Goal: Transaction & Acquisition: Purchase product/service

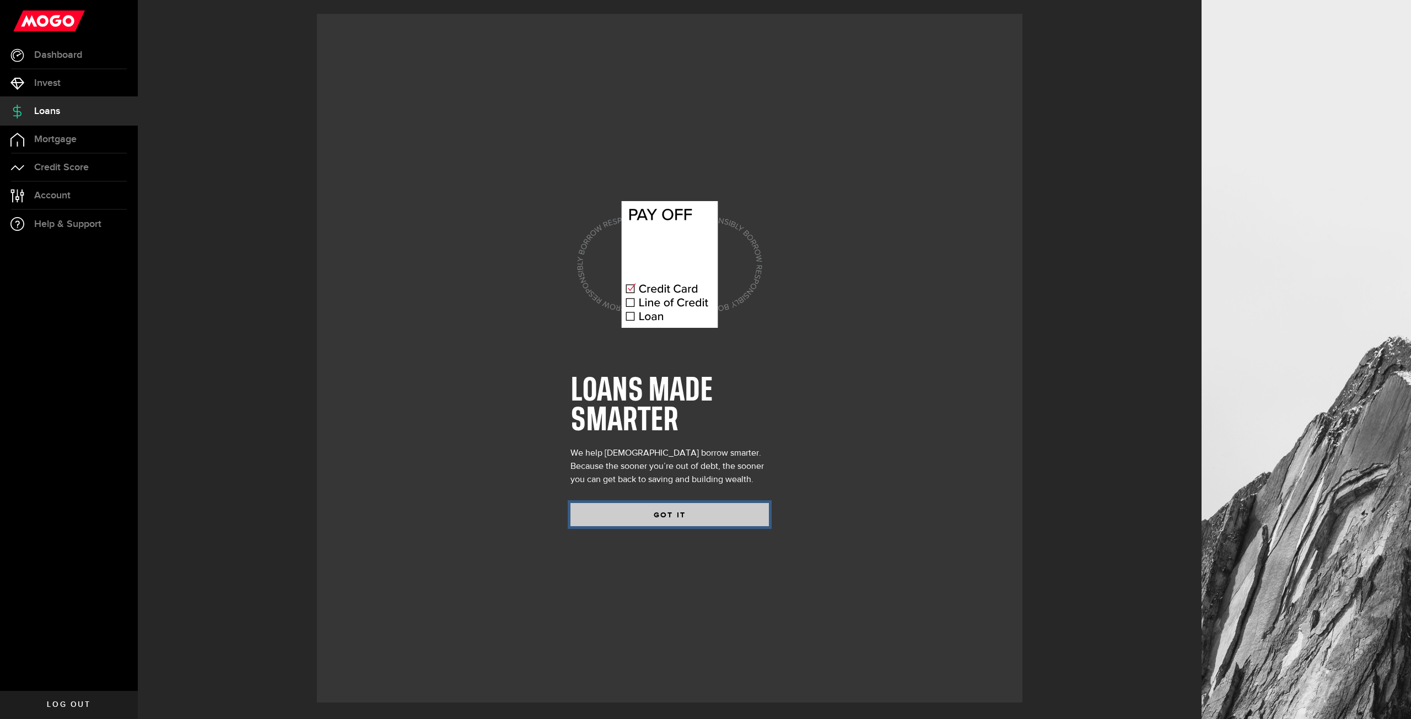
click at [703, 514] on button "GOT IT" at bounding box center [669, 514] width 198 height 23
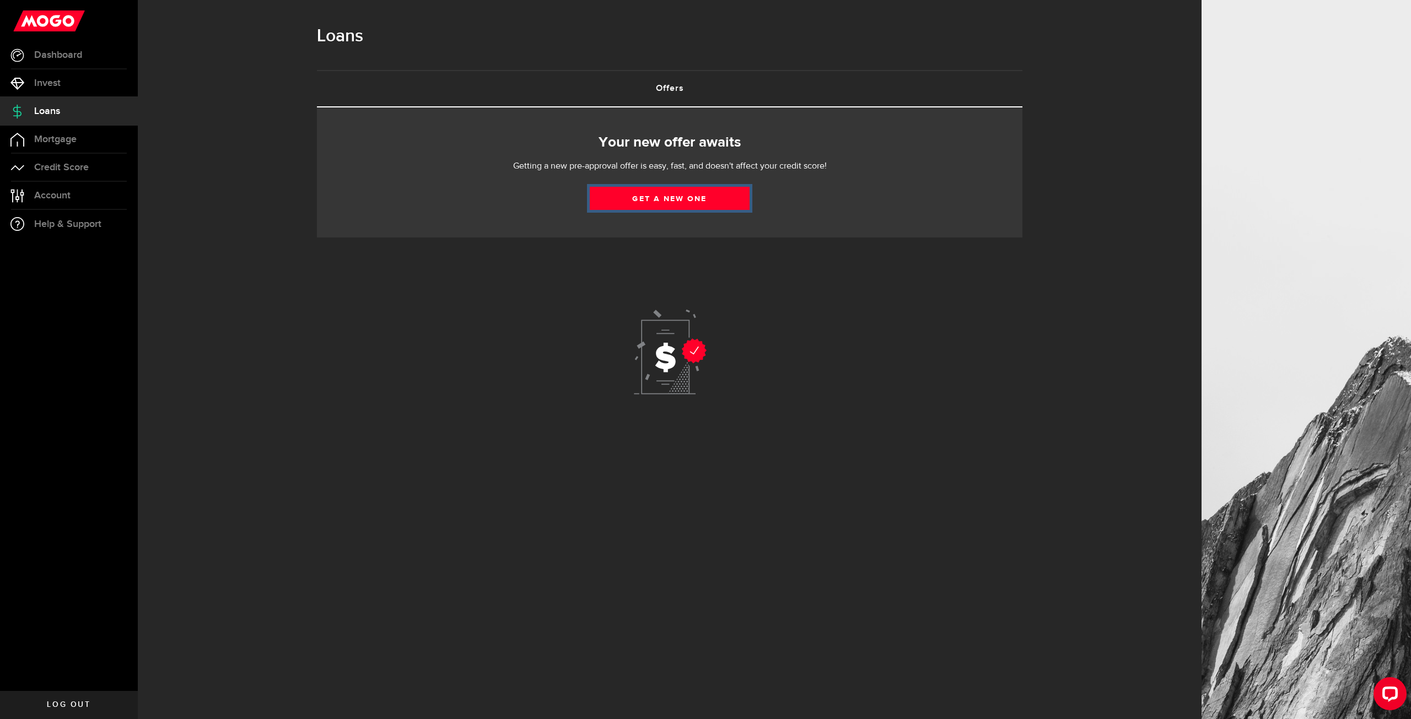
click at [712, 199] on link "Get a new one" at bounding box center [670, 198] width 160 height 23
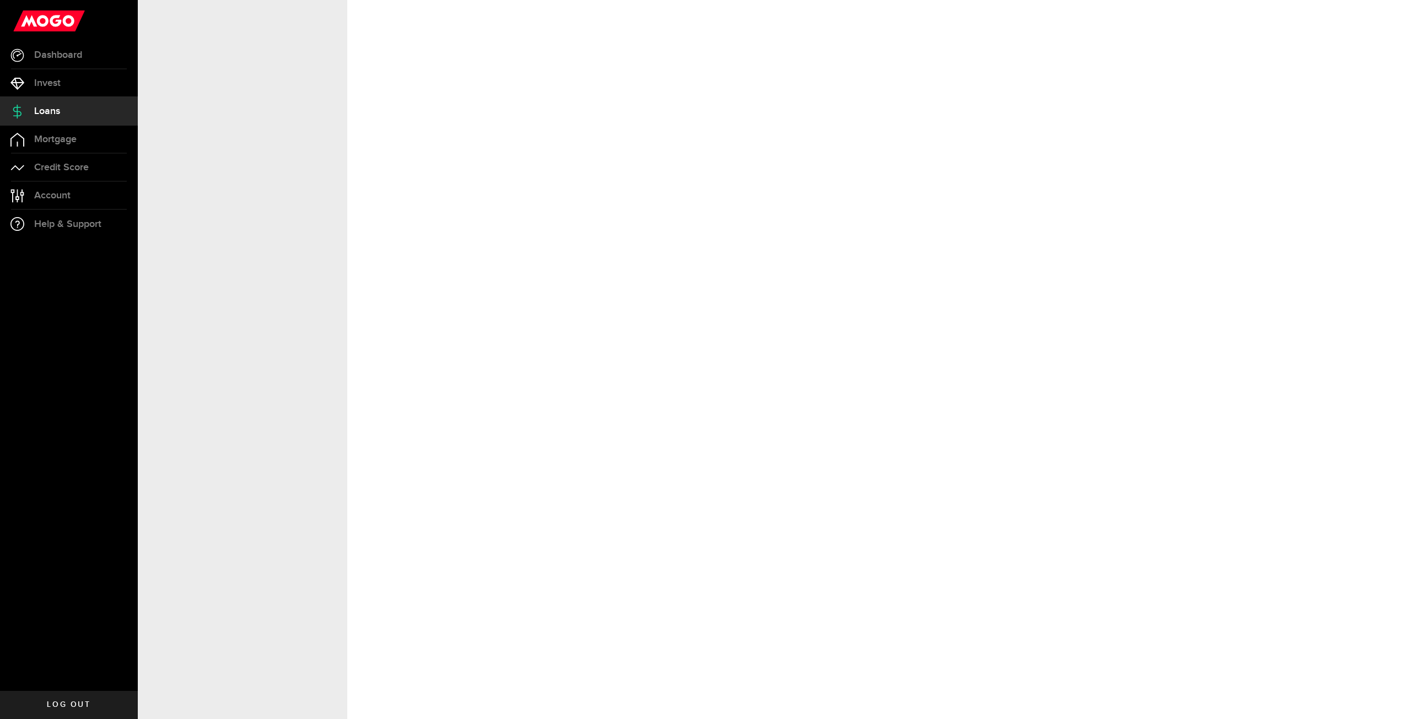
select select "Employed"
select select "2"
select select "9"
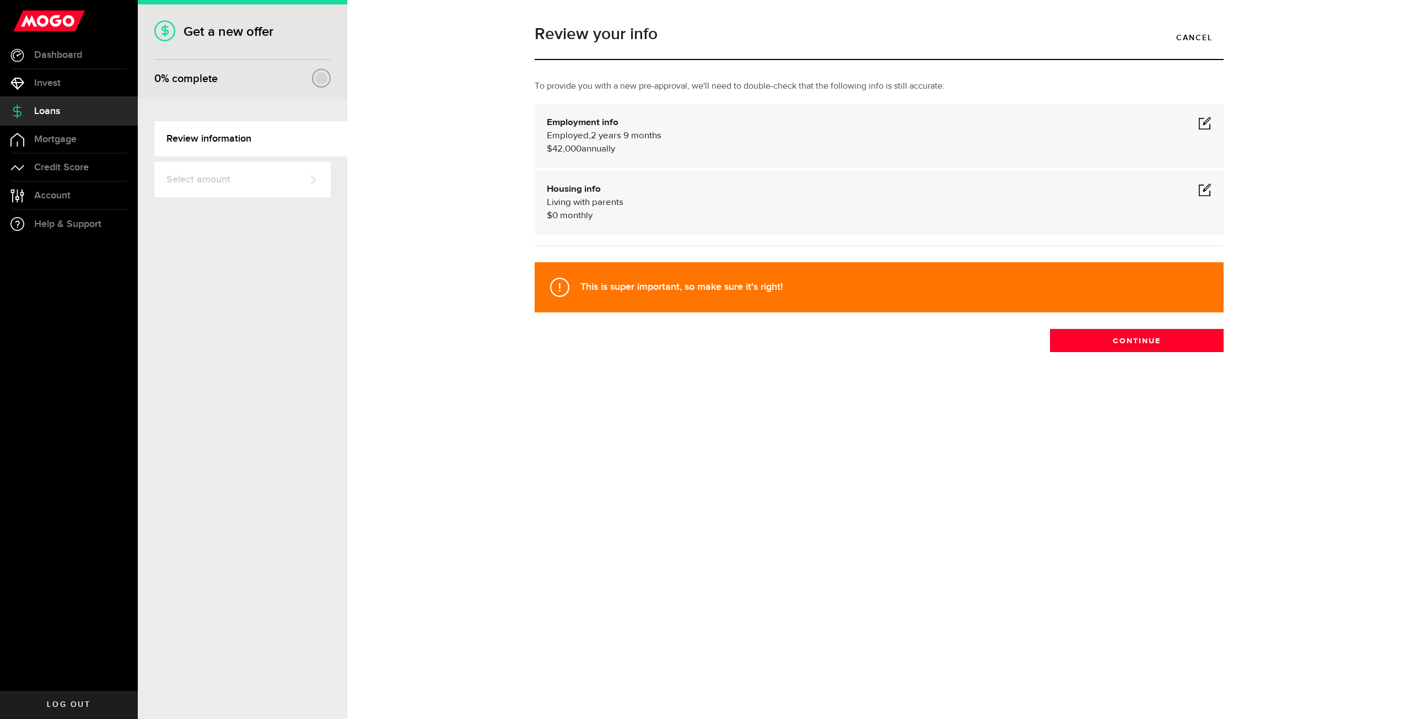
click at [1209, 116] on div "Employment info Employed Hourly , 2 years 9 months (on maternity leave) $42,000…" at bounding box center [879, 136] width 689 height 64
click at [1204, 118] on span at bounding box center [1204, 122] width 13 height 13
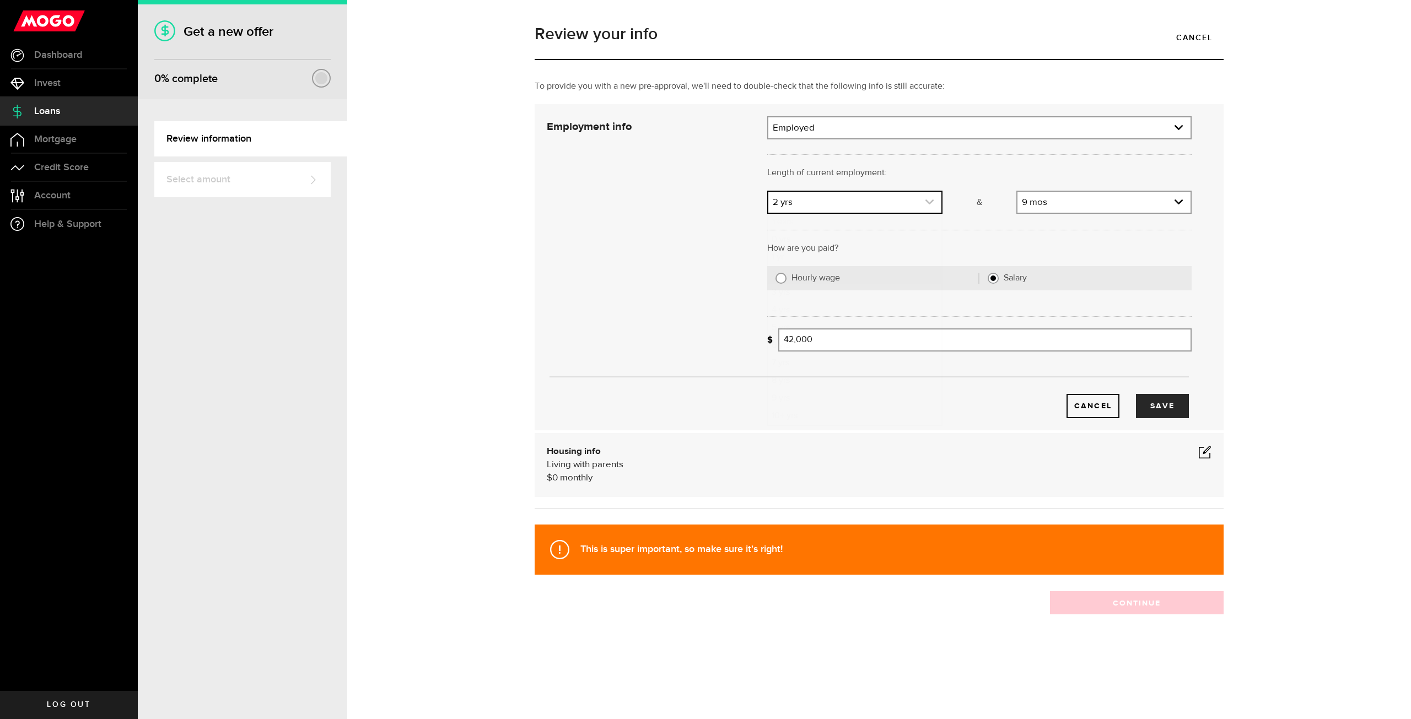
click at [886, 198] on link "expand select" at bounding box center [854, 202] width 173 height 21
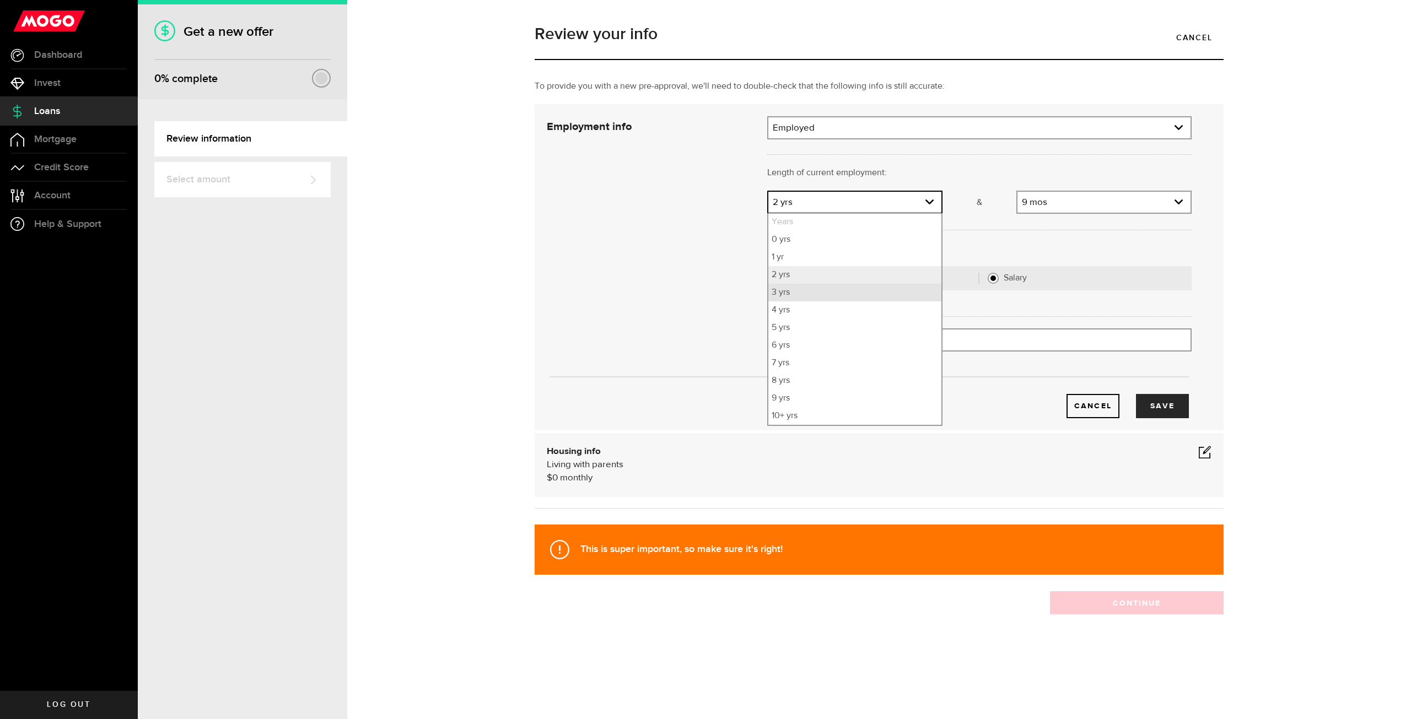
drag, startPoint x: 819, startPoint y: 289, endPoint x: 926, endPoint y: 244, distance: 116.3
click at [819, 287] on li "3 yrs" at bounding box center [854, 293] width 173 height 18
select select "3"
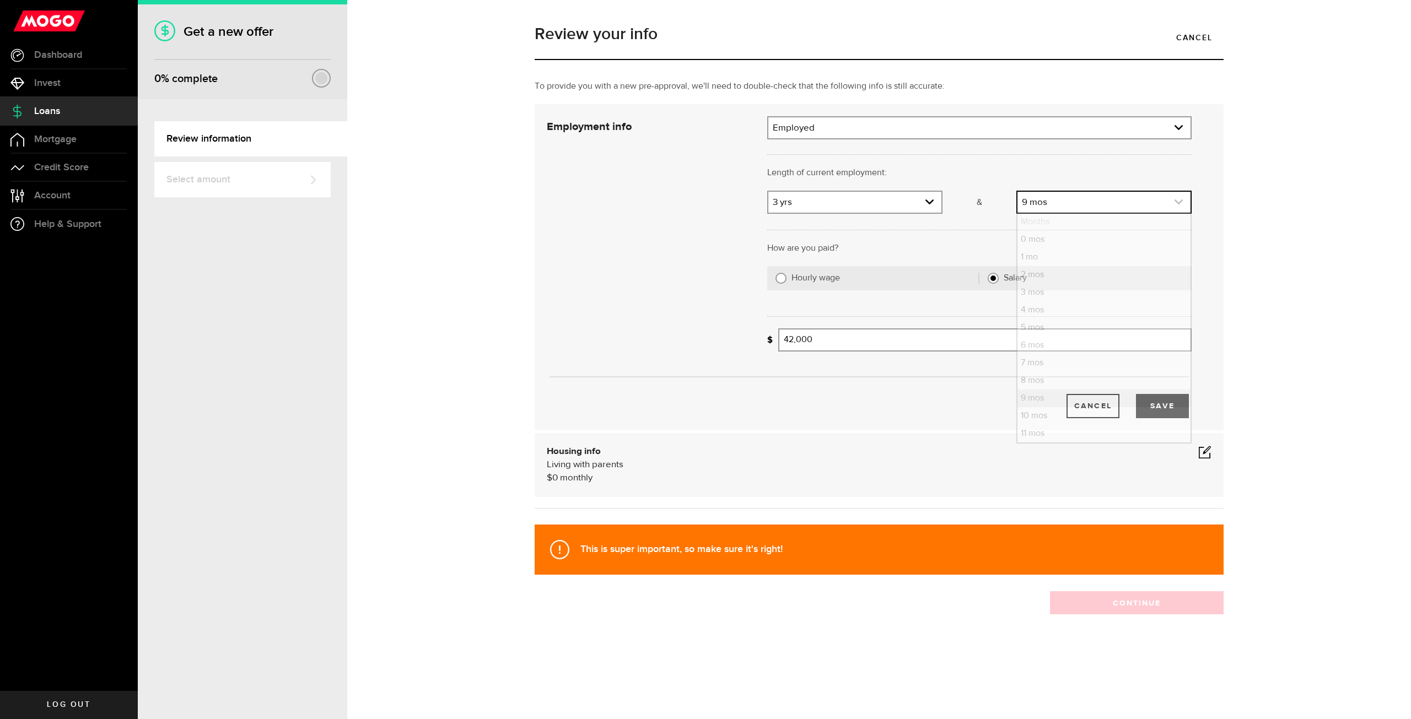
click at [1072, 197] on link "expand select" at bounding box center [1103, 202] width 173 height 21
click at [1049, 349] on li "6 mos" at bounding box center [1103, 346] width 173 height 18
select select "6"
click at [1155, 406] on button "Save" at bounding box center [1162, 406] width 53 height 24
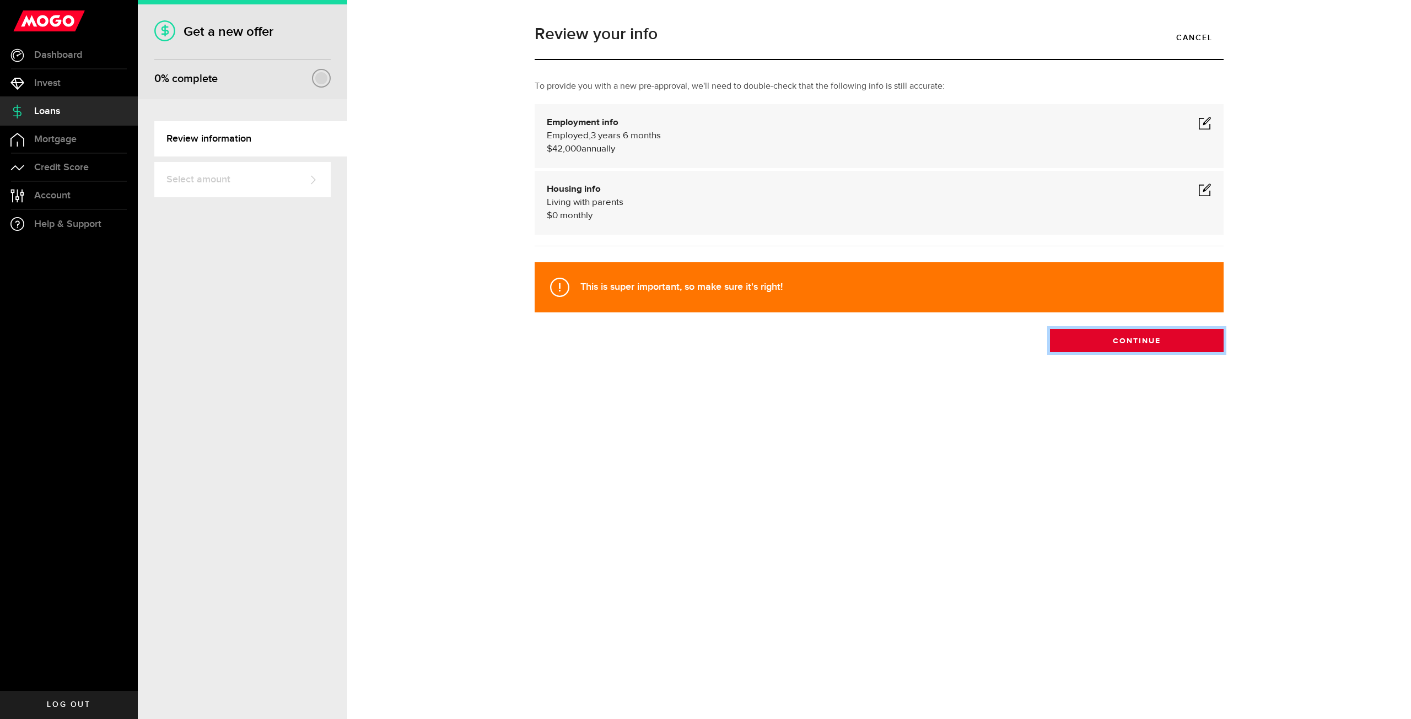
click at [1142, 341] on button "Continue" at bounding box center [1137, 340] width 174 height 23
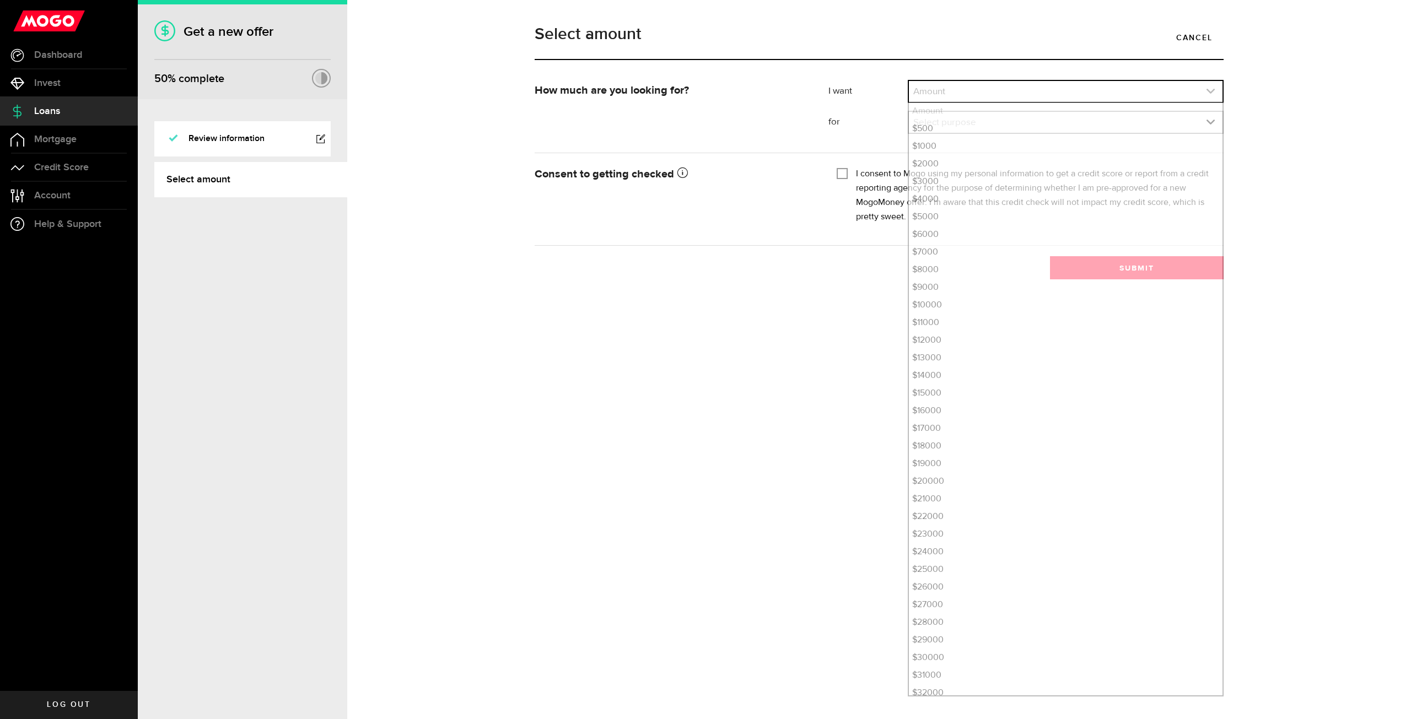
click at [1025, 90] on link "expand select" at bounding box center [1066, 91] width 314 height 21
click at [930, 182] on li "$3000" at bounding box center [1066, 182] width 314 height 18
select select "3000"
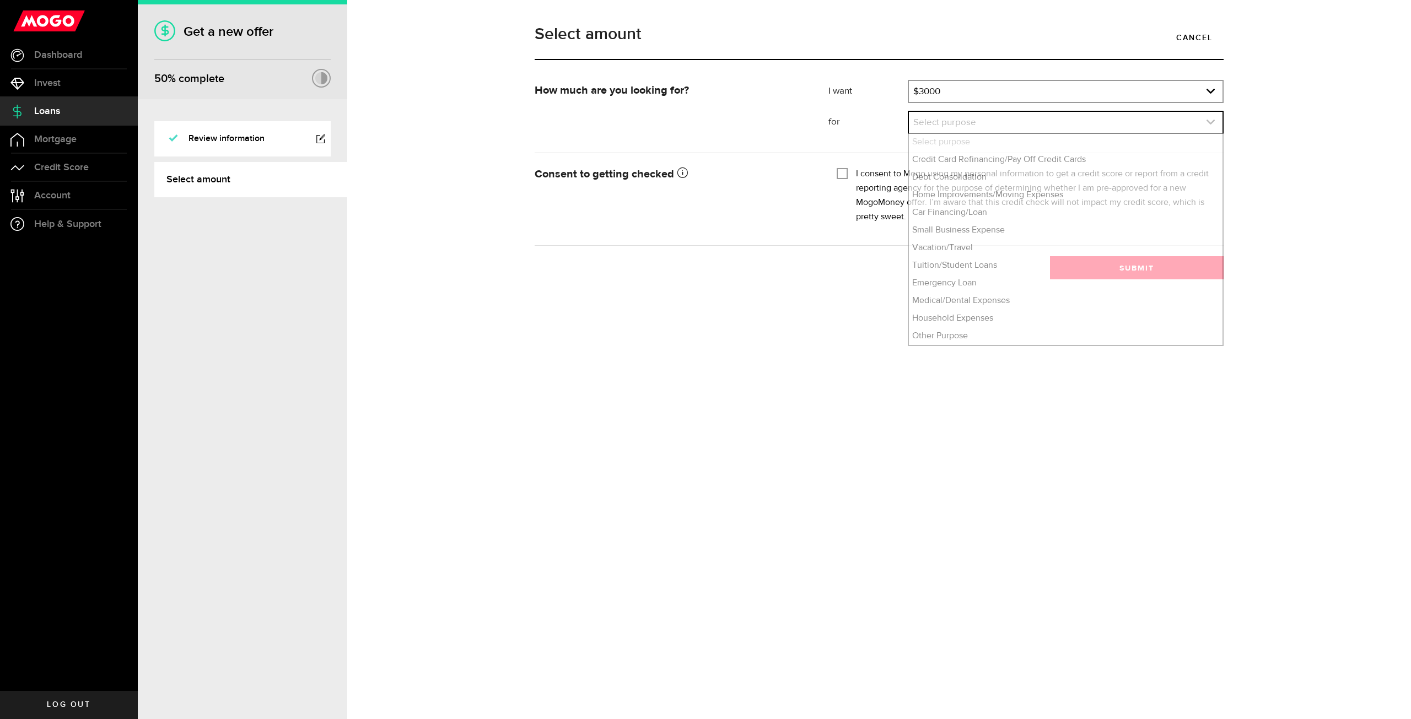
click at [956, 127] on link "expand select" at bounding box center [1066, 122] width 314 height 21
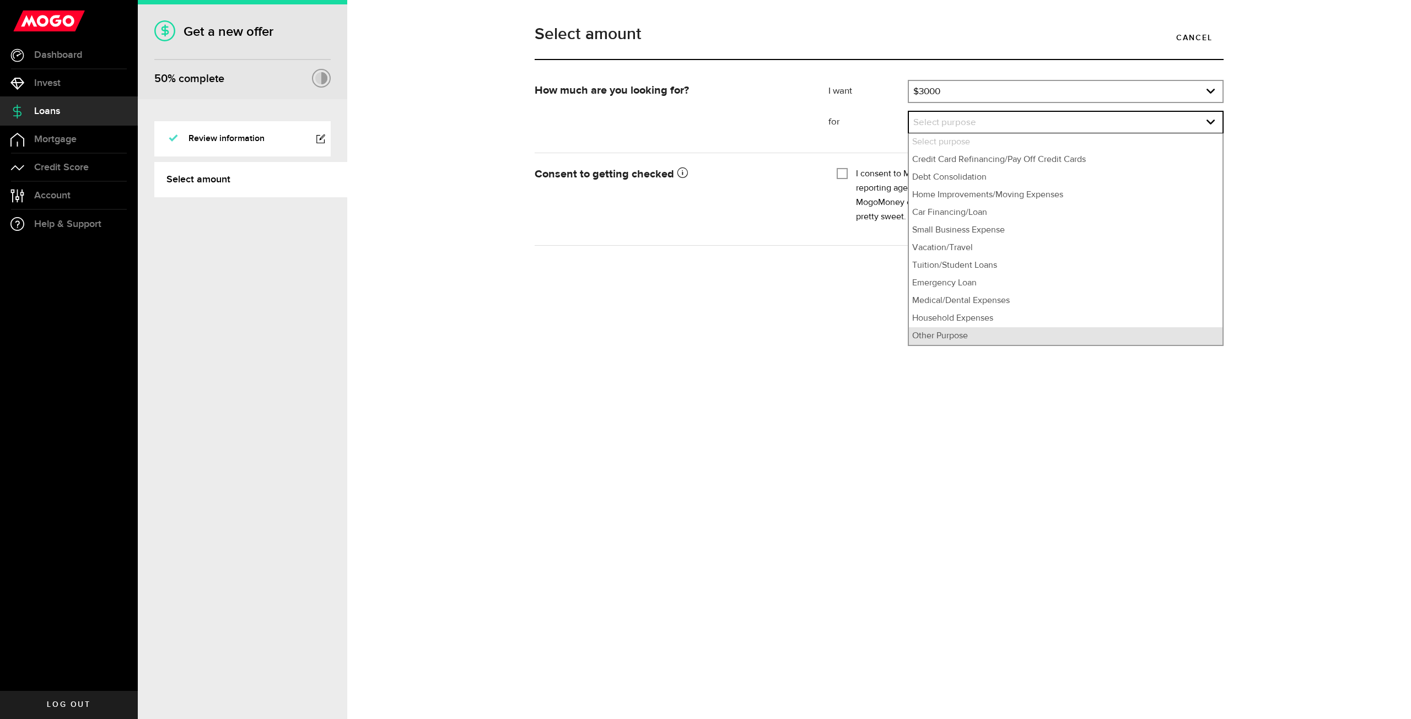
click at [950, 339] on li "Other Purpose" at bounding box center [1066, 336] width 314 height 18
select select "Other Purpose"
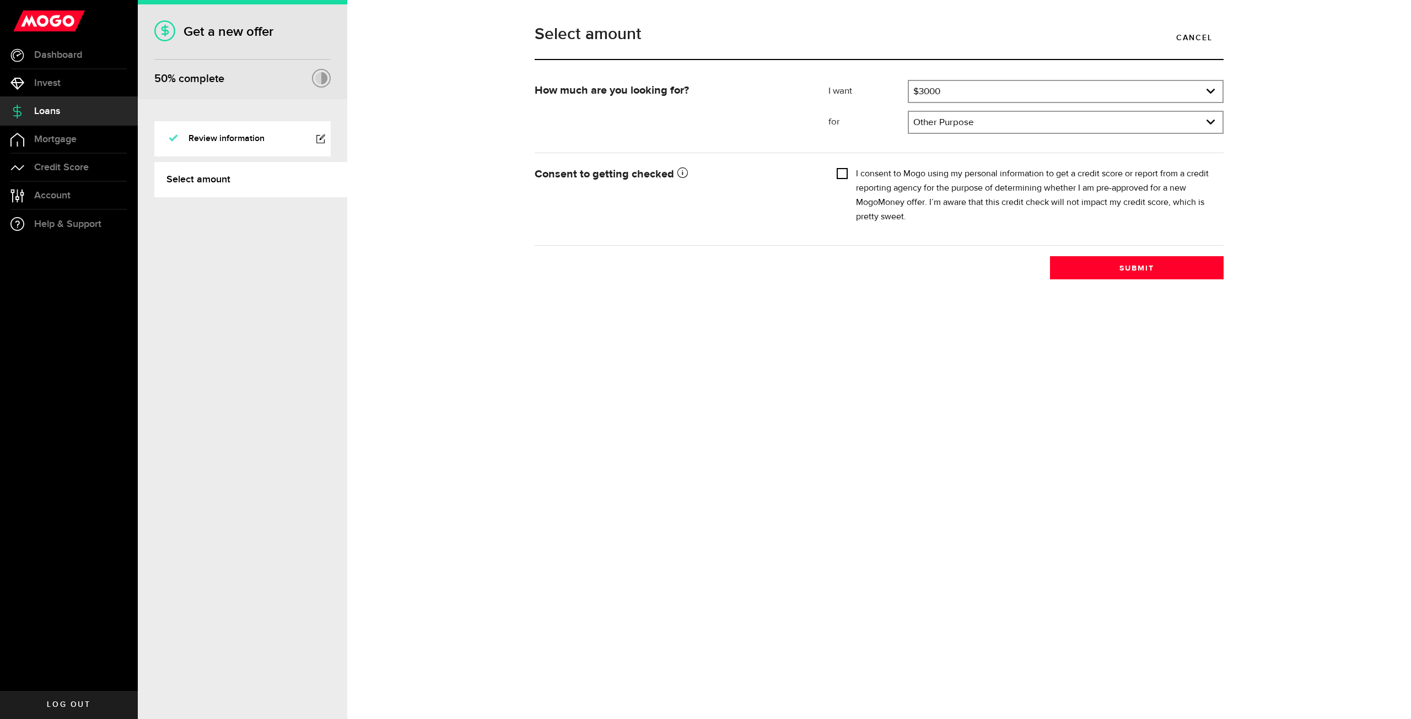
click at [844, 175] on input "I consent to Mogo using my personal information to get a credit score or report…" at bounding box center [841, 172] width 11 height 11
checkbox input "true"
click at [1105, 276] on button "Submit" at bounding box center [1137, 267] width 174 height 23
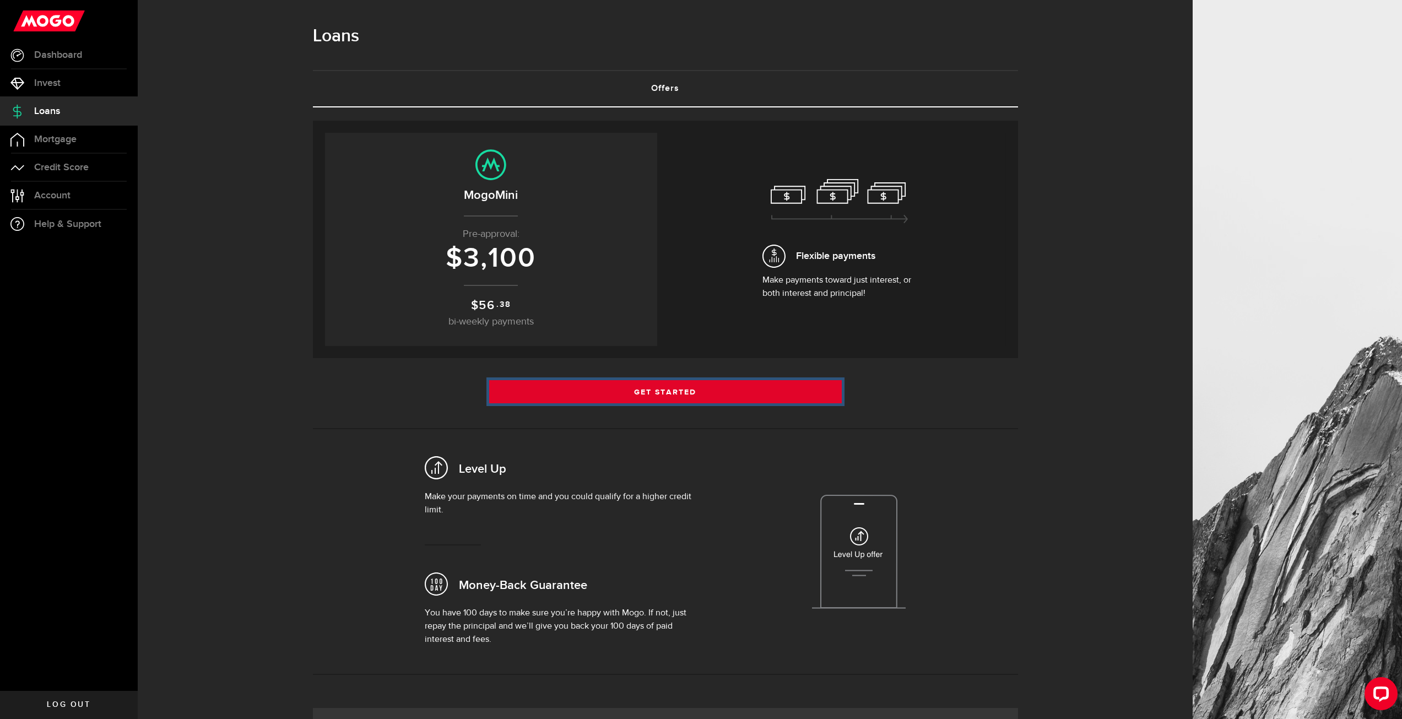
click at [740, 399] on link "Get Started" at bounding box center [665, 391] width 353 height 23
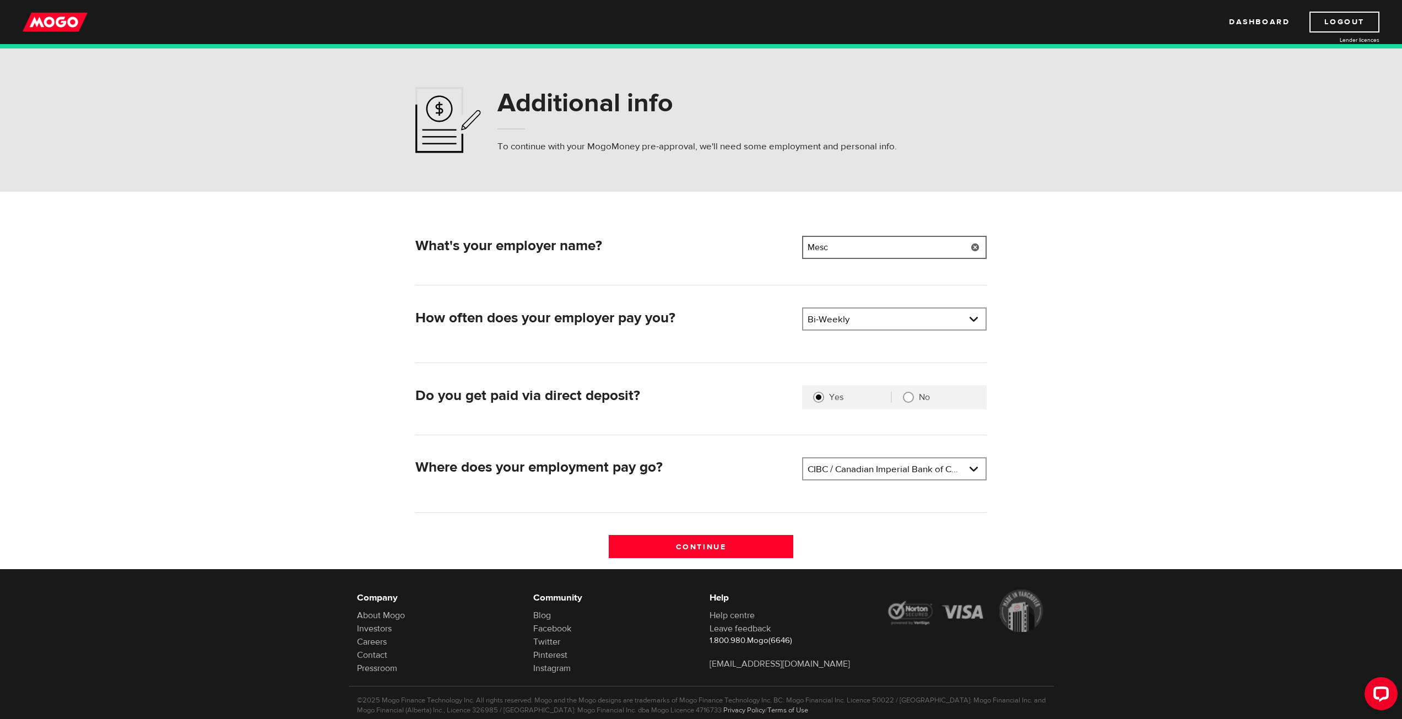
click at [860, 256] on input "Mesc" at bounding box center [894, 247] width 185 height 23
click at [1084, 344] on form "What's your employer name? Employer name Please enter your employer's name Mesc…" at bounding box center [701, 380] width 1402 height 377
click at [900, 464] on link at bounding box center [894, 468] width 182 height 21
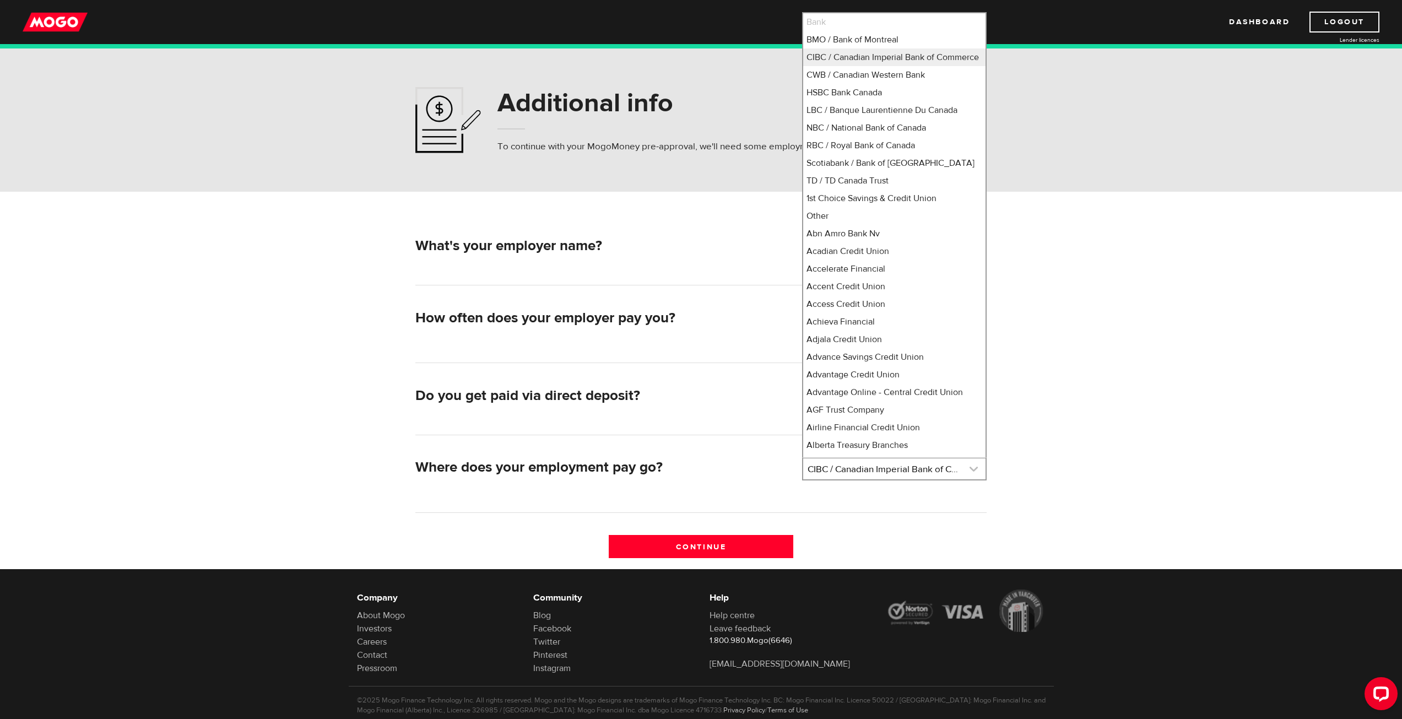
click at [900, 464] on link at bounding box center [894, 468] width 182 height 21
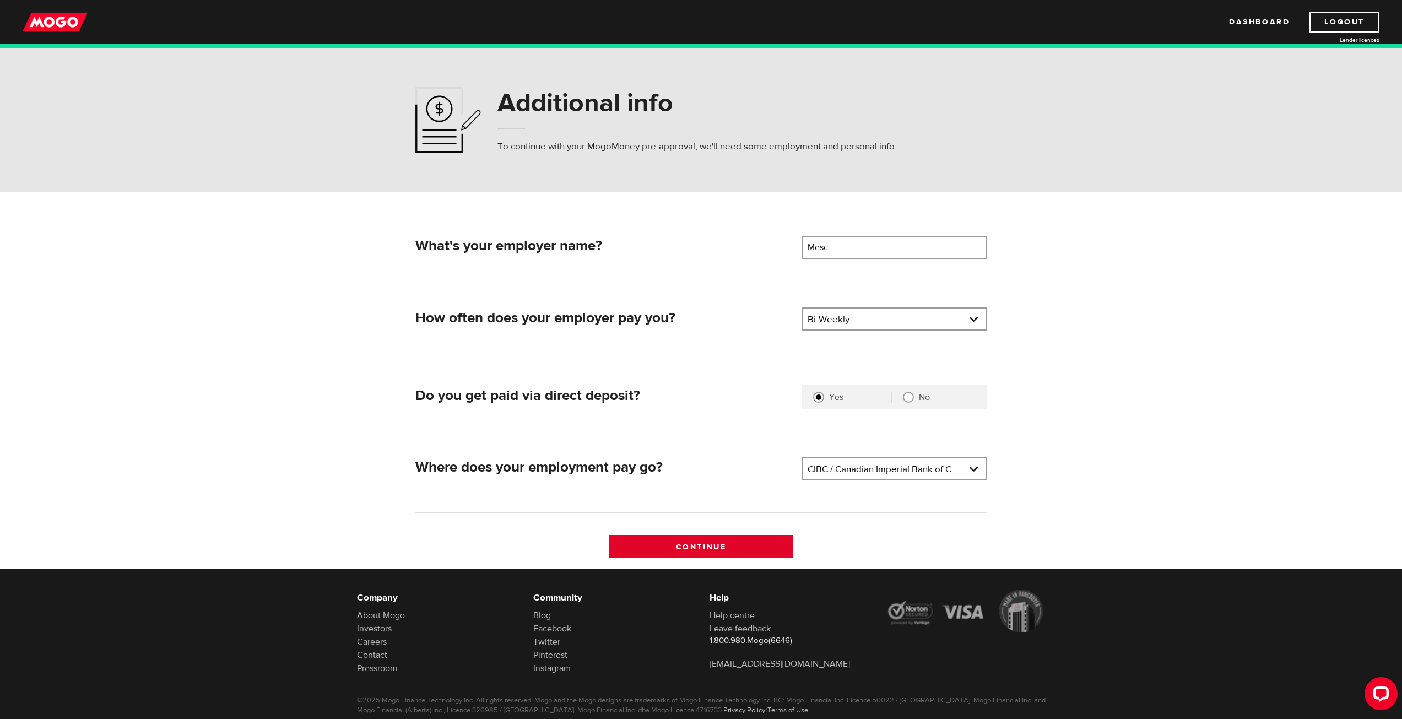
click at [747, 542] on input "Continue" at bounding box center [701, 546] width 185 height 23
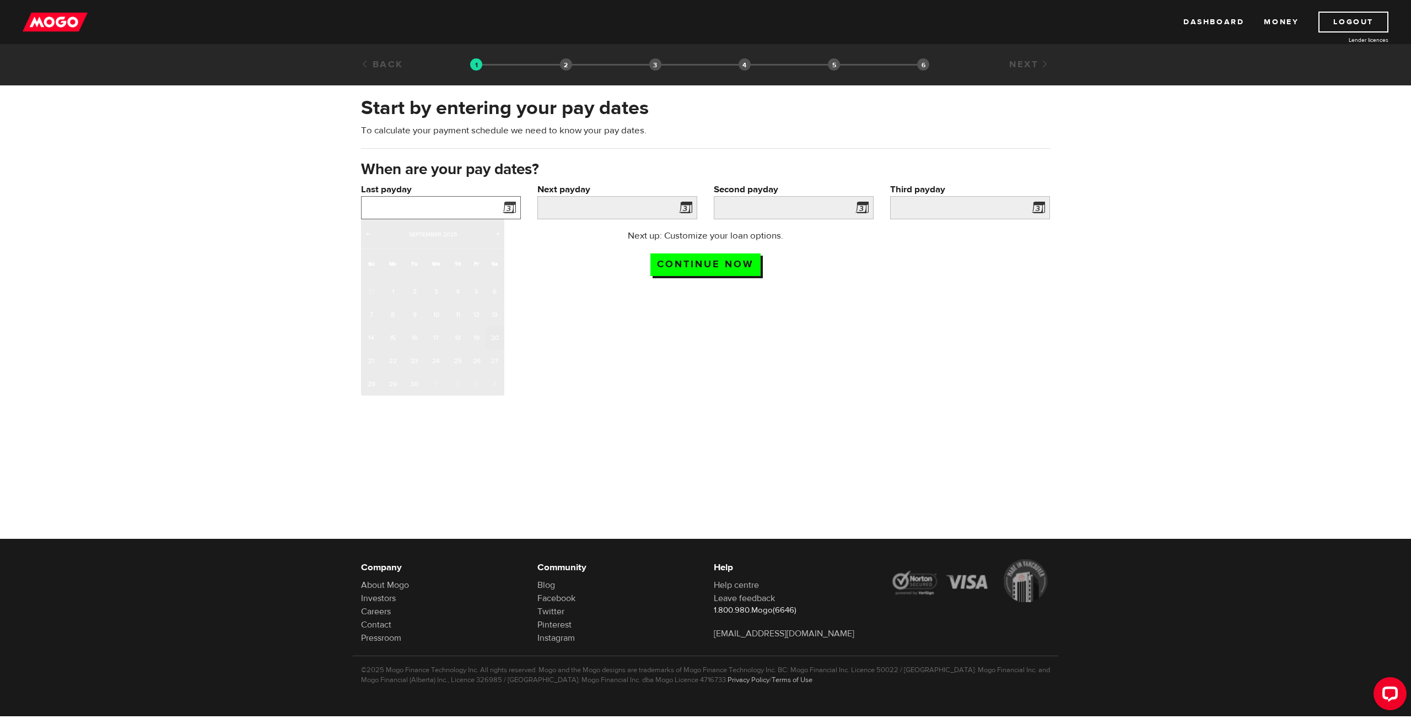
click at [481, 213] on input "Last payday" at bounding box center [441, 207] width 160 height 23
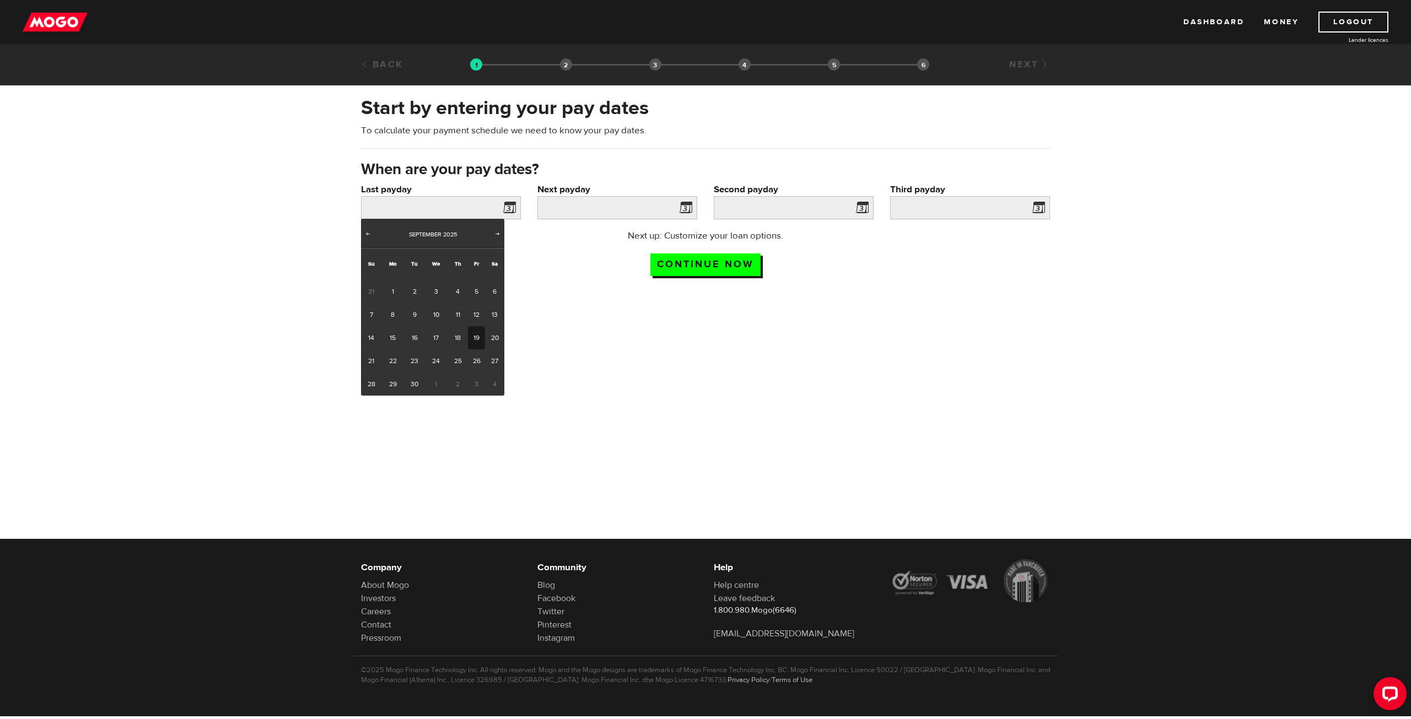
click at [477, 337] on link "19" at bounding box center [476, 337] width 17 height 23
type input "[DATE]"
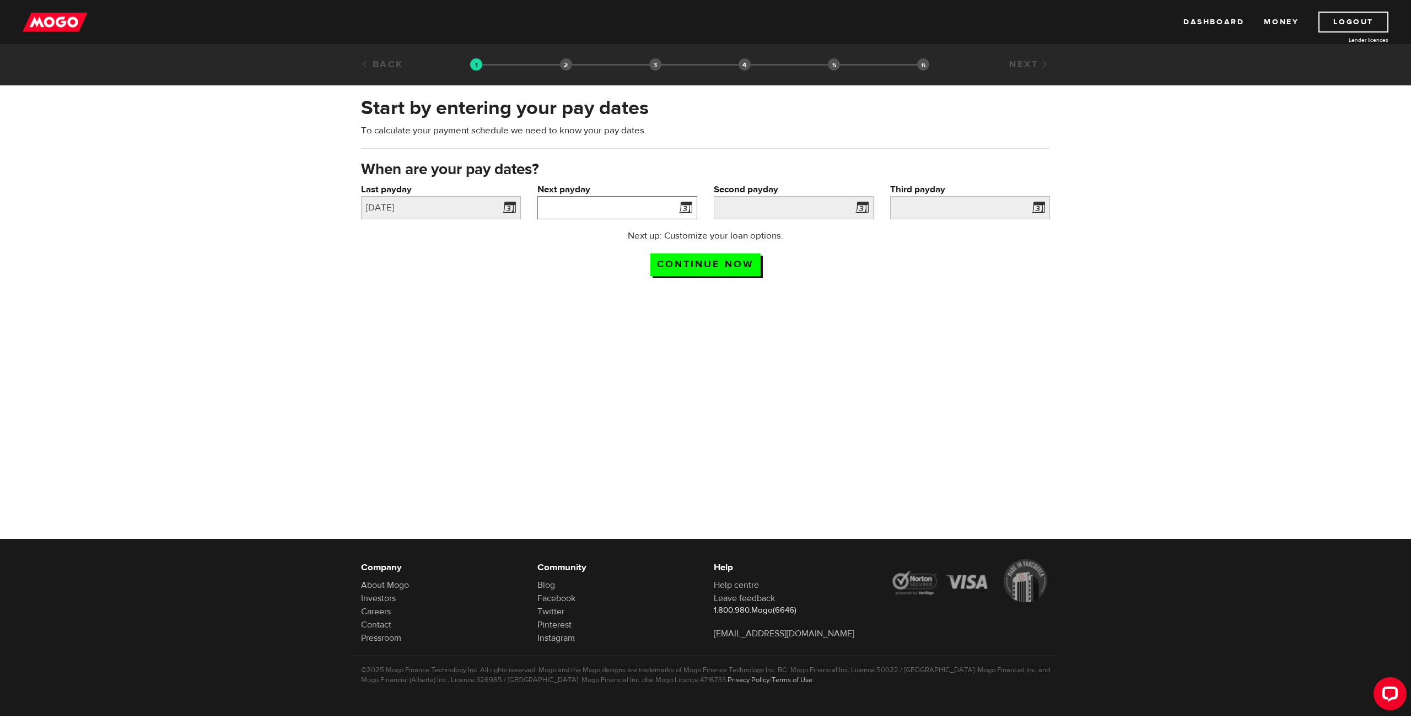
click at [568, 207] on input "Next payday" at bounding box center [617, 207] width 160 height 23
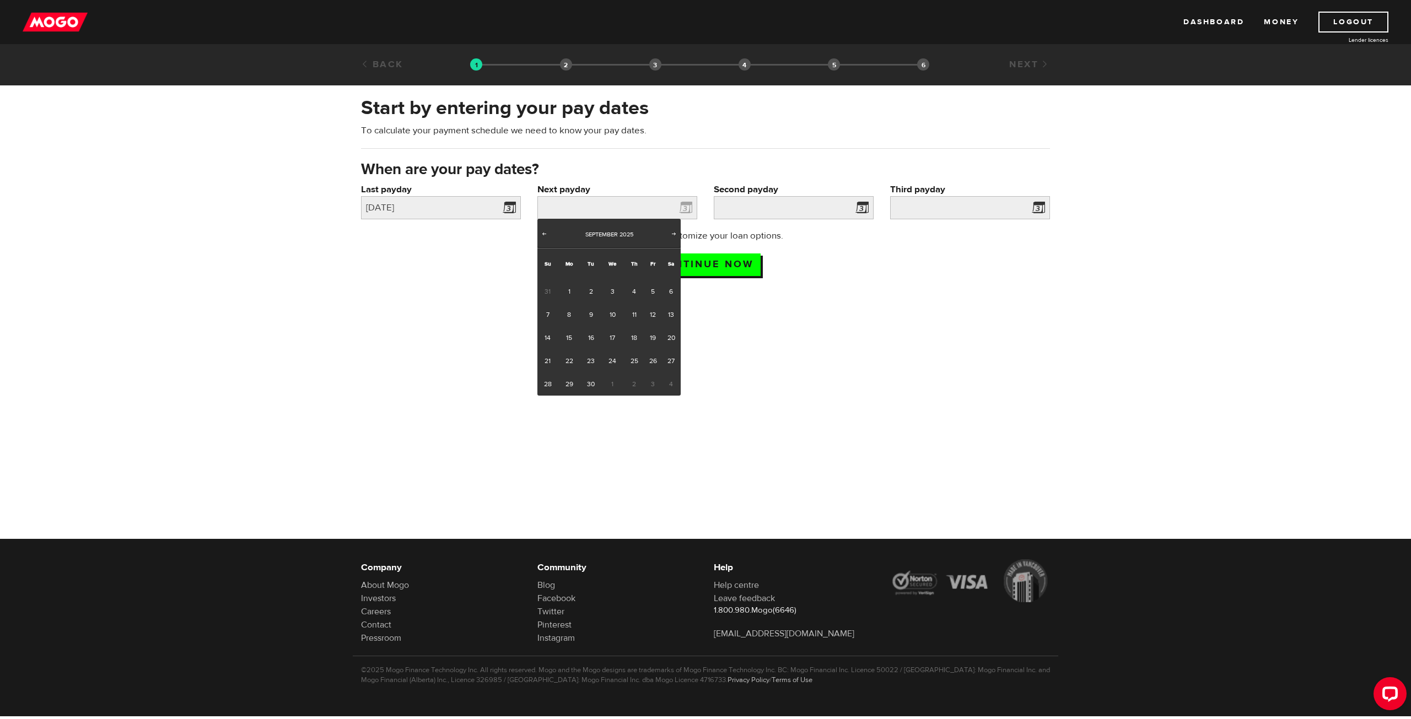
click at [652, 382] on span "3" at bounding box center [652, 384] width 17 height 23
click at [670, 236] on span "Next" at bounding box center [674, 233] width 9 height 9
click at [544, 229] on span "Prev" at bounding box center [543, 233] width 9 height 9
click at [673, 235] on span "Next" at bounding box center [674, 233] width 9 height 9
click at [649, 287] on link "3" at bounding box center [652, 291] width 17 height 23
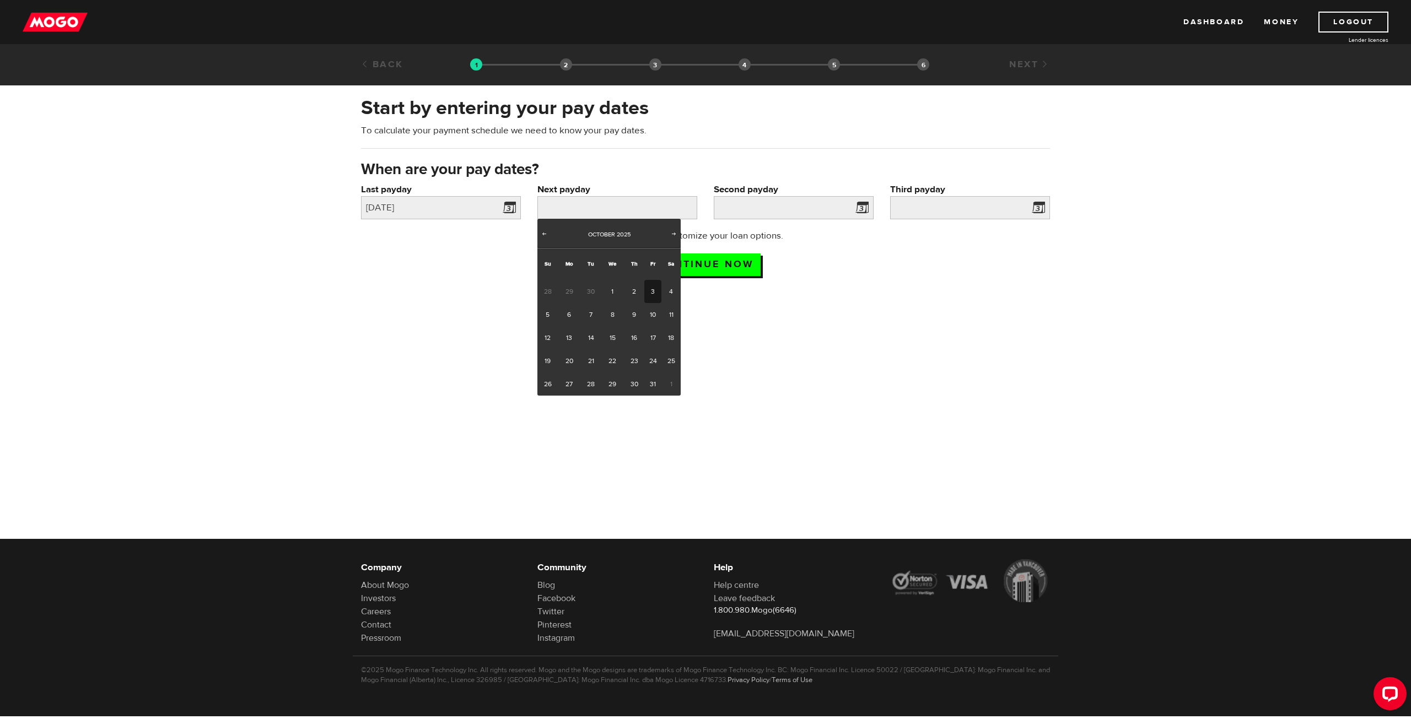
type input "2025/10/03"
type input "2025/10/17"
type input "2025/10/31"
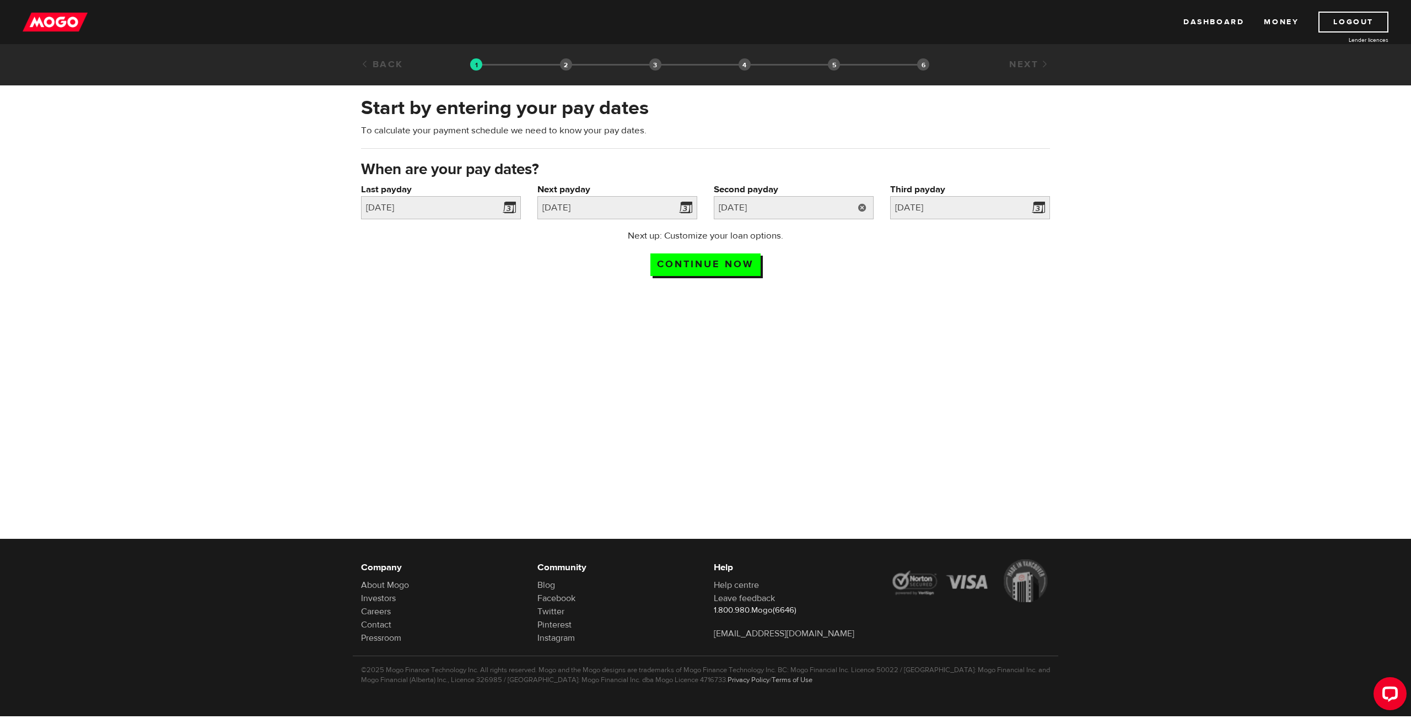
click at [863, 209] on link at bounding box center [862, 207] width 23 height 23
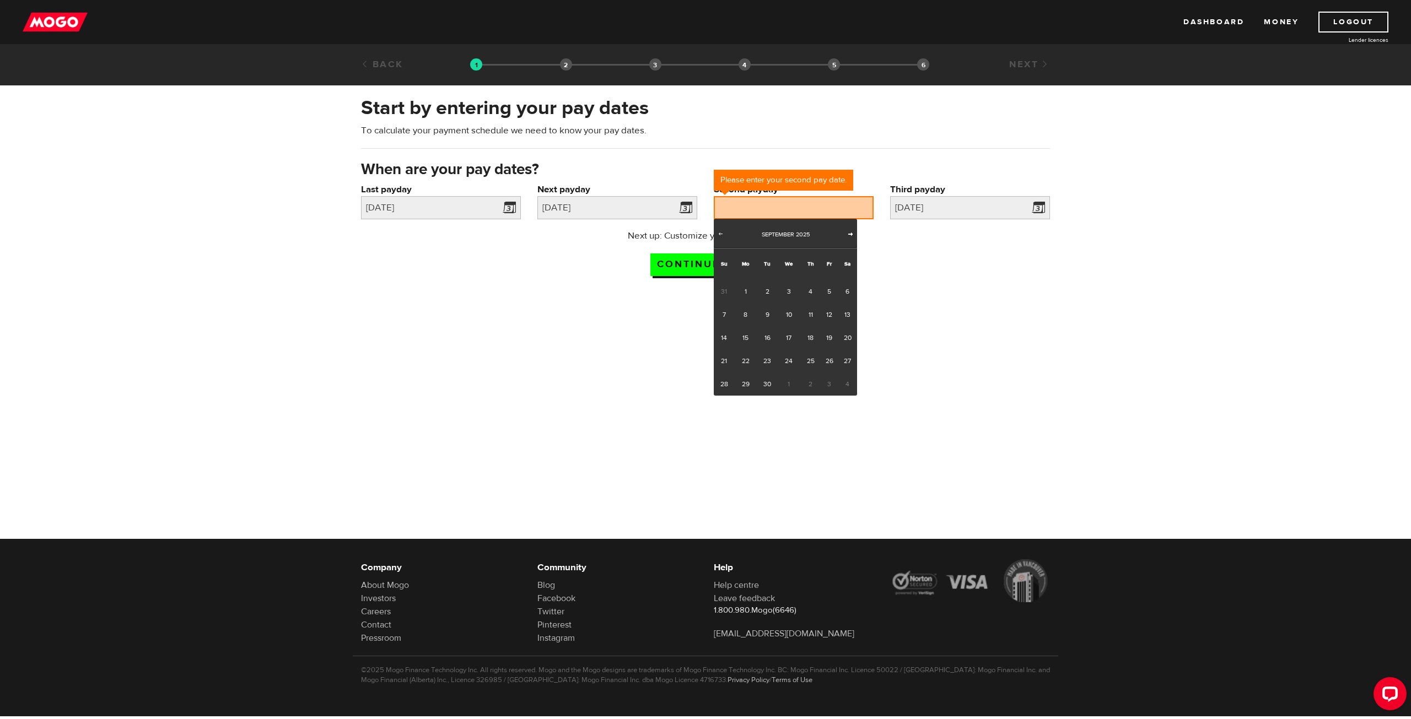
click at [850, 233] on span "Next" at bounding box center [850, 233] width 9 height 9
click at [829, 339] on link "17" at bounding box center [828, 337] width 17 height 23
type input "2025/10/17"
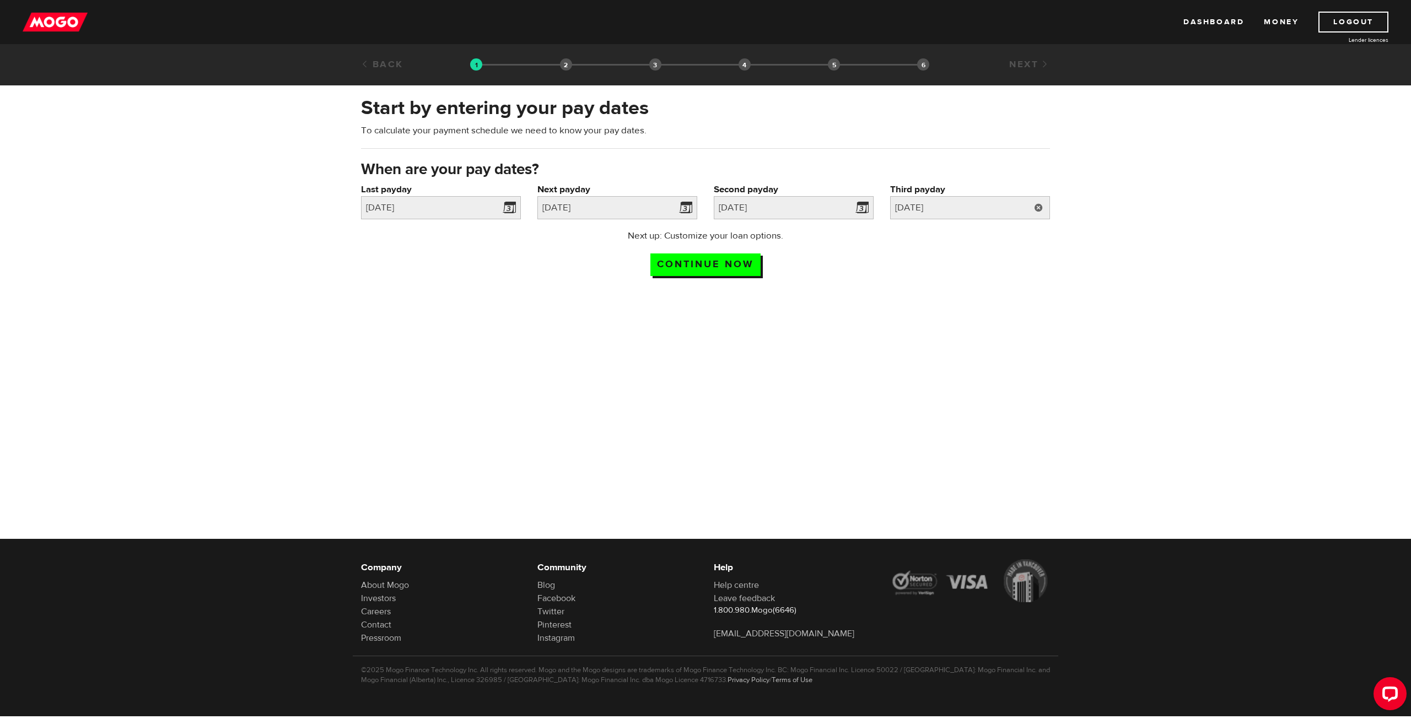
click at [1043, 211] on link at bounding box center [1038, 207] width 23 height 23
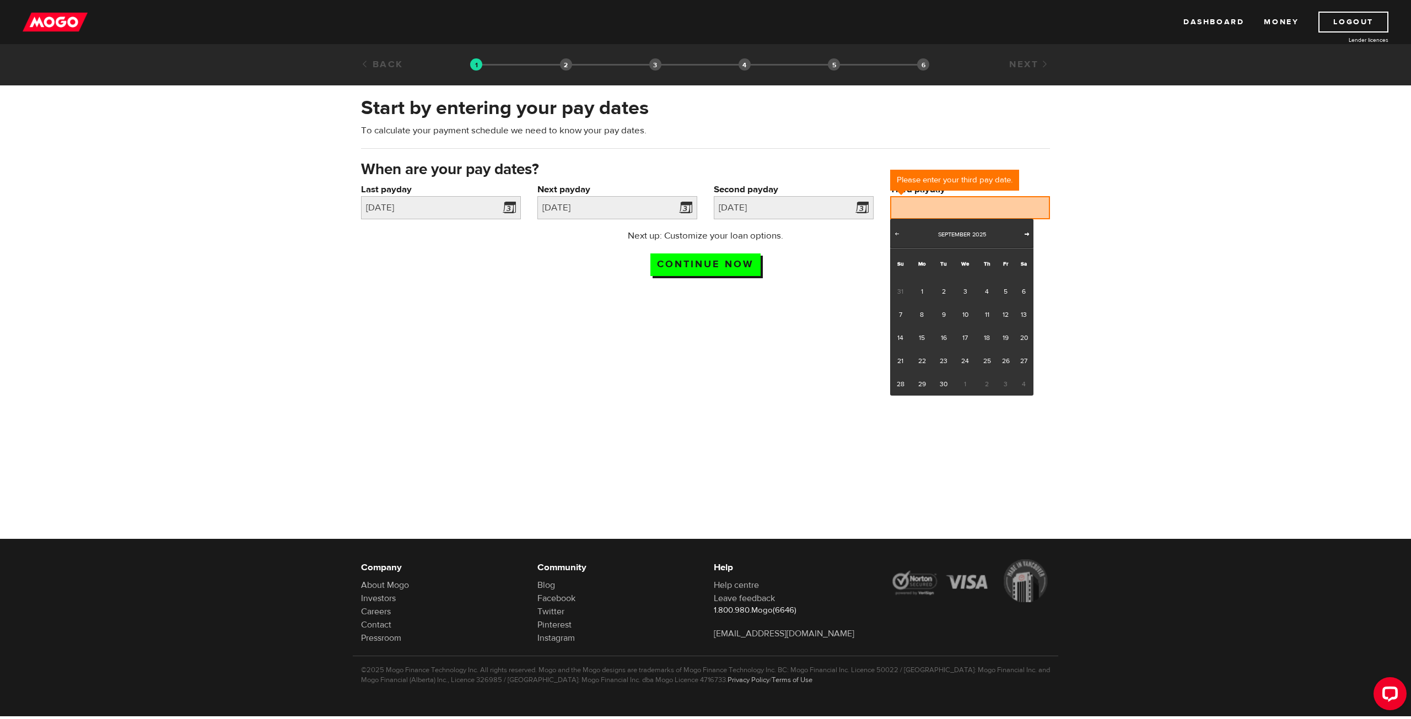
click at [1024, 232] on span "Next" at bounding box center [1026, 233] width 9 height 9
click at [1006, 387] on link "31" at bounding box center [1005, 384] width 17 height 23
type input "2025/10/31"
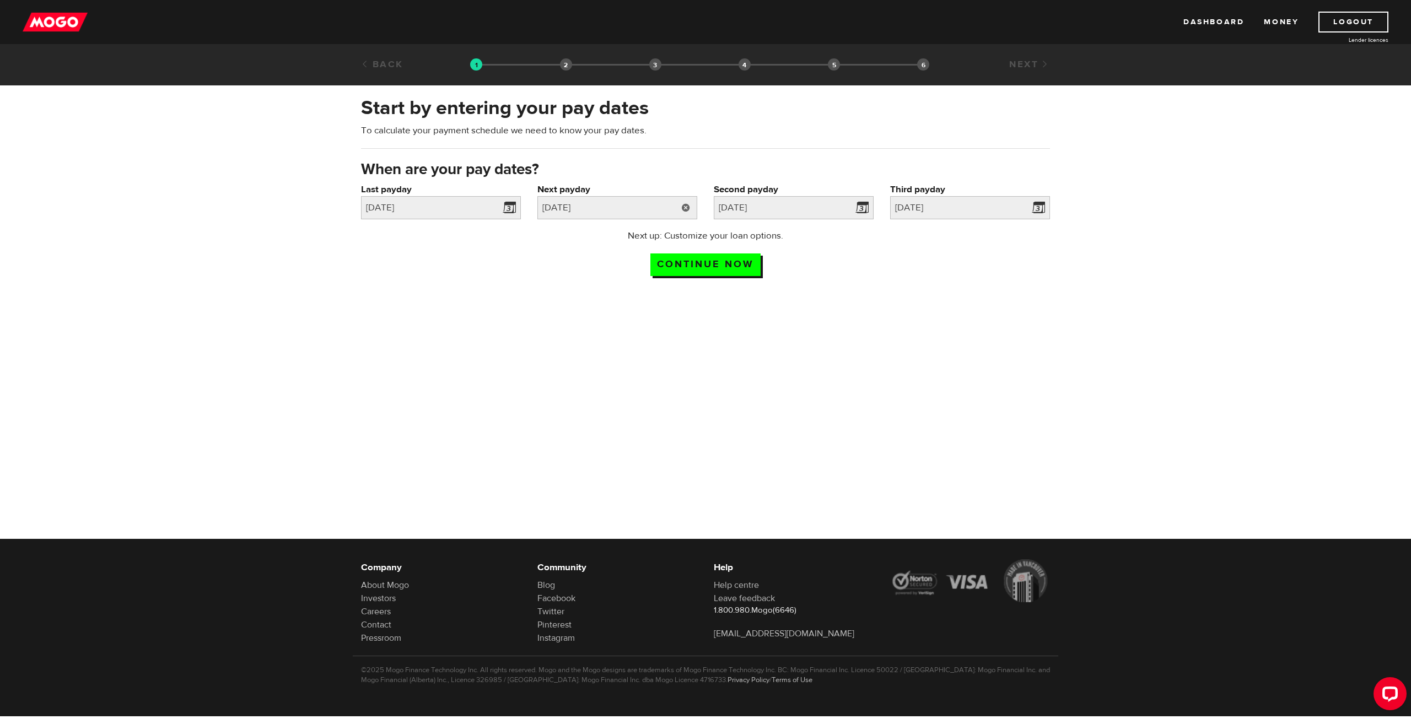
click at [684, 204] on link at bounding box center [685, 207] width 23 height 23
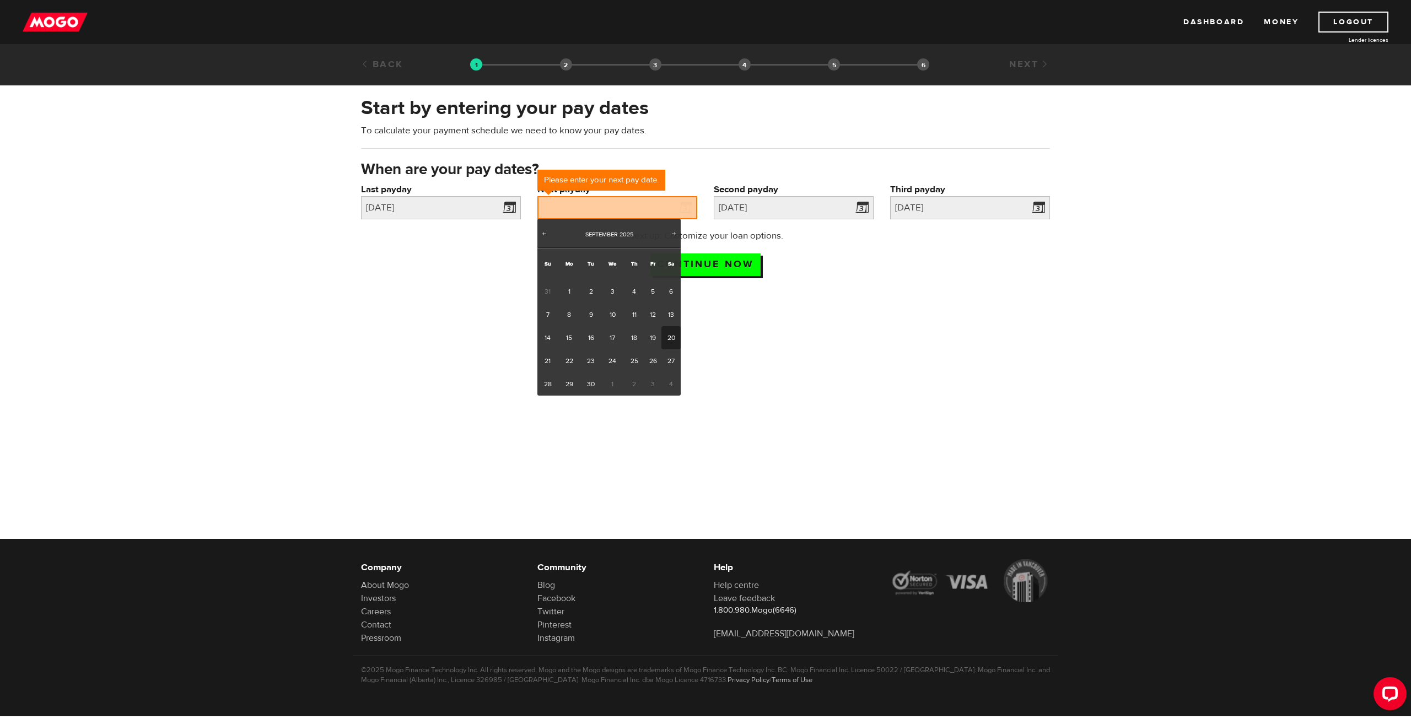
click at [876, 302] on div at bounding box center [705, 385] width 1411 height 180
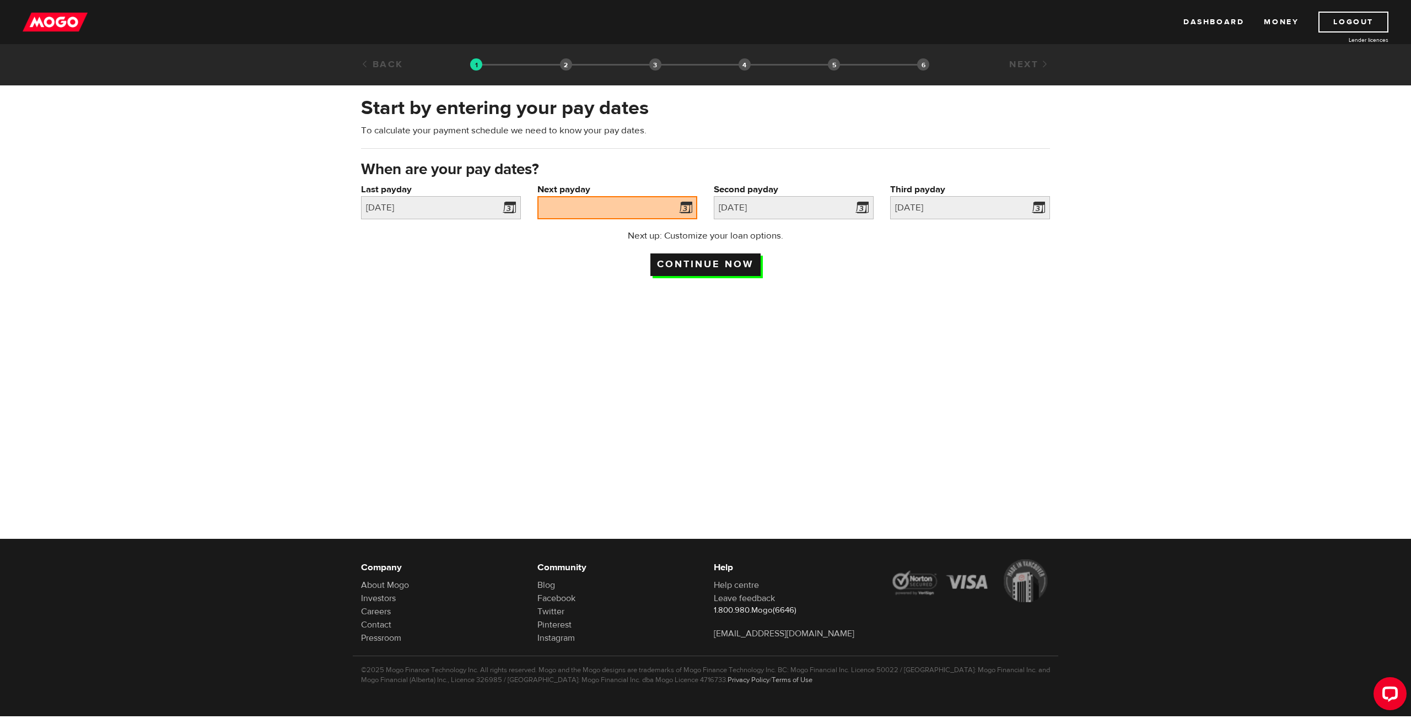
click at [743, 266] on input "Continue now" at bounding box center [705, 264] width 110 height 23
click at [679, 204] on span at bounding box center [683, 210] width 17 height 18
click at [690, 206] on span at bounding box center [683, 210] width 17 height 18
click at [684, 206] on span at bounding box center [683, 210] width 17 height 18
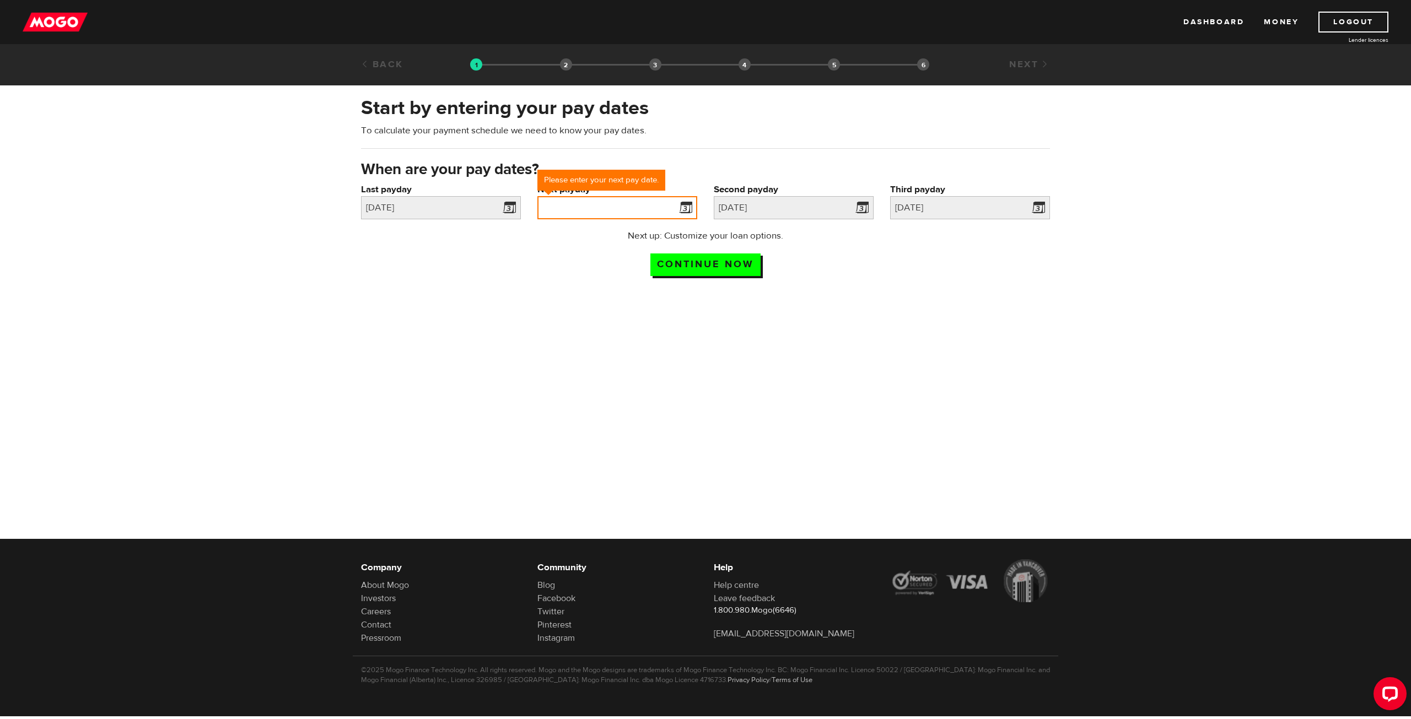
click at [619, 209] on input "Next payday" at bounding box center [617, 207] width 160 height 23
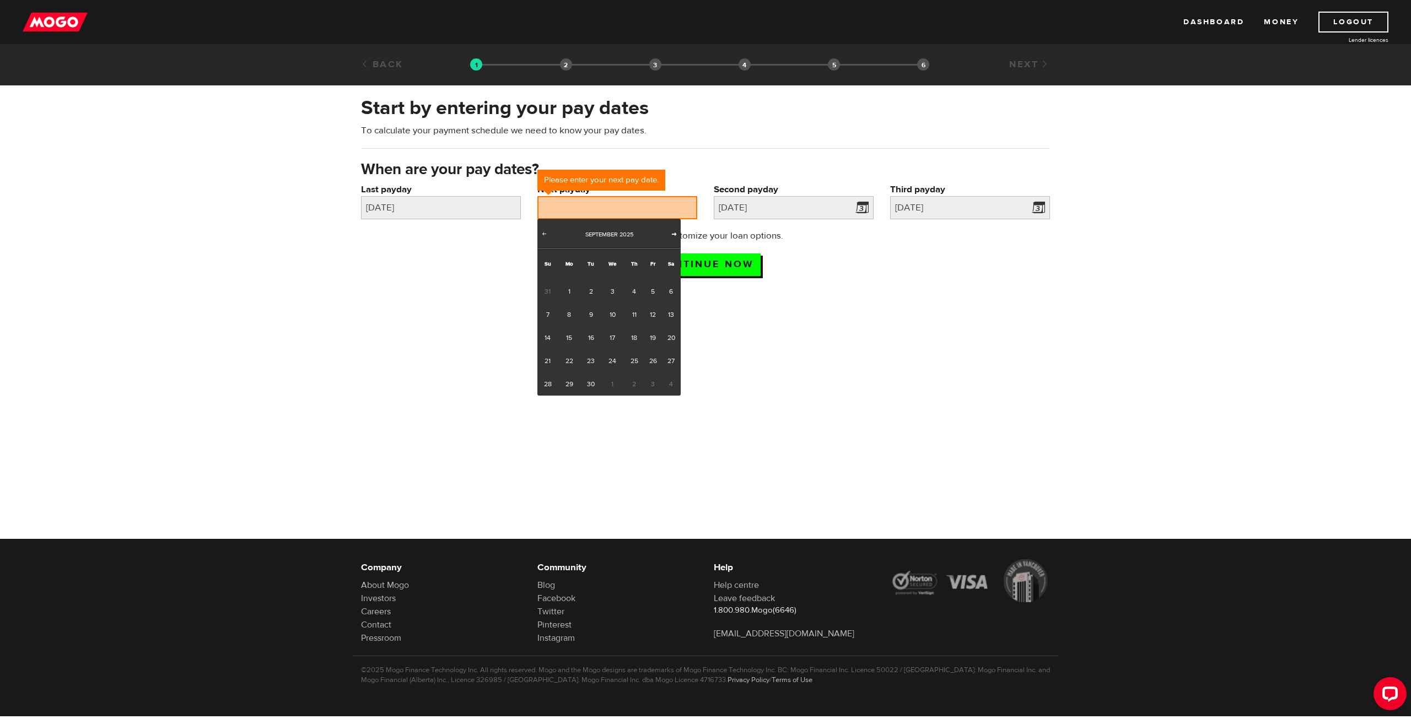
click at [671, 230] on span "Next" at bounding box center [674, 233] width 9 height 9
drag, startPoint x: 654, startPoint y: 293, endPoint x: 699, endPoint y: 275, distance: 48.5
click at [654, 293] on link "3" at bounding box center [652, 291] width 17 height 23
type input "2025/10/03"
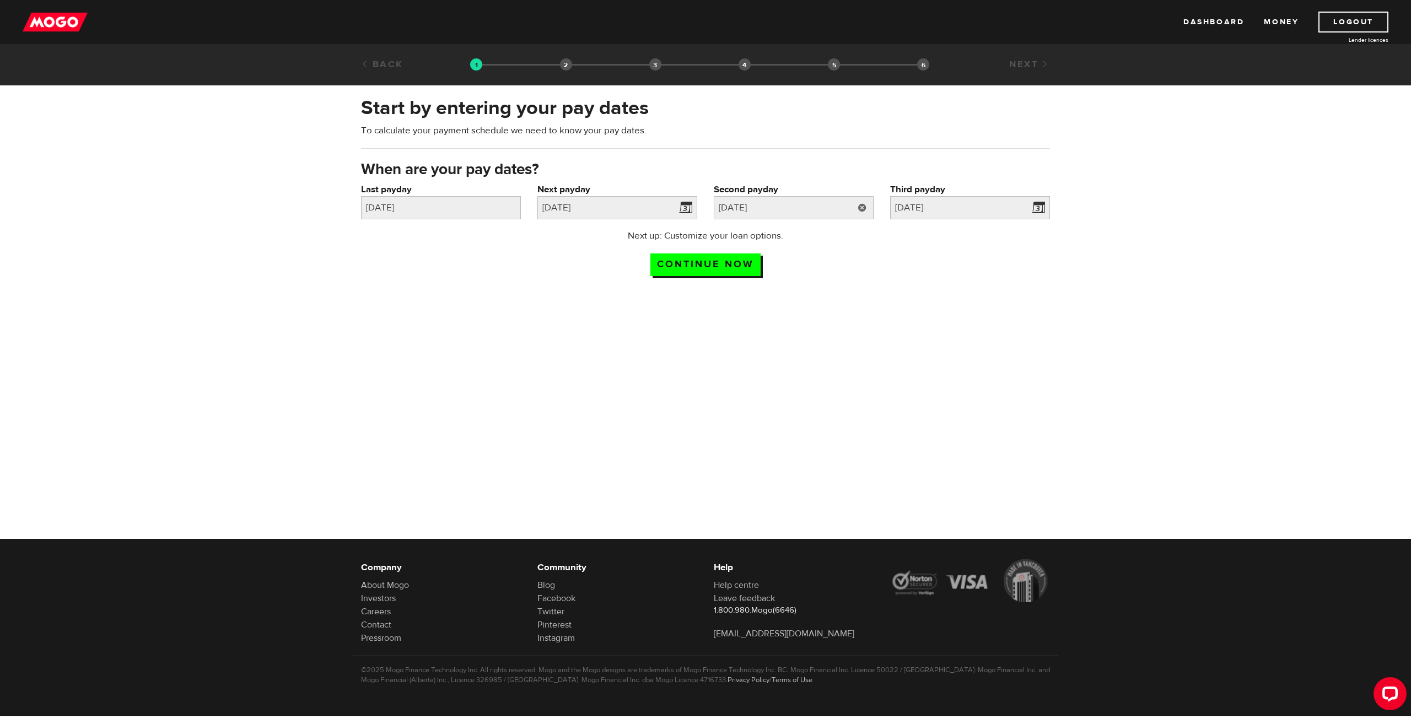
click at [865, 207] on link at bounding box center [862, 207] width 23 height 23
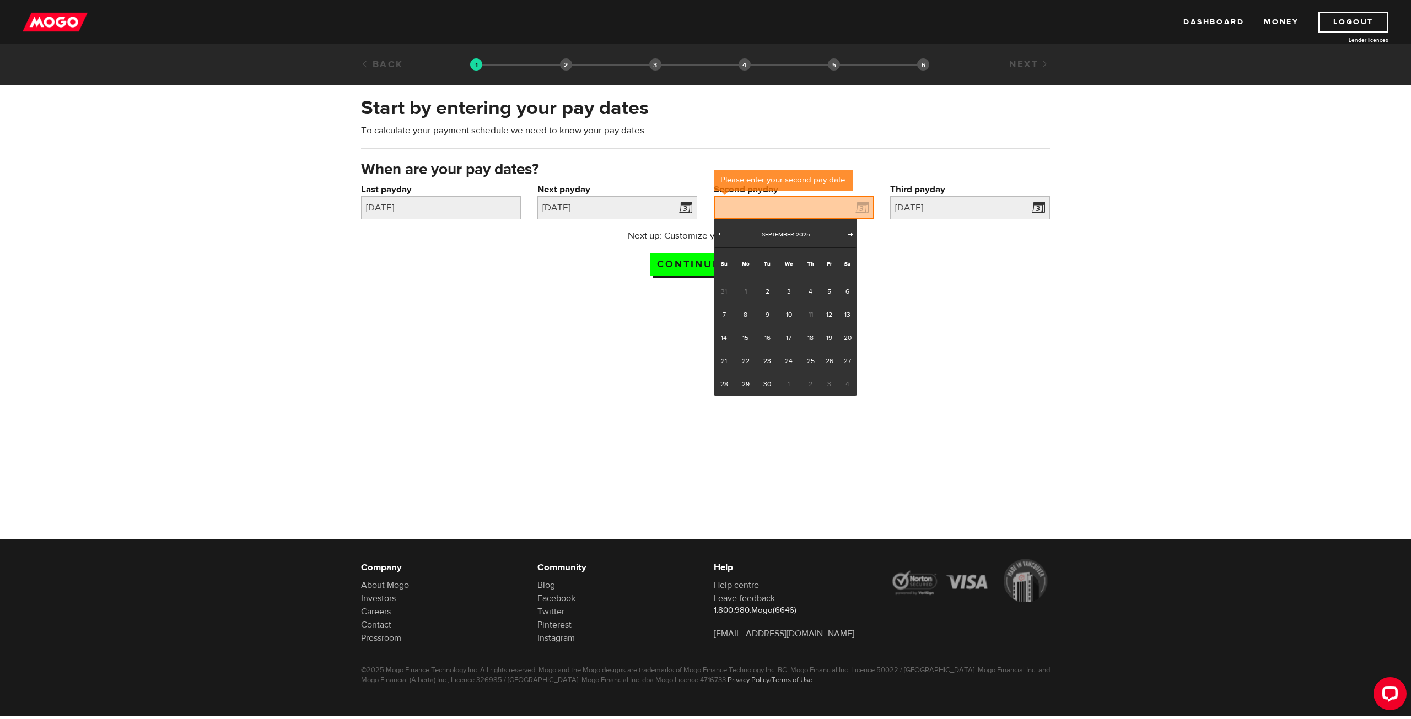
click at [850, 235] on span "Next" at bounding box center [850, 233] width 9 height 9
click at [828, 333] on link "17" at bounding box center [828, 337] width 17 height 23
type input "2025/10/17"
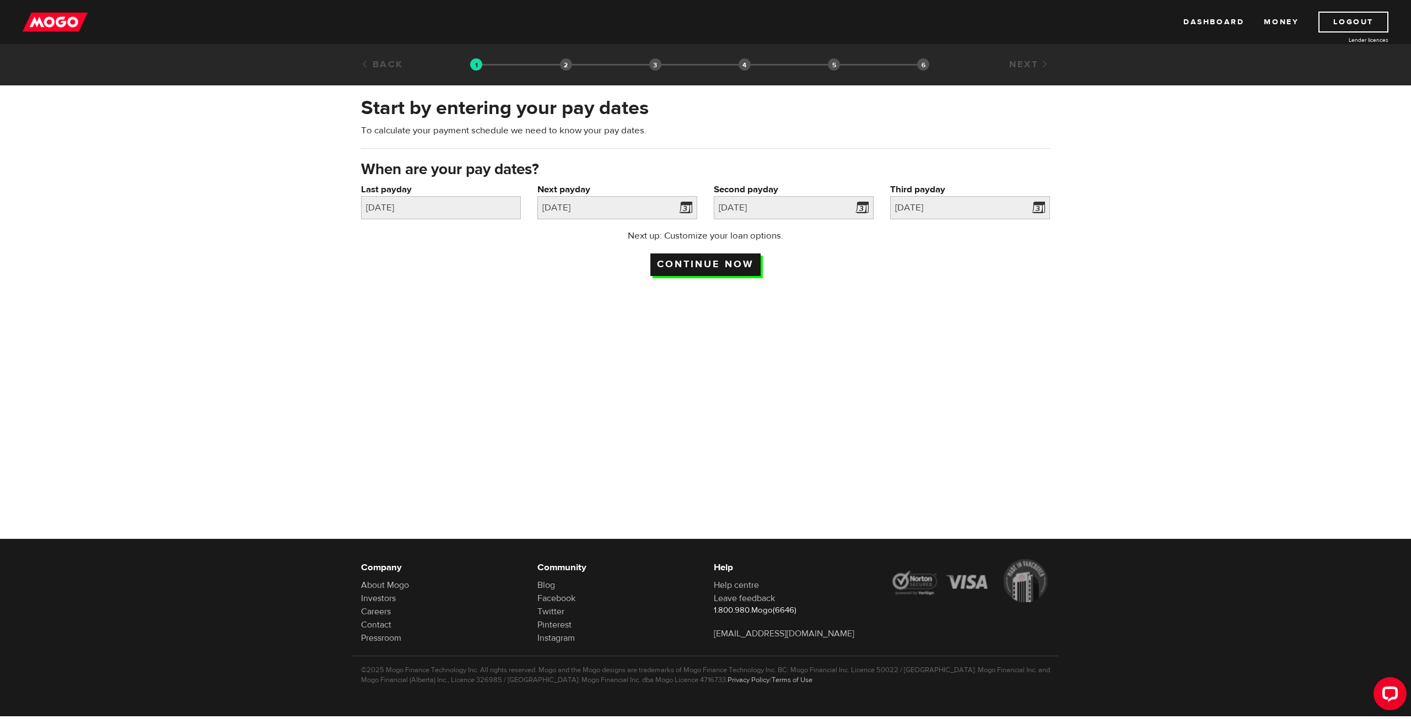
click at [735, 266] on input "Continue now" at bounding box center [705, 264] width 110 height 23
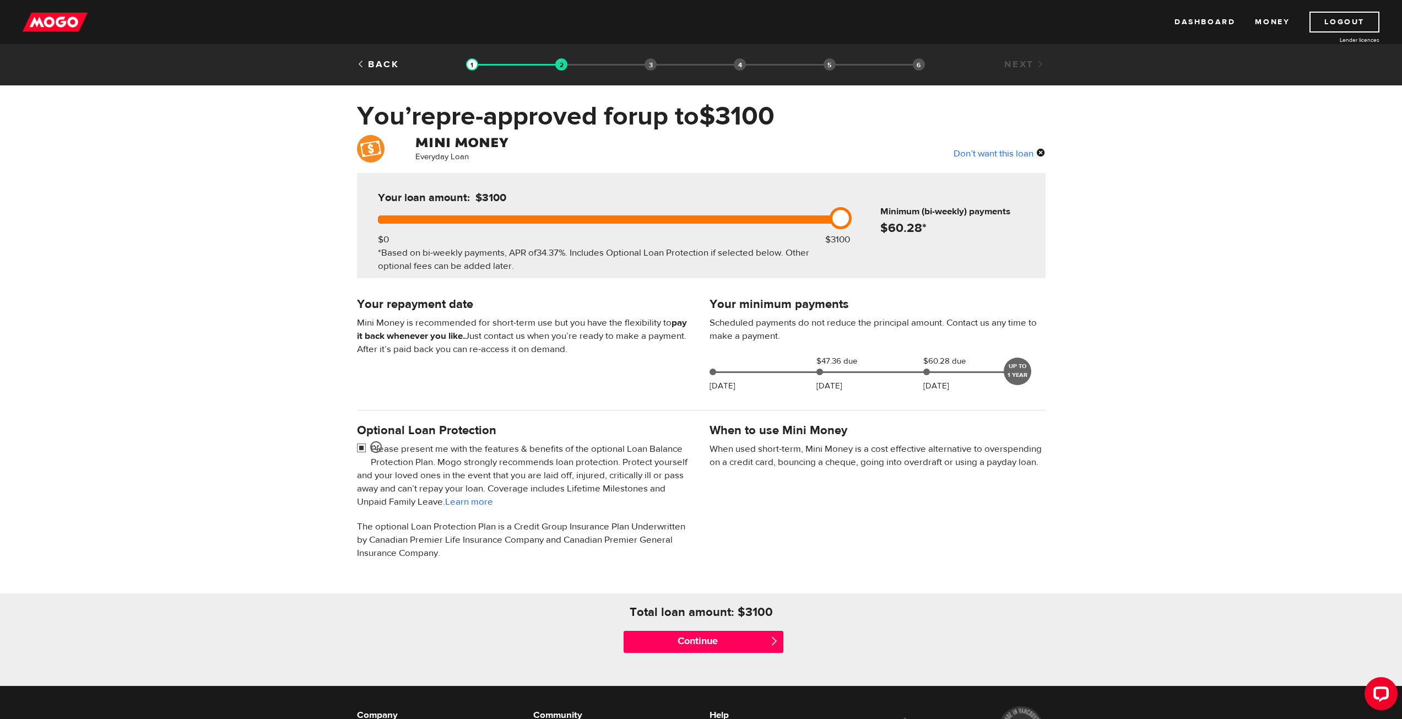
click at [360, 449] on input "checkbox" at bounding box center [364, 449] width 14 height 14
checkbox input "true"
click at [751, 644] on input "Continue" at bounding box center [704, 642] width 160 height 22
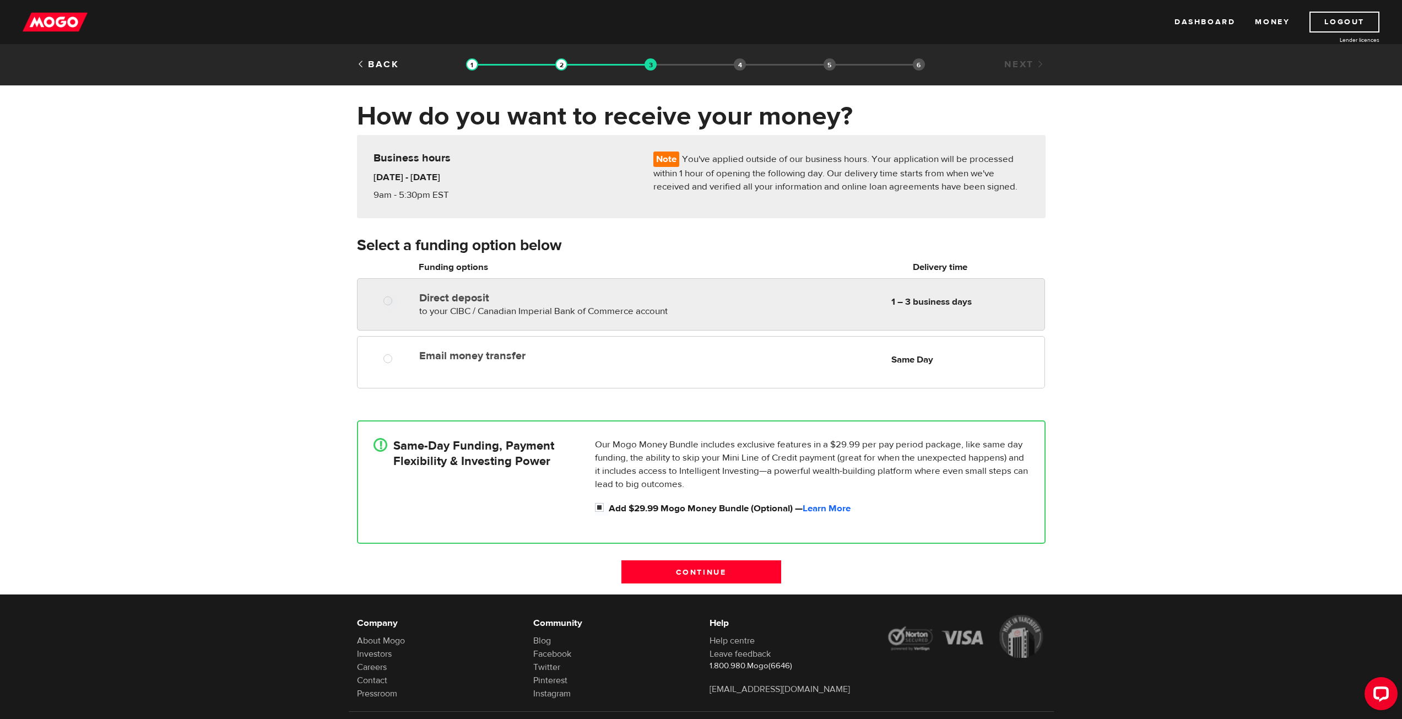
radio input "true"
click at [646, 312] on span "to your CIBC / Canadian Imperial Bank of Commerce account" at bounding box center [543, 311] width 249 height 12
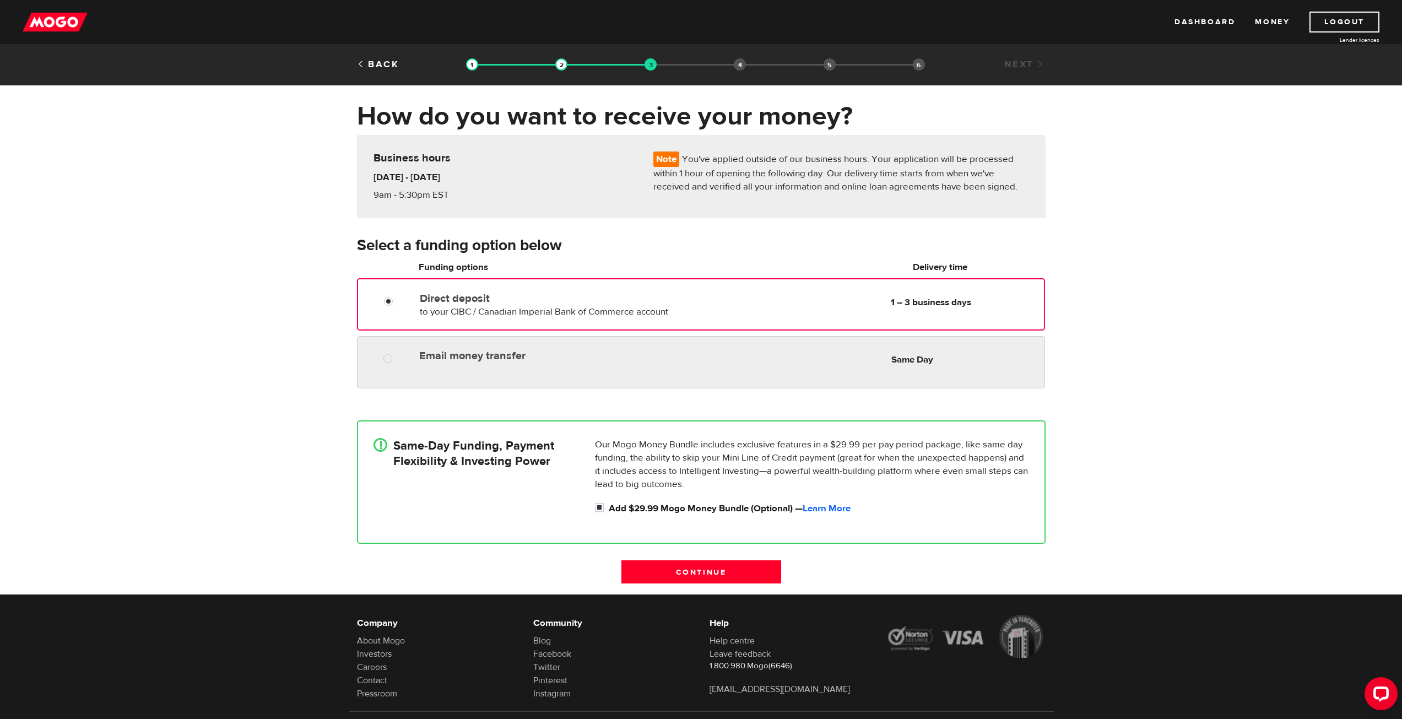
radio input "true"
click at [730, 369] on div "Email money transfer Delivery in Same Day Same Day" at bounding box center [701, 362] width 688 height 52
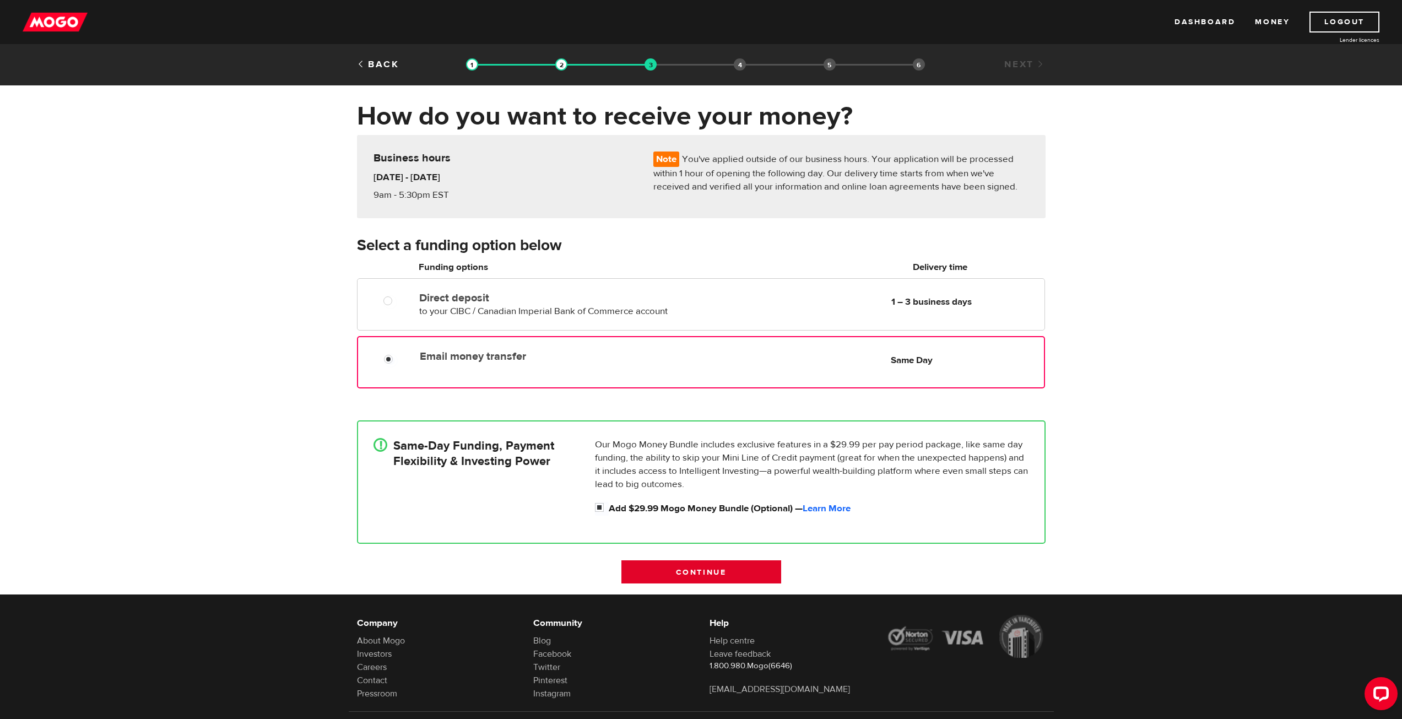
click at [716, 571] on input "Continue" at bounding box center [702, 571] width 160 height 23
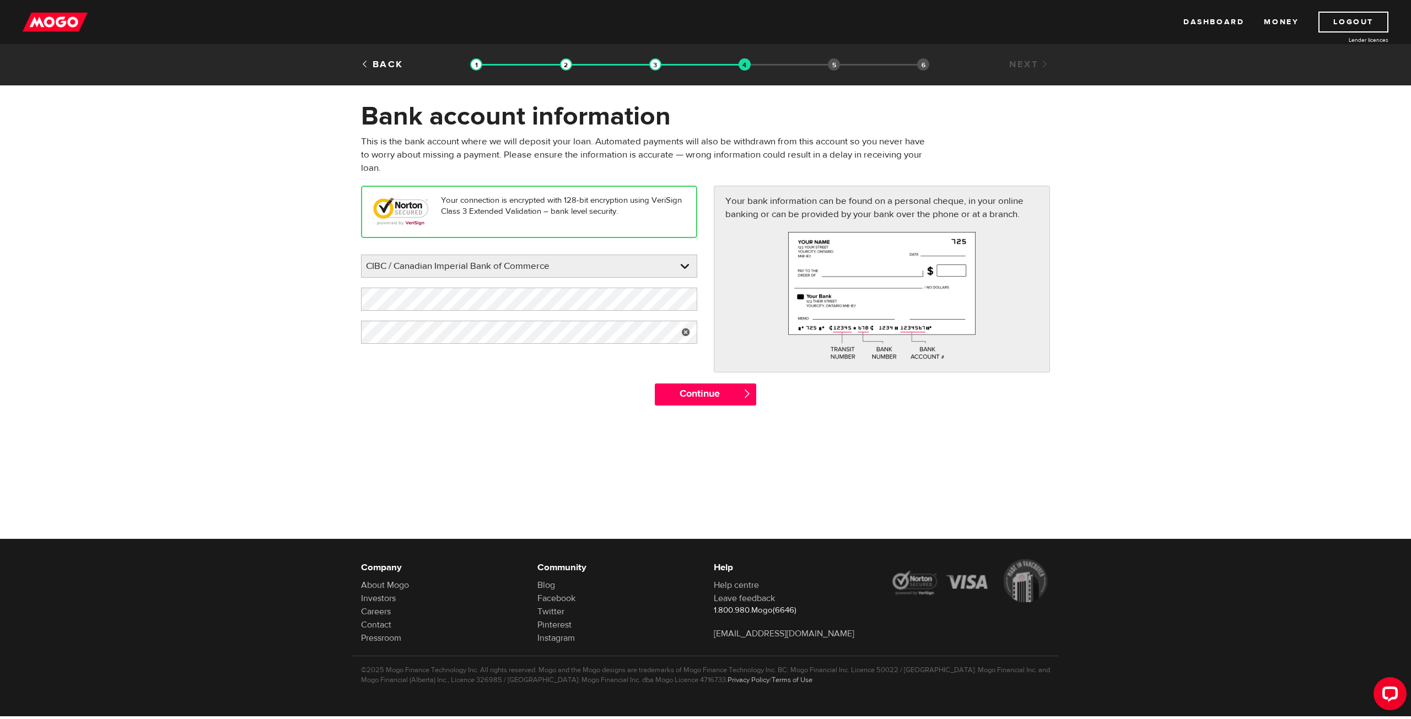
click at [680, 333] on link at bounding box center [685, 332] width 23 height 23
click at [687, 294] on link at bounding box center [685, 299] width 23 height 23
click at [710, 400] on input "Continue" at bounding box center [705, 395] width 101 height 22
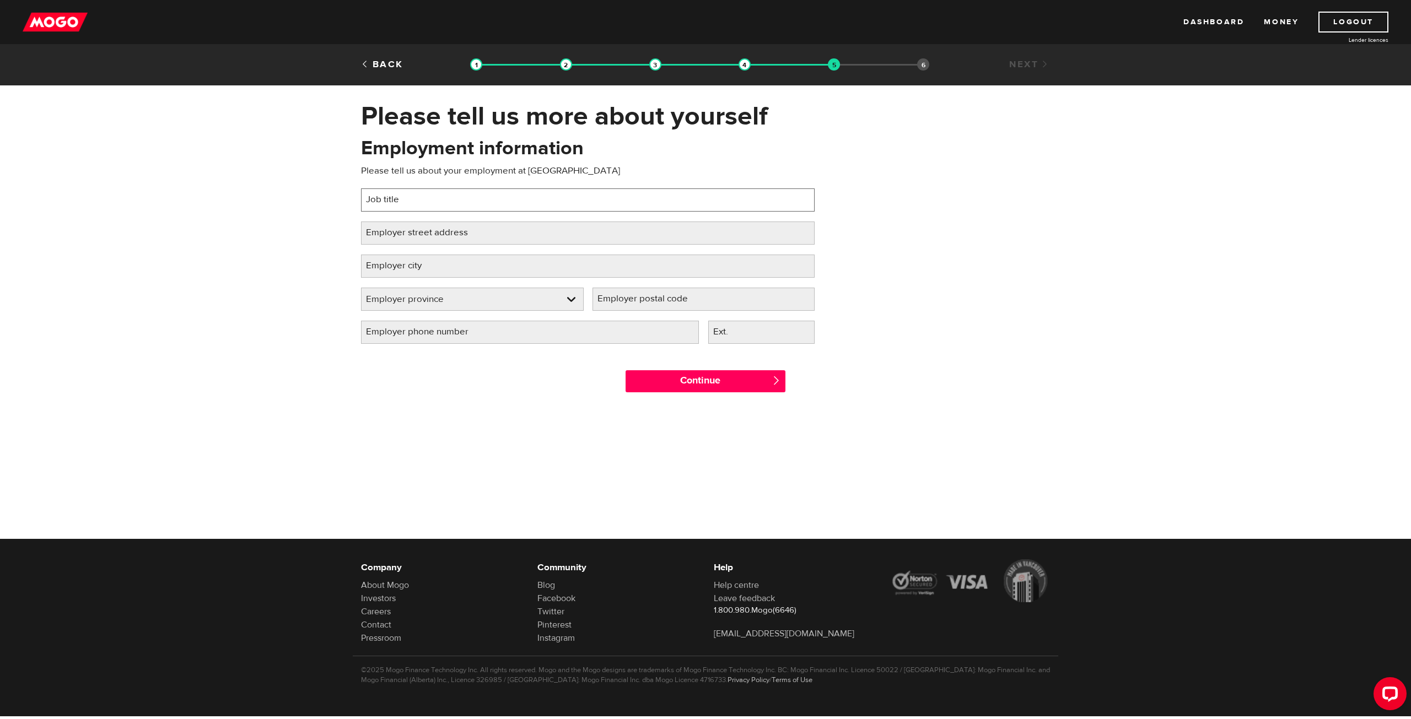
click at [515, 203] on input "Job title" at bounding box center [588, 199] width 454 height 23
type input "Janitor"
click at [476, 237] on label "Employer street address" at bounding box center [425, 233] width 129 height 23
click at [476, 237] on input "Employer street address" at bounding box center [588, 233] width 454 height 23
drag, startPoint x: 438, startPoint y: 230, endPoint x: 388, endPoint y: 233, distance: 49.7
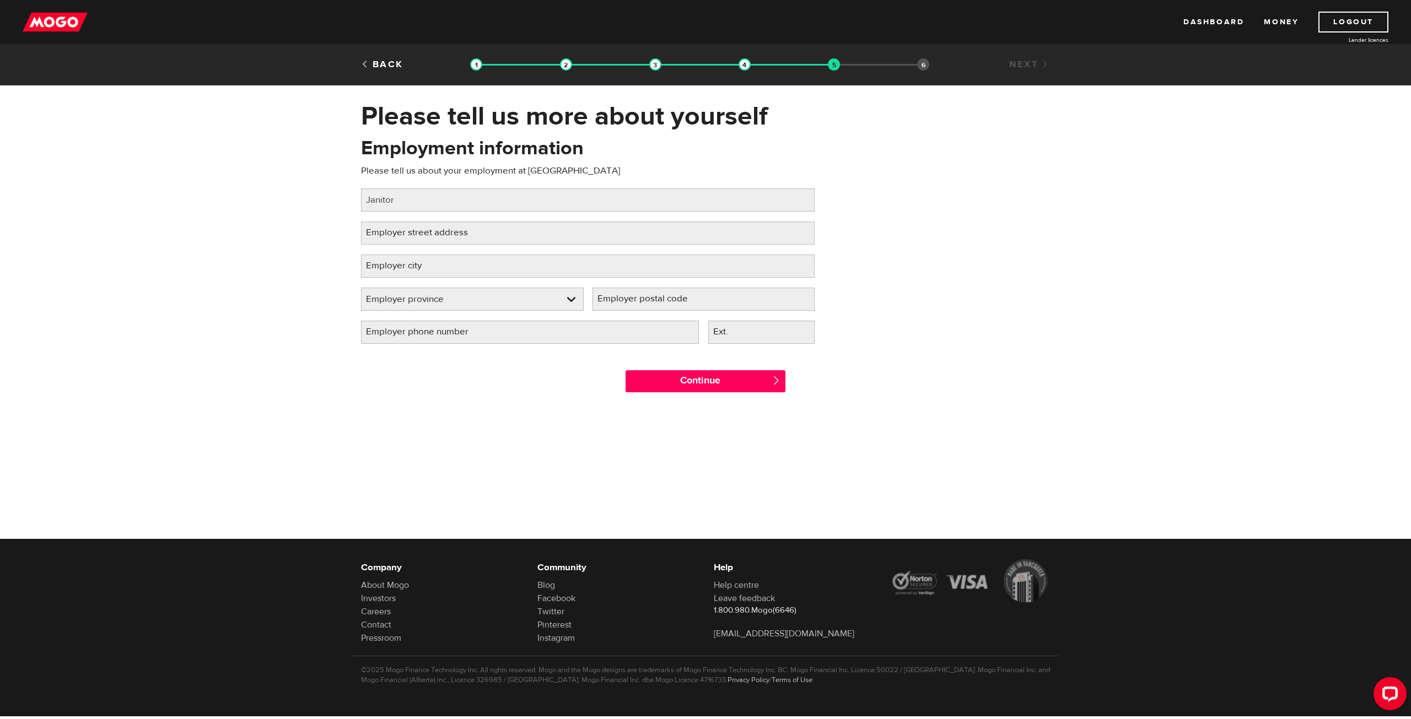
click at [388, 233] on label "Employer street address" at bounding box center [425, 233] width 129 height 23
click at [388, 233] on input "Employer street address" at bounding box center [588, 233] width 454 height 23
drag, startPoint x: 390, startPoint y: 229, endPoint x: 373, endPoint y: 242, distance: 21.6
click at [373, 243] on div "Employer street address Please fill in your employer's street address" at bounding box center [588, 233] width 454 height 23
paste input "Maskwacis, AB T9A 1X1"
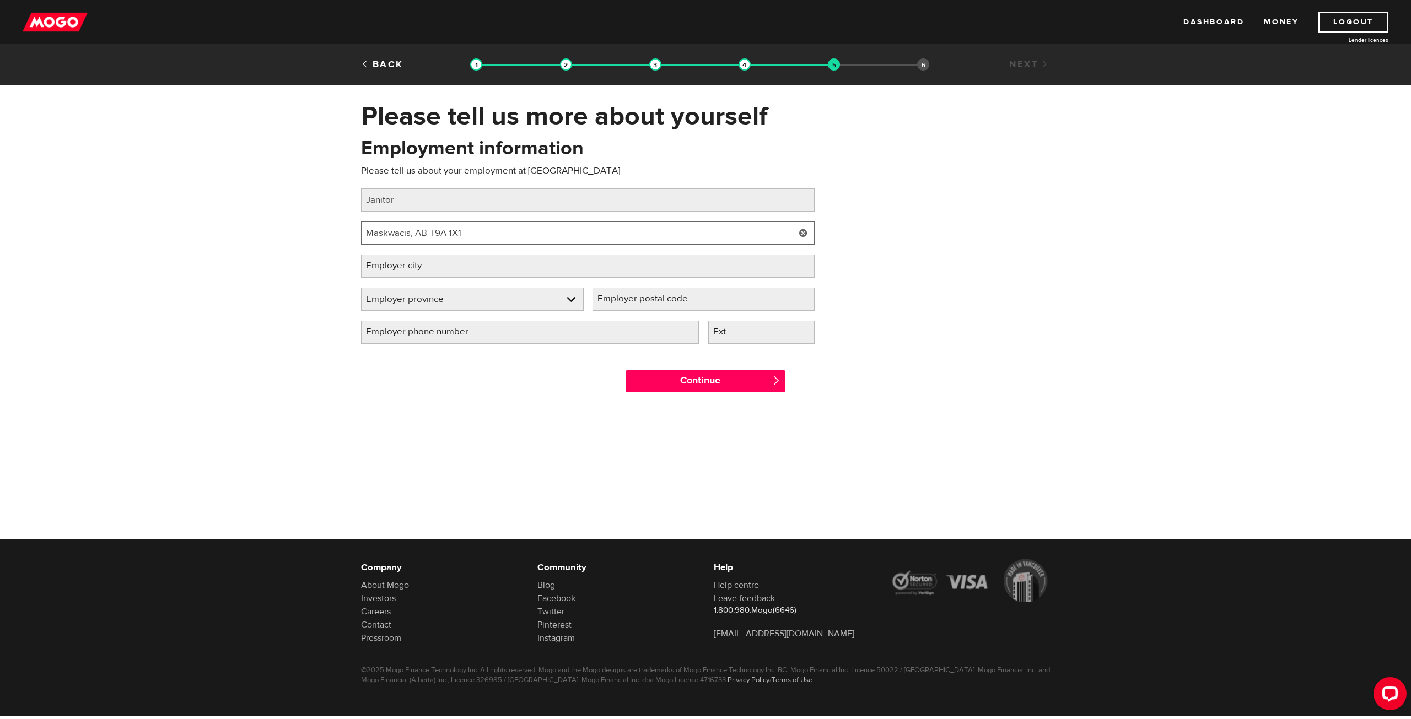
click at [524, 225] on input "Maskwacis, AB T9A 1X1" at bounding box center [588, 233] width 454 height 23
type input "Maskwacis, AB T9A 1X1"
click at [905, 233] on div "Employment information Please tell us about your employment at Mesc Job title P…" at bounding box center [705, 244] width 705 height 219
click at [500, 266] on input "Employer city" at bounding box center [588, 266] width 454 height 23
type input "maskwacis"
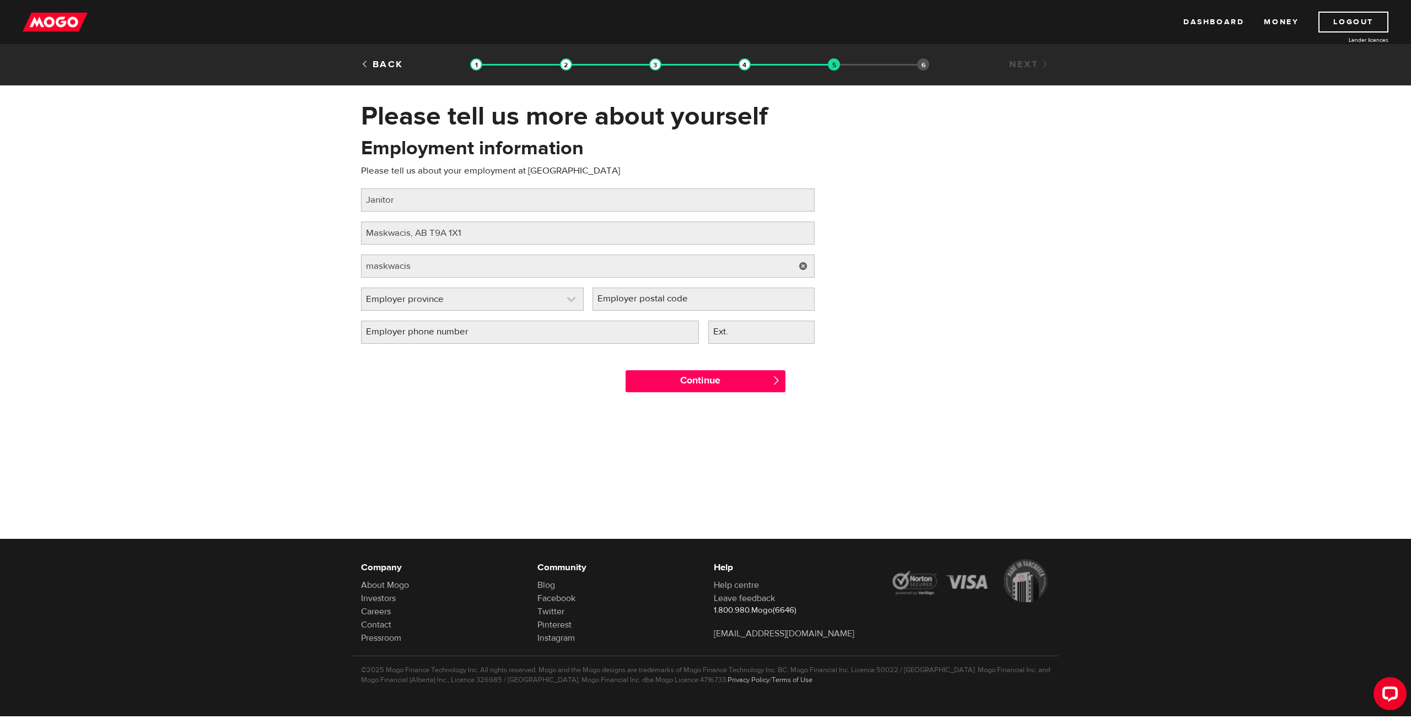
click at [478, 306] on link at bounding box center [472, 299] width 222 height 22
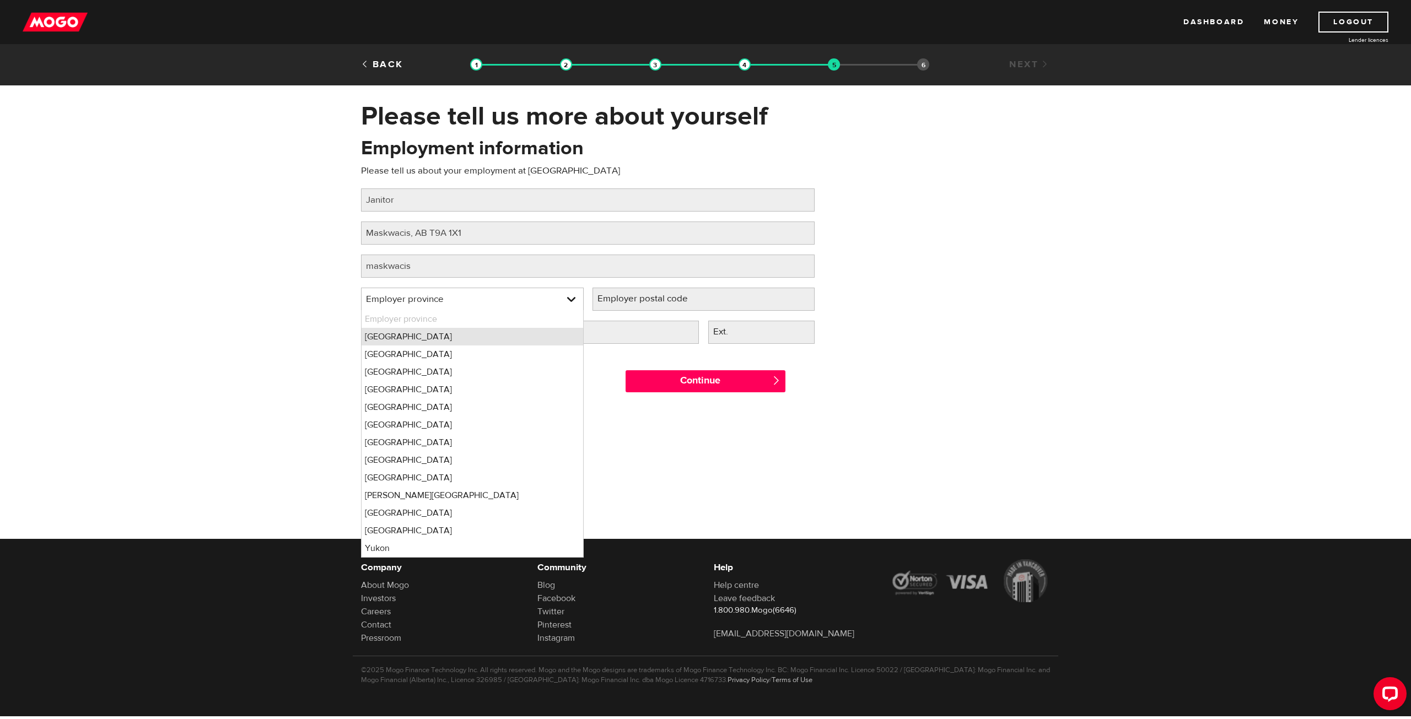
click at [426, 339] on li "Alberta" at bounding box center [472, 337] width 222 height 18
select select "AB"
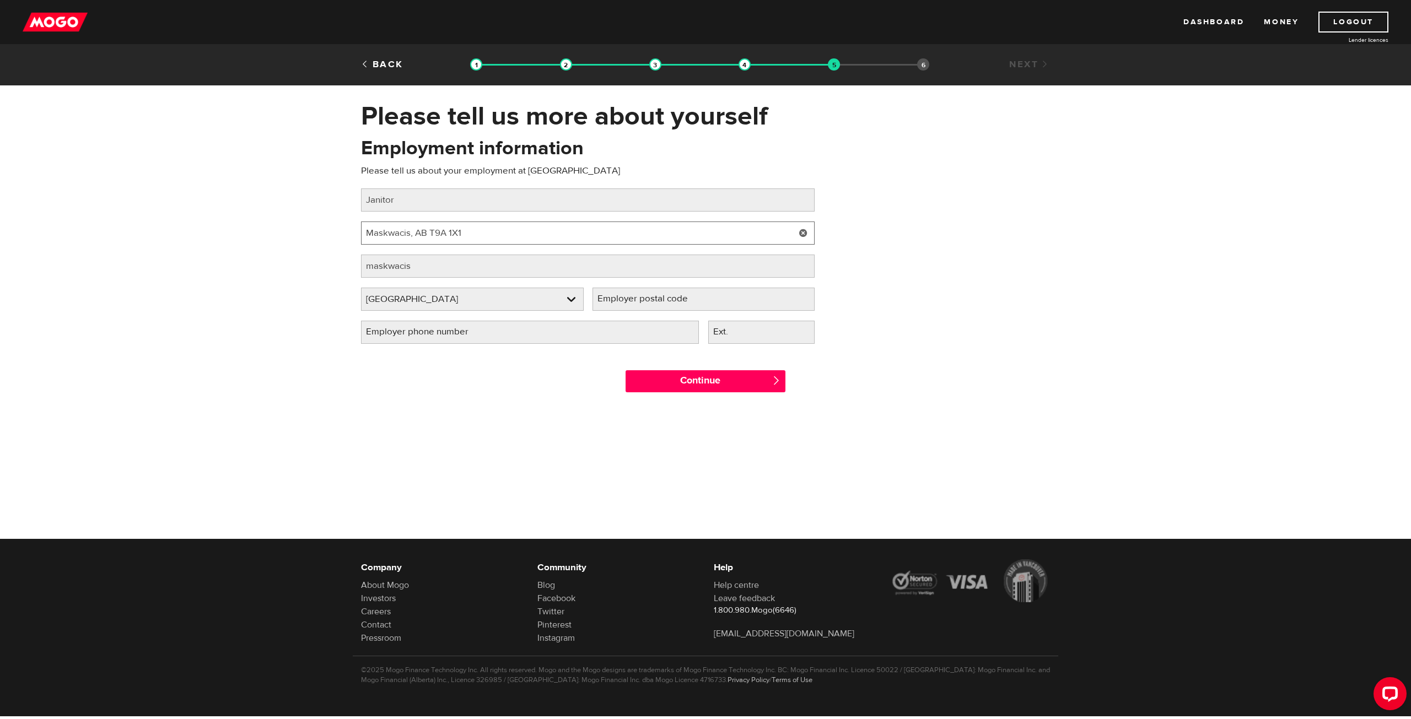
drag, startPoint x: 434, startPoint y: 231, endPoint x: 493, endPoint y: 236, distance: 59.2
click at [493, 236] on input "Maskwacis, AB T9A 1X1" at bounding box center [588, 233] width 454 height 23
click at [659, 301] on label "Employer postal code" at bounding box center [651, 299] width 118 height 23
click at [659, 301] on input "Employer postal code" at bounding box center [703, 299] width 223 height 23
drag, startPoint x: 657, startPoint y: 303, endPoint x: 633, endPoint y: 272, distance: 39.2
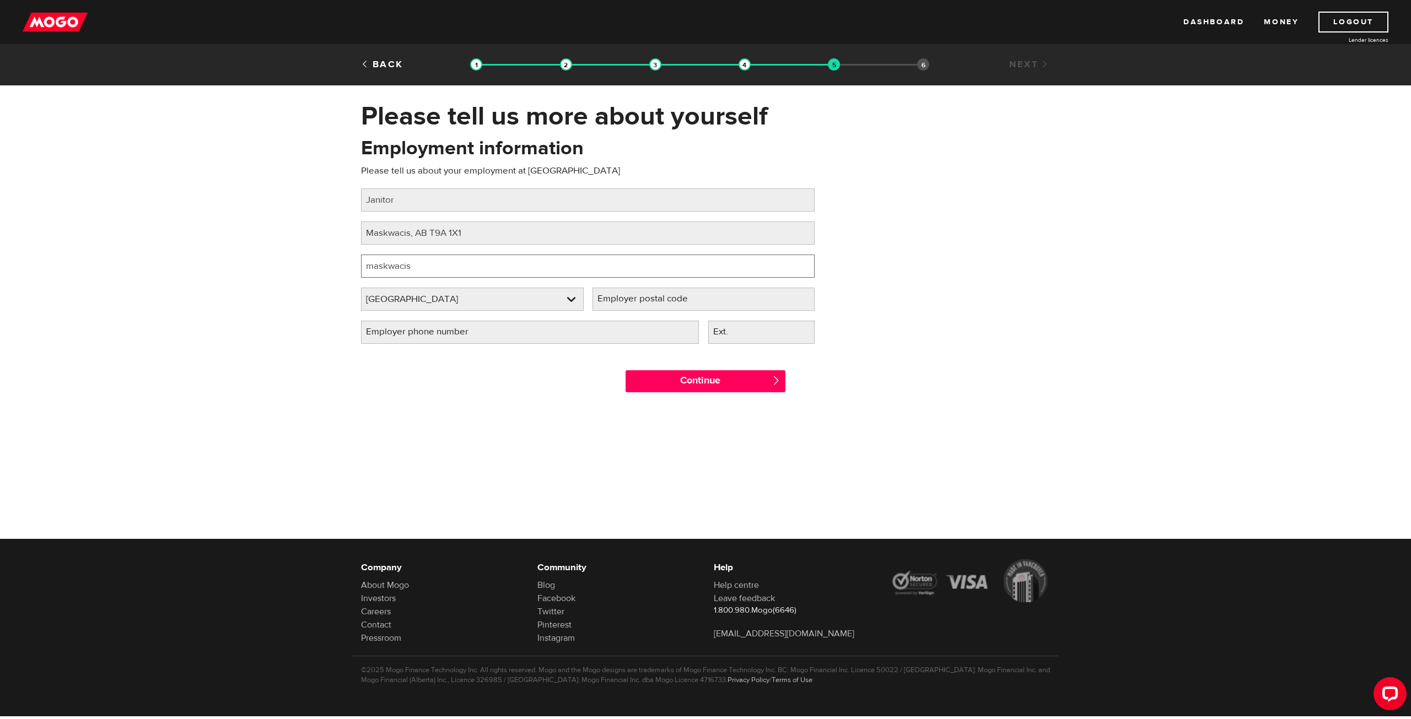
click at [633, 272] on input "maskwacis" at bounding box center [588, 266] width 454 height 23
click at [639, 301] on label "Employer postal code" at bounding box center [651, 299] width 118 height 23
click at [639, 301] on input "Employer postal code" at bounding box center [703, 299] width 223 height 23
paste input "T9A 1X1"
type input "T9A 1X1"
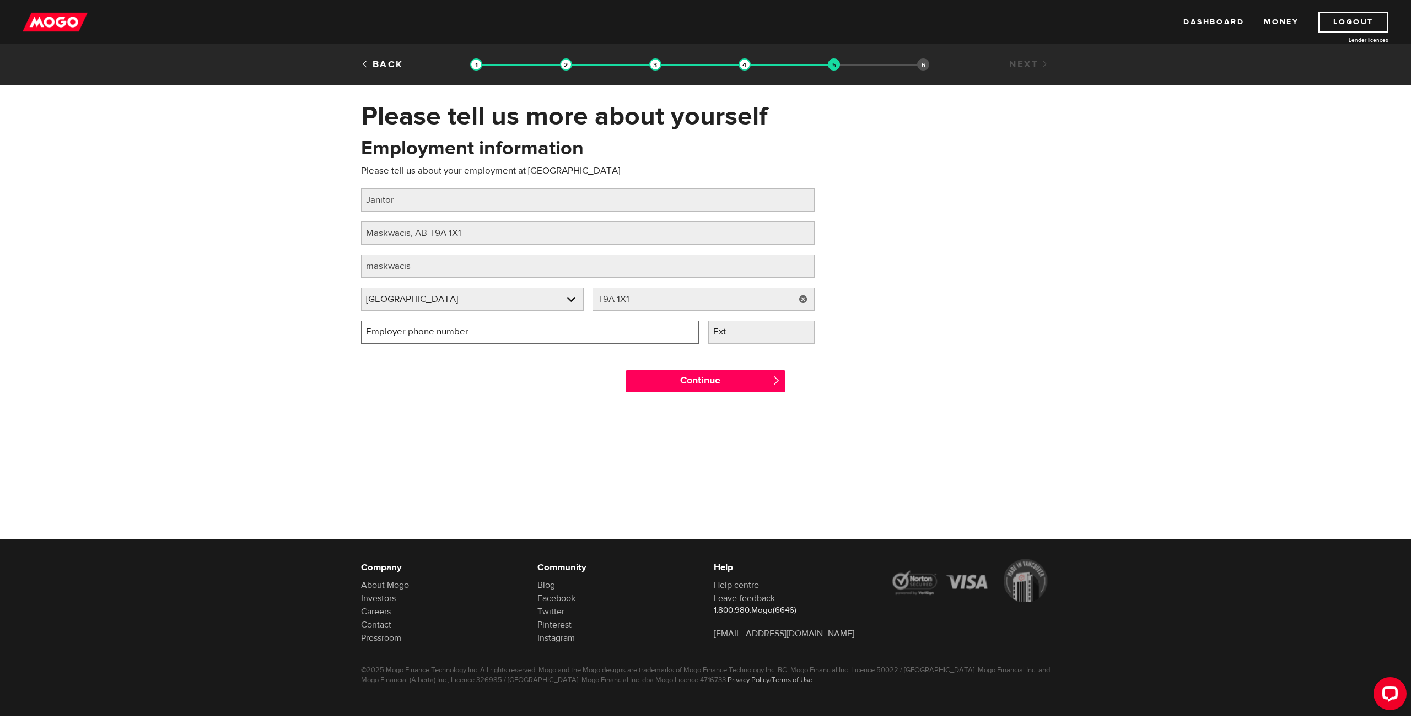
click at [563, 330] on input "Employer phone number" at bounding box center [530, 332] width 338 height 23
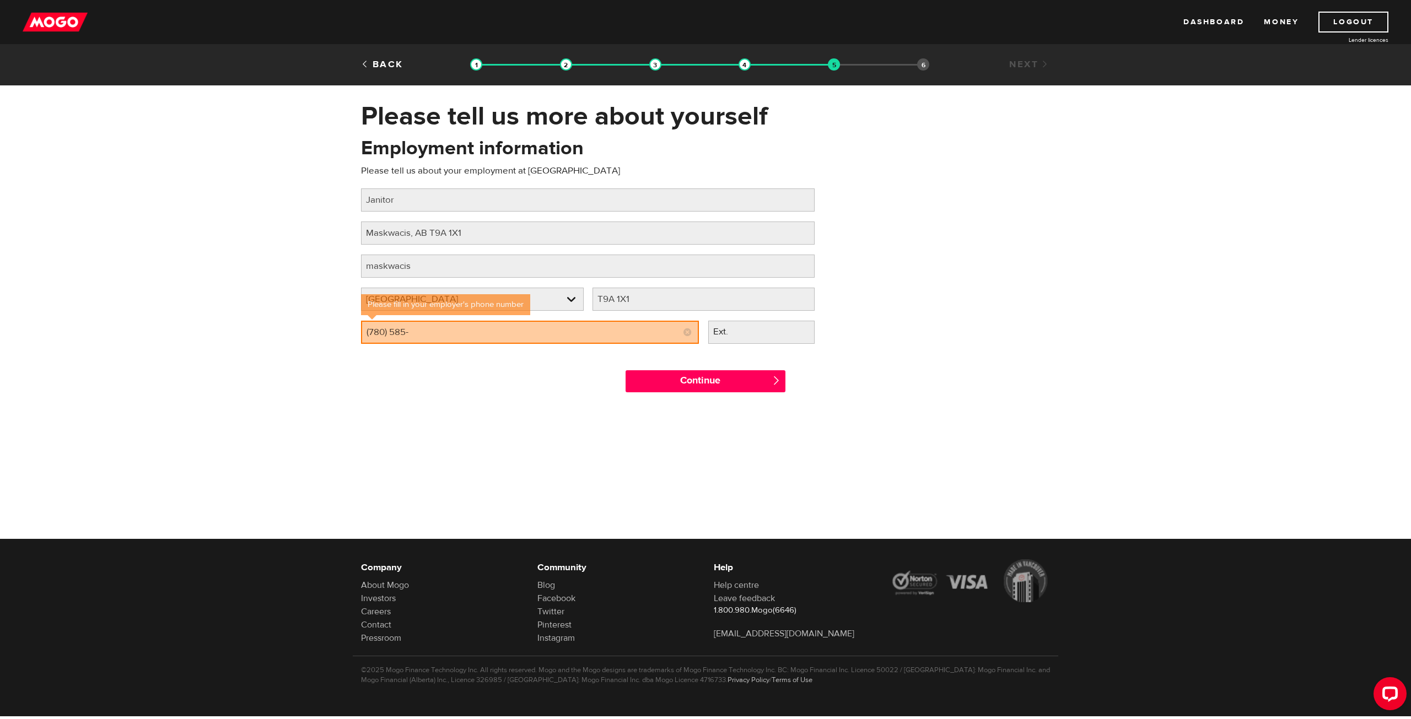
click at [861, 221] on div "Employment information Please tell us about your employment at Mesc Job title P…" at bounding box center [705, 244] width 705 height 219
click at [416, 231] on input "Maskwacis, AB T9A 1X1" at bounding box center [588, 233] width 454 height 23
click at [417, 233] on input "Maskwacis, AB T9A 1X1" at bounding box center [588, 233] width 454 height 23
drag, startPoint x: 431, startPoint y: 231, endPoint x: 425, endPoint y: 232, distance: 6.2
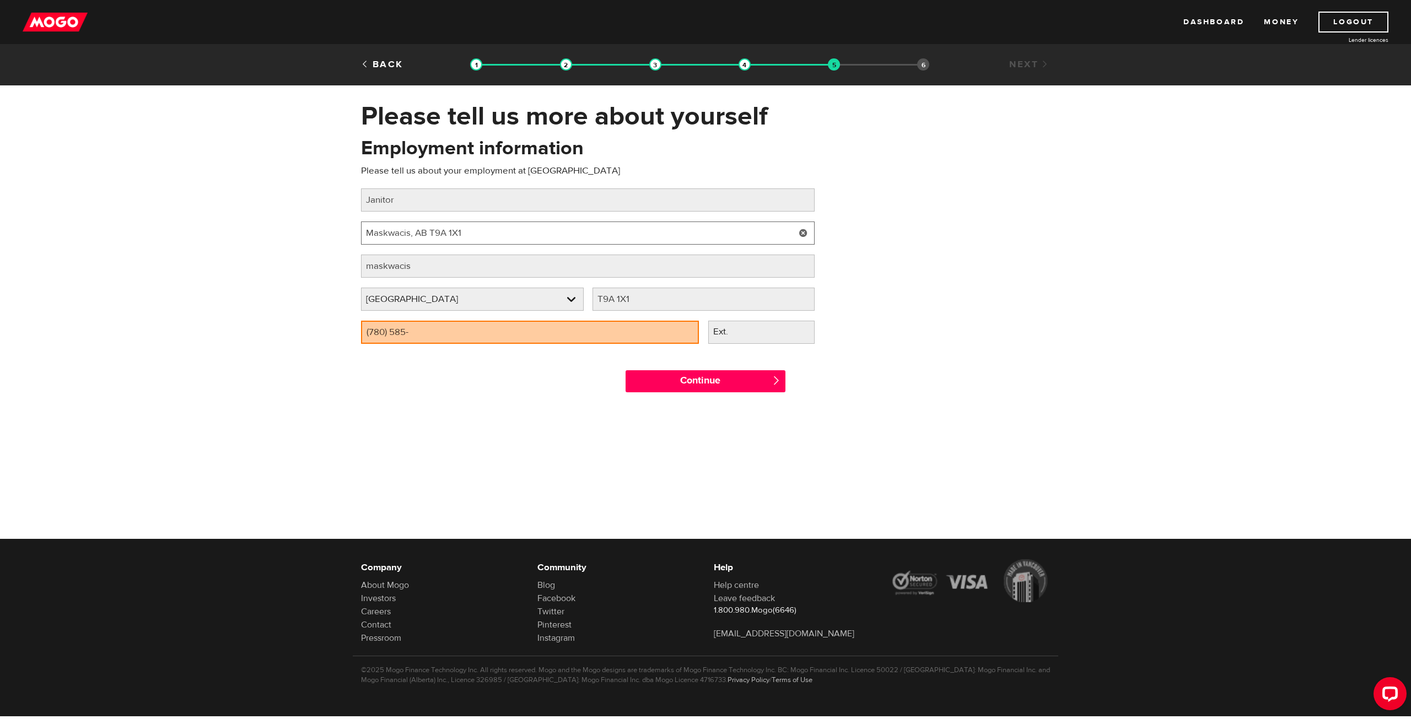
click at [425, 232] on input "Maskwacis, AB T9A 1X1" at bounding box center [588, 233] width 454 height 23
click at [892, 230] on div "Employment information Please tell us about your employment at Mesc Job title P…" at bounding box center [705, 244] width 705 height 219
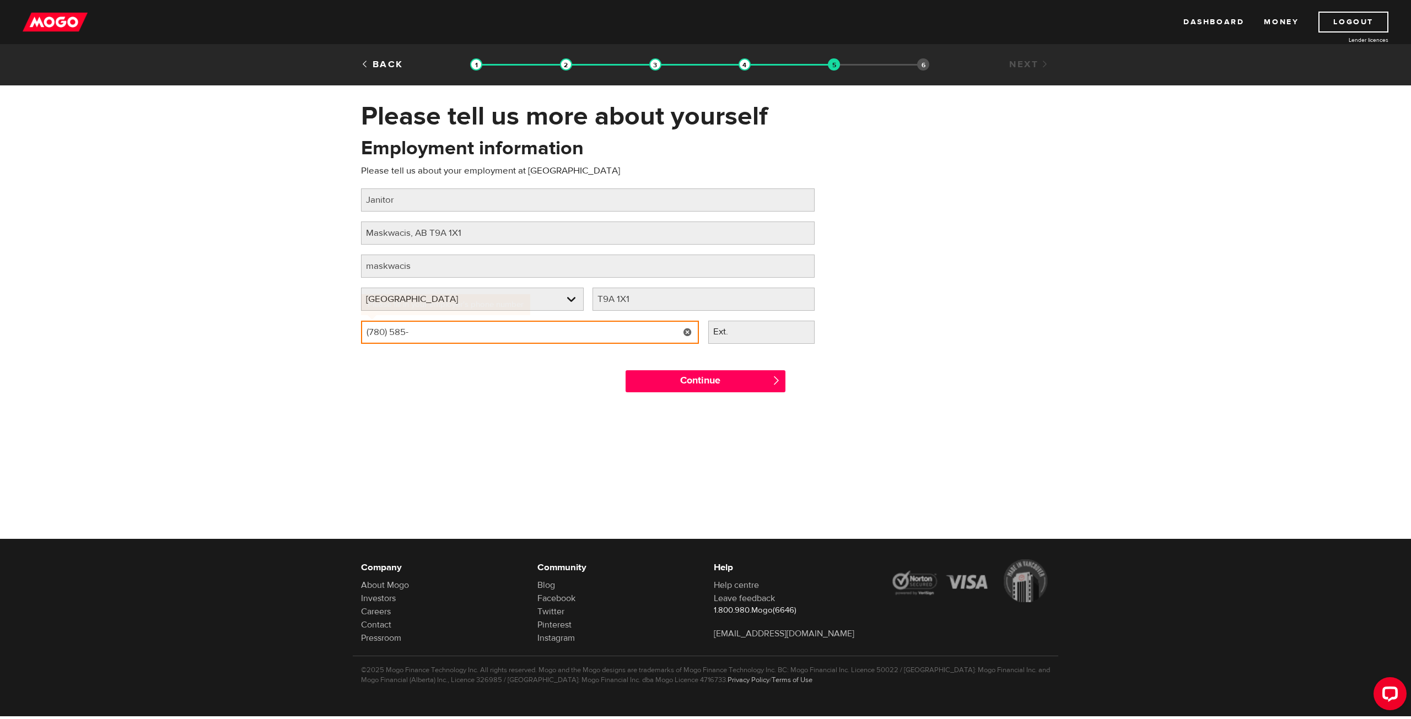
click at [482, 330] on input "(780) 585-" at bounding box center [530, 332] width 338 height 23
type input "(780) 585-3333"
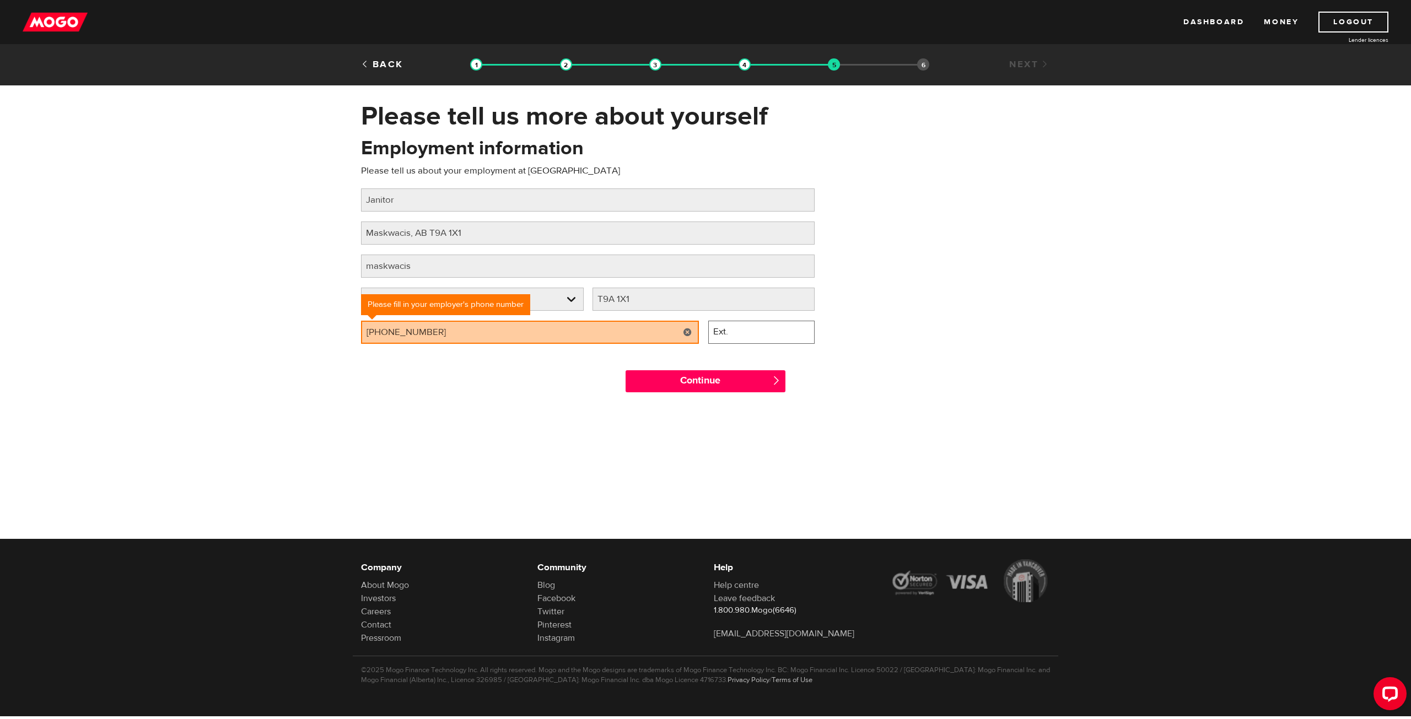
click at [761, 326] on input "Ext." at bounding box center [761, 332] width 107 height 23
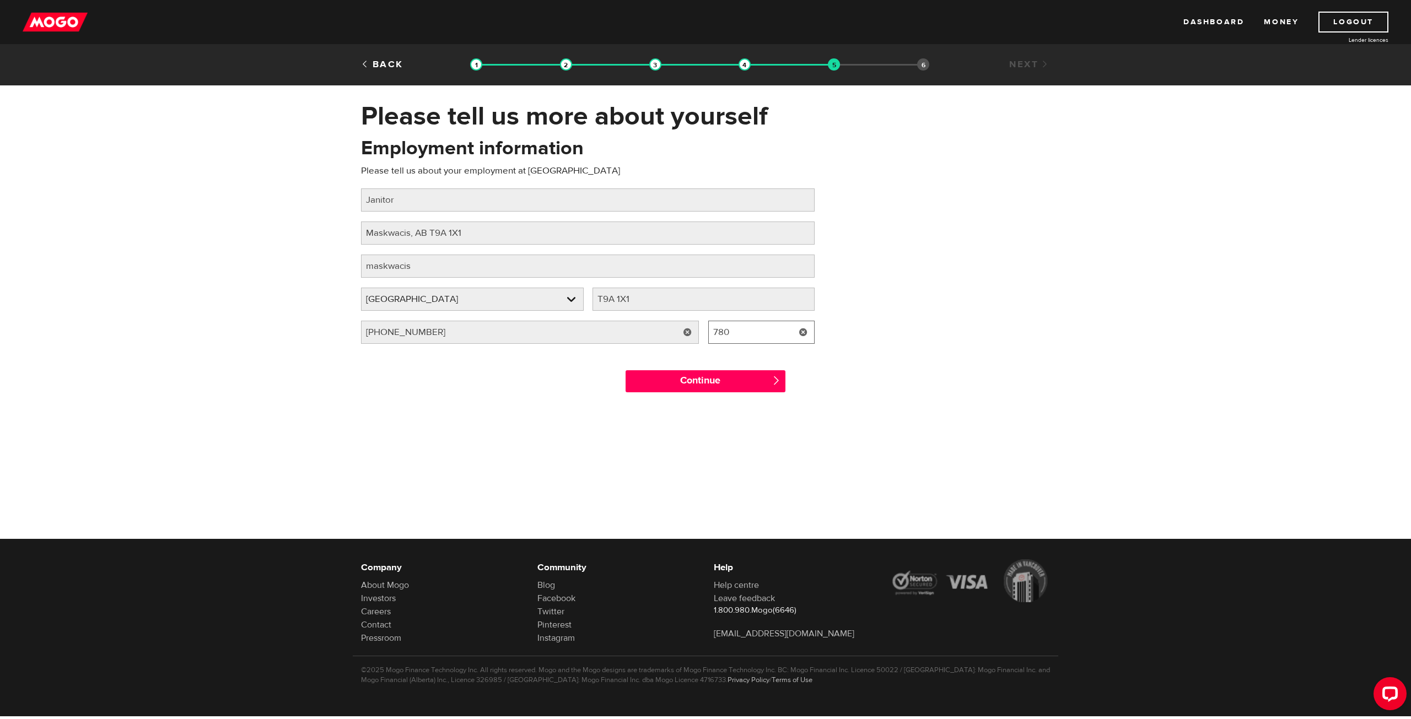
type input "780"
click at [388, 328] on input "(780) 585-3333" at bounding box center [530, 332] width 338 height 23
drag, startPoint x: 392, startPoint y: 332, endPoint x: 378, endPoint y: 331, distance: 14.3
click at [378, 331] on input "(780) 585-3333" at bounding box center [530, 332] width 338 height 23
click at [385, 330] on input "(780) 585-3333" at bounding box center [530, 332] width 338 height 23
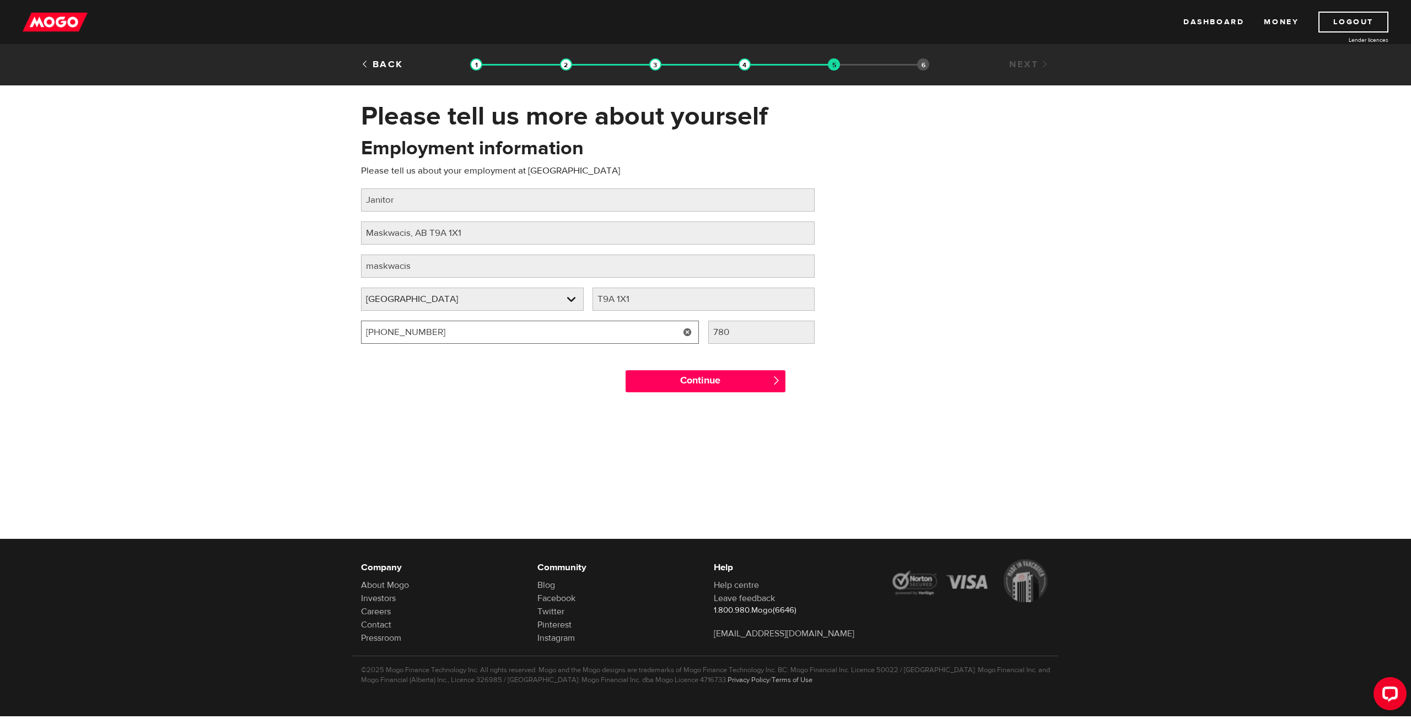
click at [486, 332] on input "(780) 585-3333" at bounding box center [530, 332] width 338 height 23
drag, startPoint x: 386, startPoint y: 330, endPoint x: 321, endPoint y: 327, distance: 64.5
click at [321, 327] on div "Please tell us more about yourself Oops! Please review the areas highlighted be…" at bounding box center [705, 251] width 1411 height 303
type input "(780) 585-3333"
click at [689, 375] on input "Continue" at bounding box center [705, 381] width 160 height 22
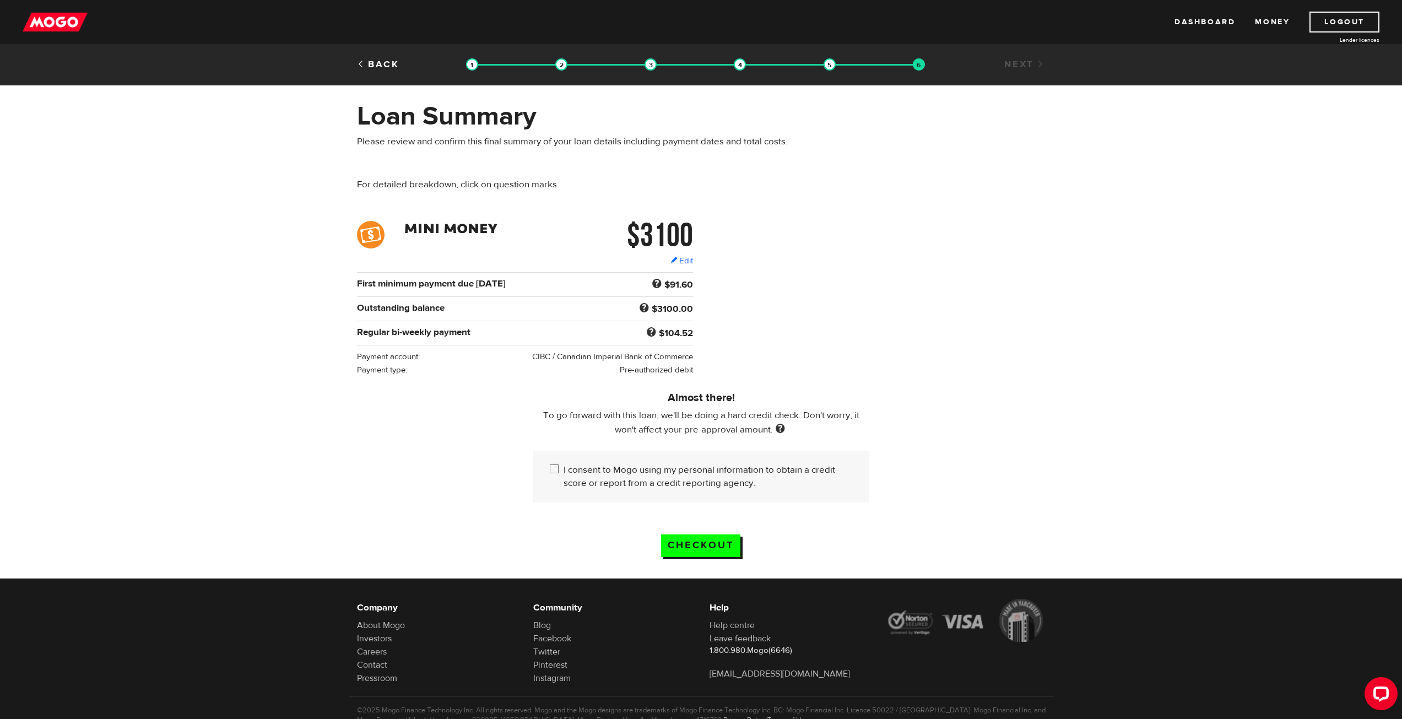
click at [563, 467] on input "I consent to Mogo using my personal information to obtain a credit score or rep…" at bounding box center [557, 470] width 14 height 14
checkbox input "true"
click at [835, 290] on div "$3100 Edit $3100 Regular bi-weekly payment $104.52 First minimum payment due [D…" at bounding box center [701, 298] width 705 height 155
click at [716, 535] on input "Checkout" at bounding box center [700, 546] width 79 height 23
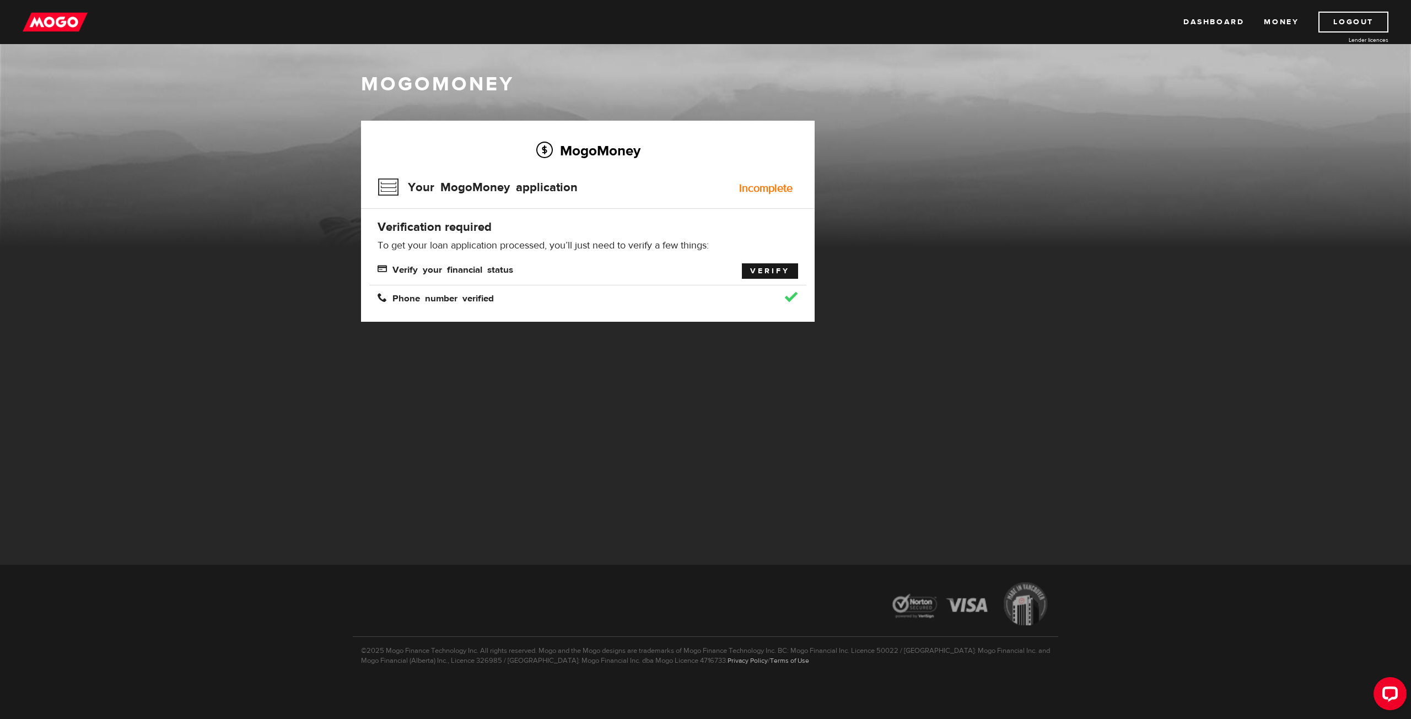
click at [770, 270] on link "Verify" at bounding box center [770, 270] width 56 height 15
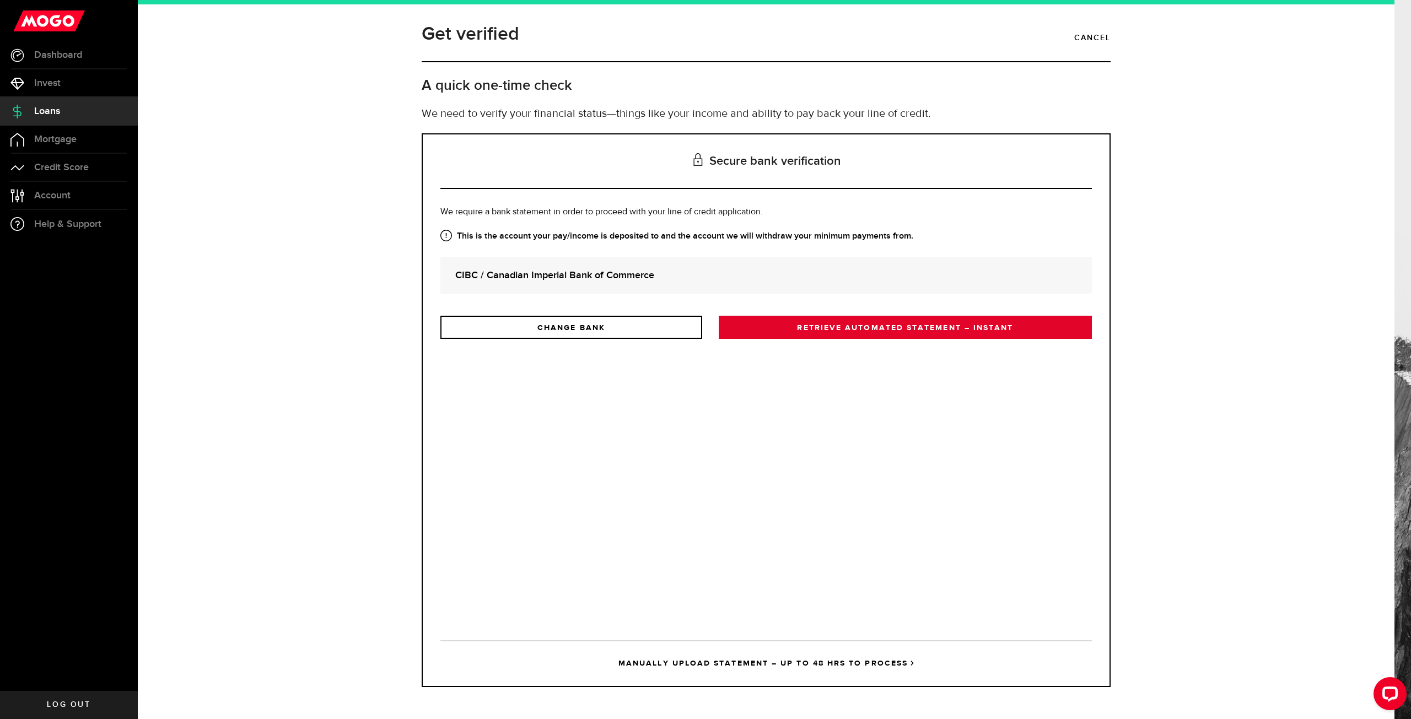
click at [836, 328] on link "RETRIEVE AUTOMATED STATEMENT – INSTANT" at bounding box center [905, 327] width 373 height 23
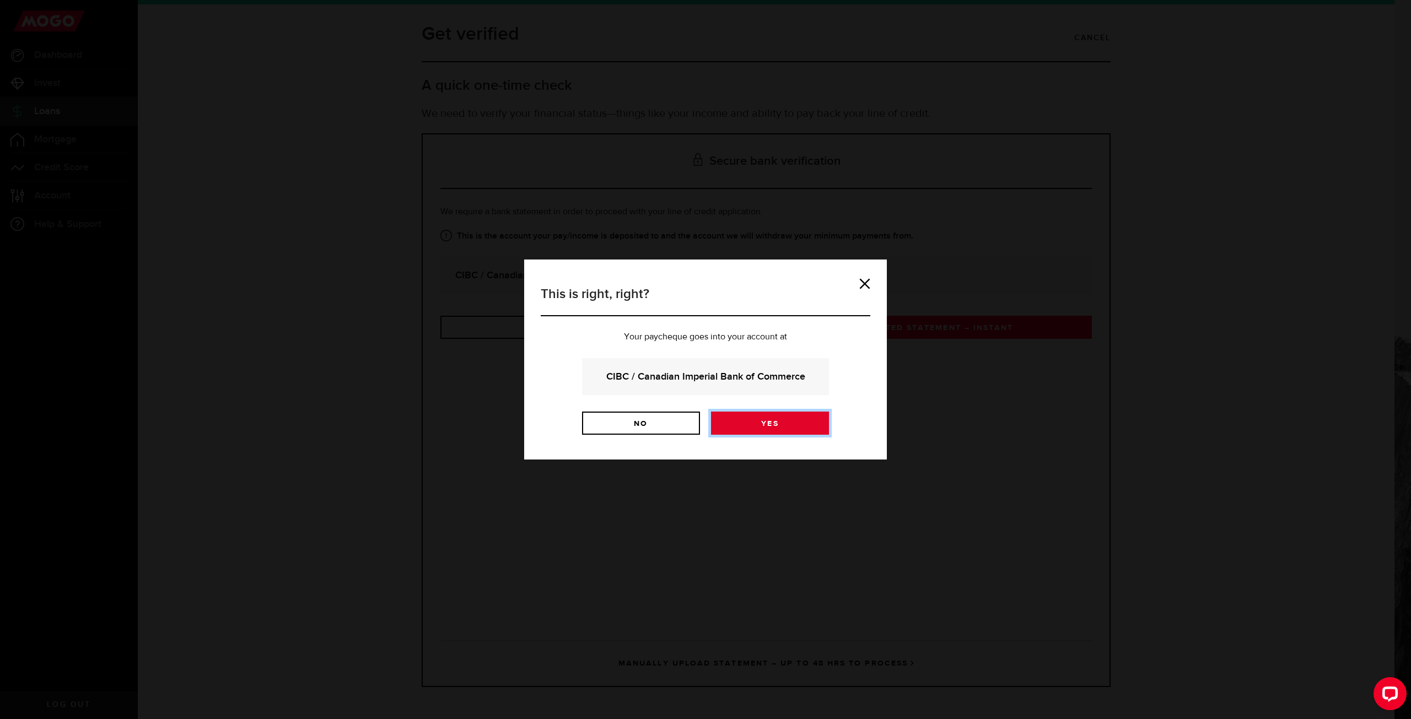
click at [784, 423] on link "Yes" at bounding box center [770, 423] width 118 height 23
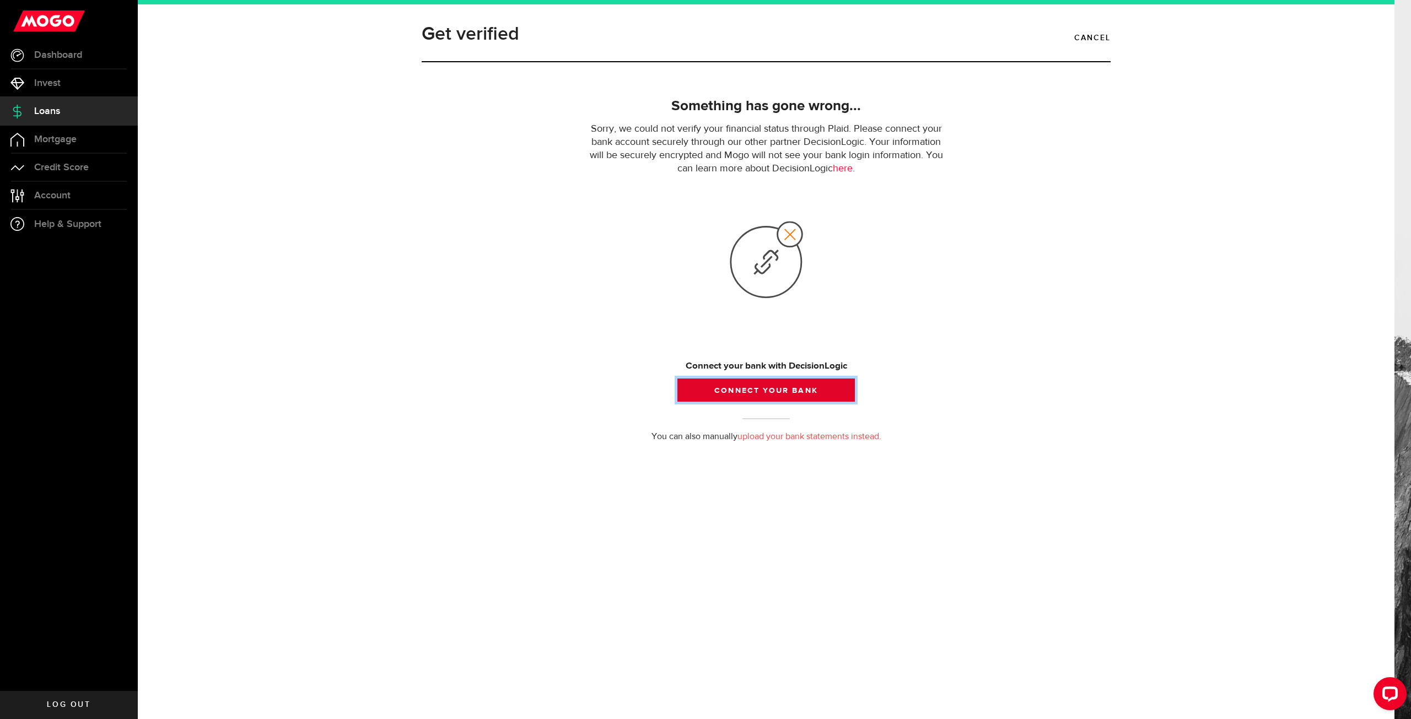
click at [817, 393] on button "Connect your bank" at bounding box center [765, 390] width 177 height 23
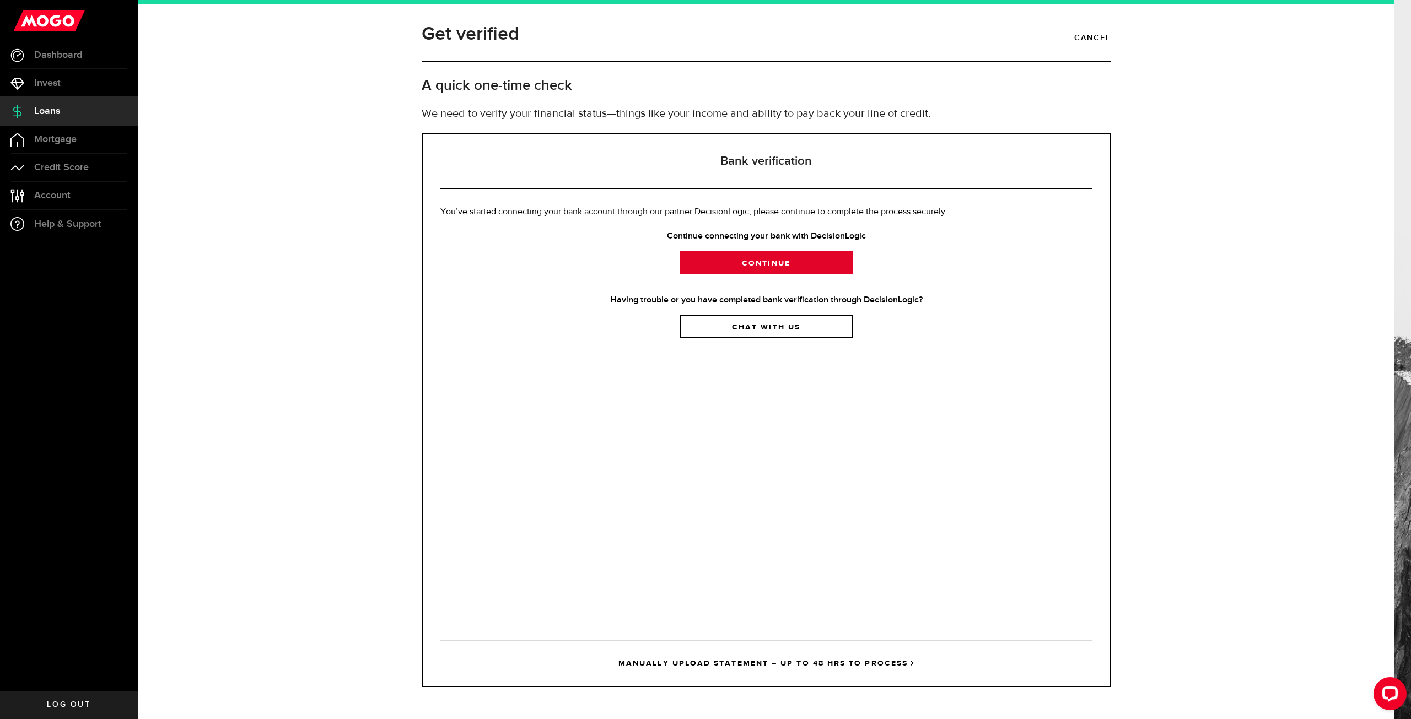
click at [809, 261] on link "Continue" at bounding box center [766, 262] width 174 height 23
click at [805, 267] on link "Continue" at bounding box center [766, 262] width 174 height 23
click at [785, 268] on link "Continue" at bounding box center [766, 262] width 174 height 23
click at [744, 272] on link "Continue" at bounding box center [766, 262] width 174 height 23
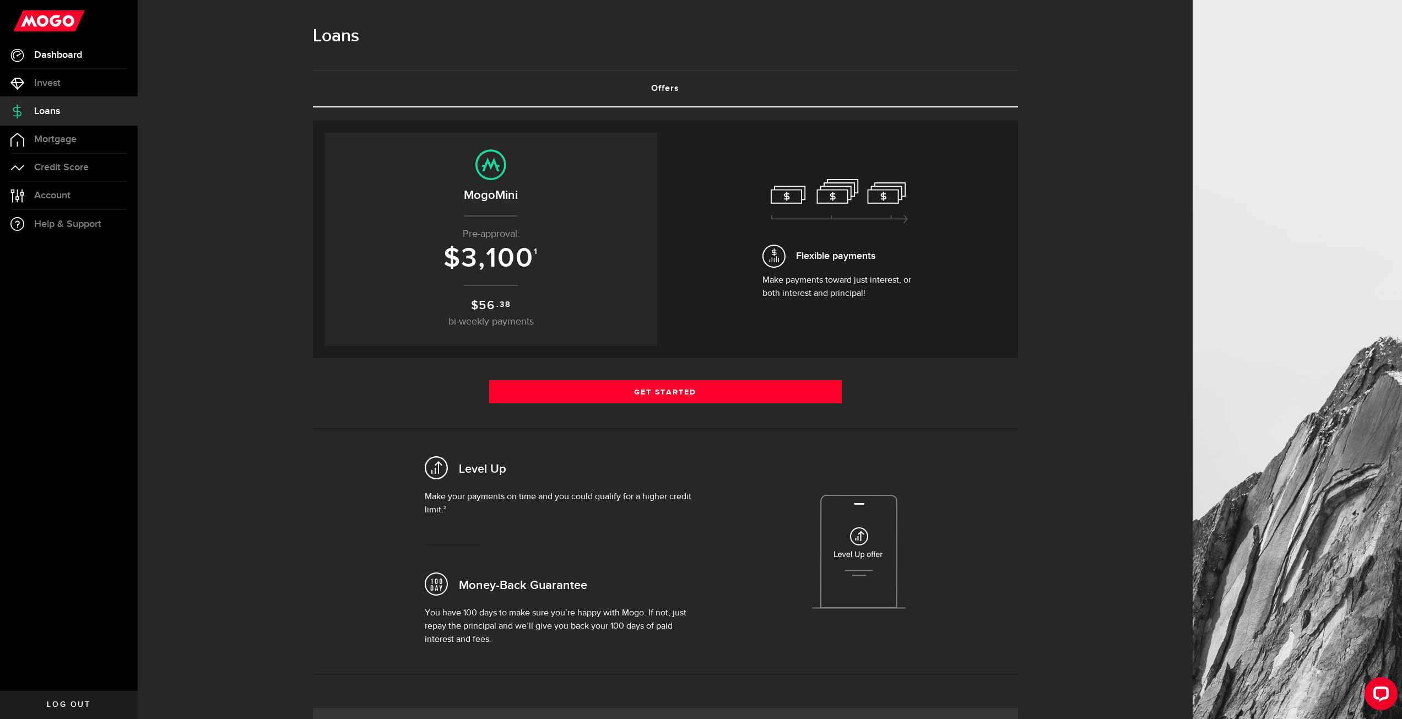
click at [73, 55] on span "Dashboard" at bounding box center [58, 55] width 48 height 10
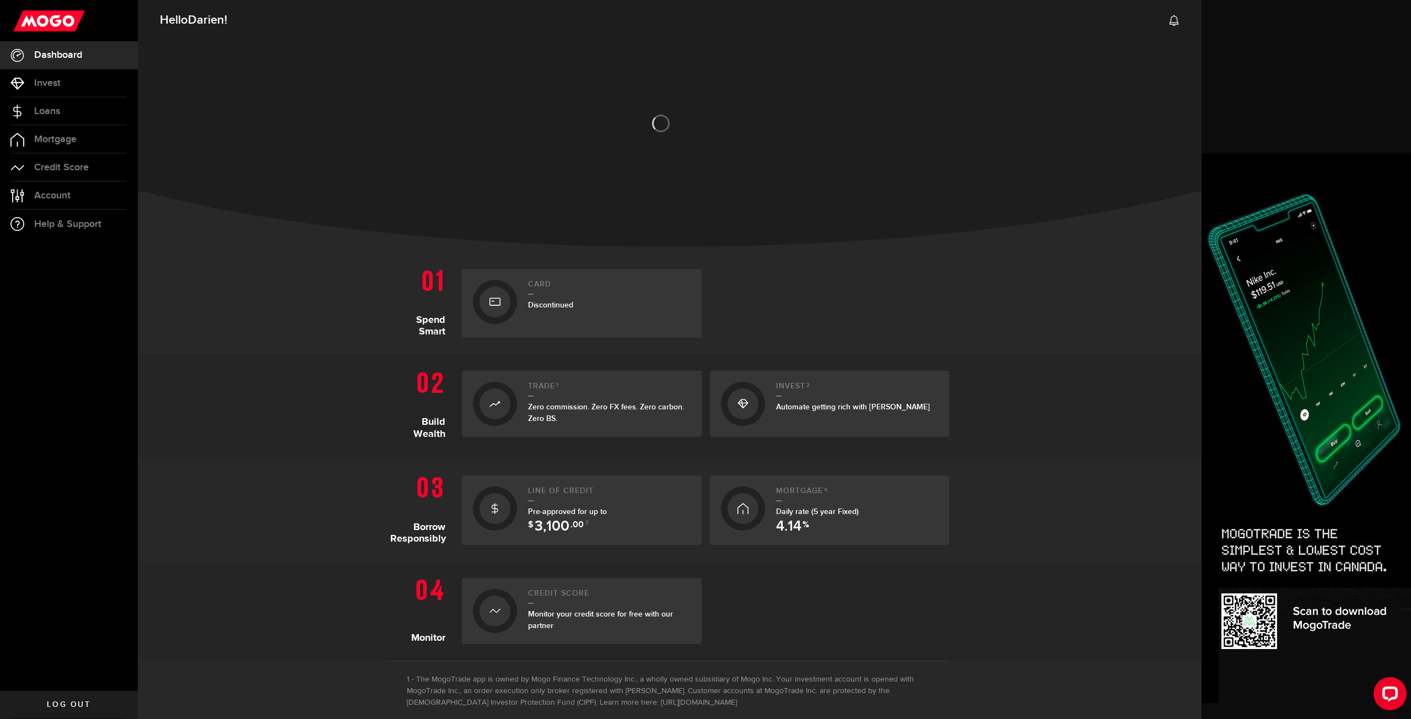
click at [593, 520] on div "Pre-approved for up to $ 3,100 .00 3" at bounding box center [609, 517] width 163 height 23
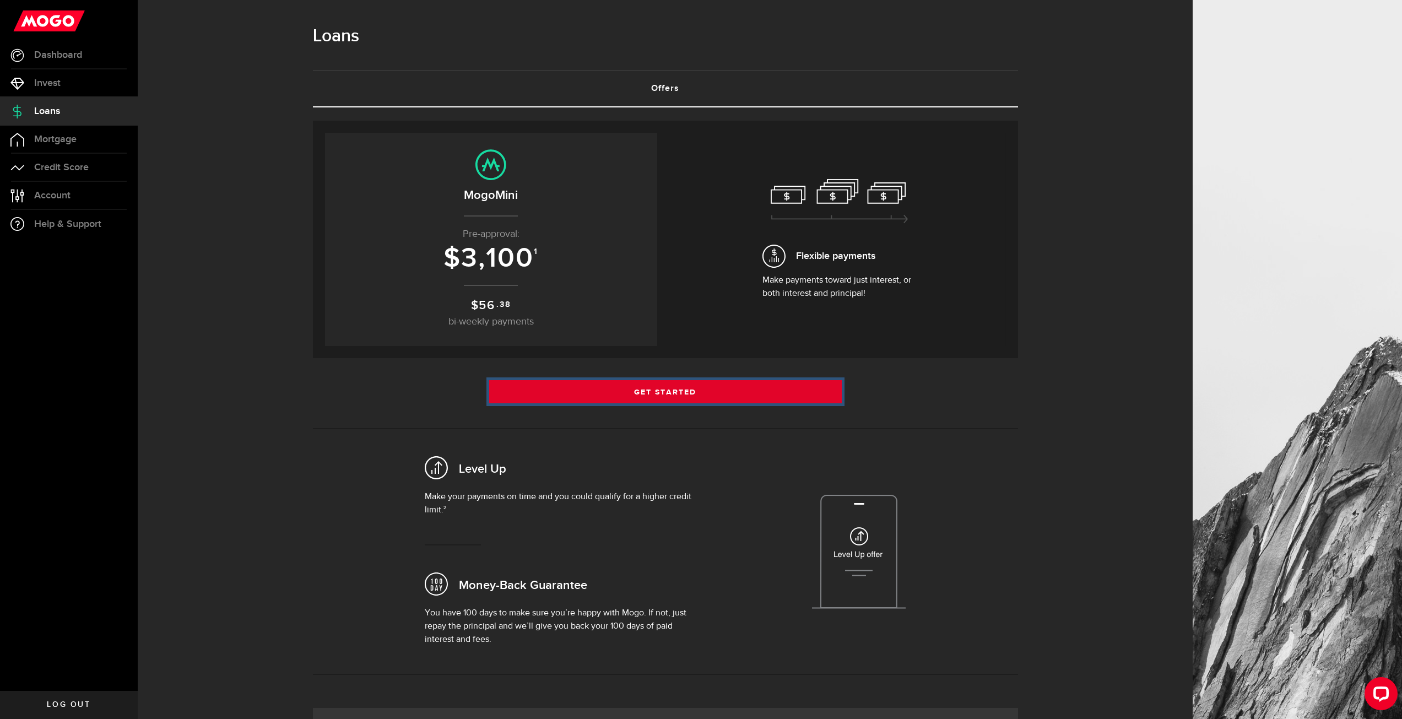
click at [713, 396] on link "Get Started" at bounding box center [665, 391] width 353 height 23
click at [695, 394] on link "Get Started" at bounding box center [665, 391] width 353 height 23
click at [677, 392] on link "Get Started" at bounding box center [665, 391] width 353 height 23
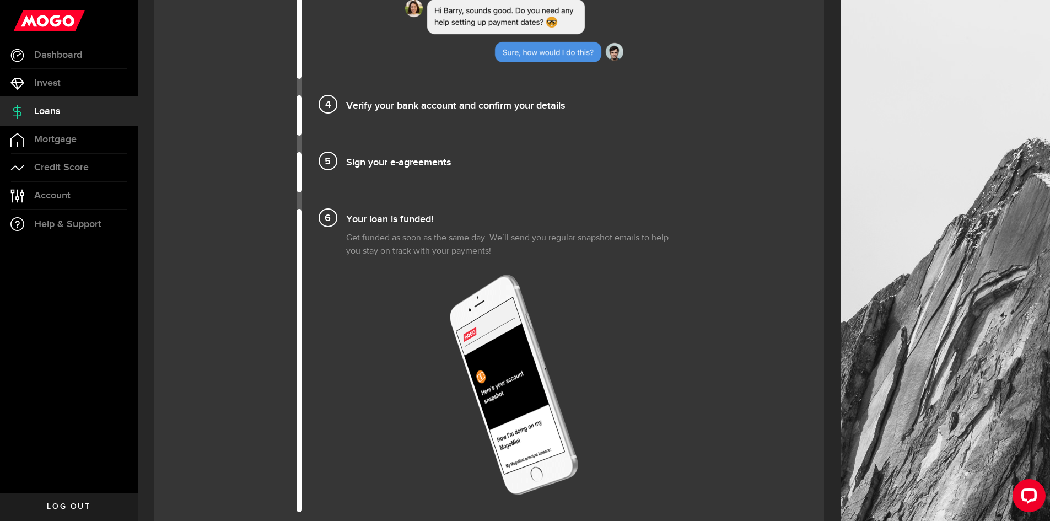
scroll to position [1378, 0]
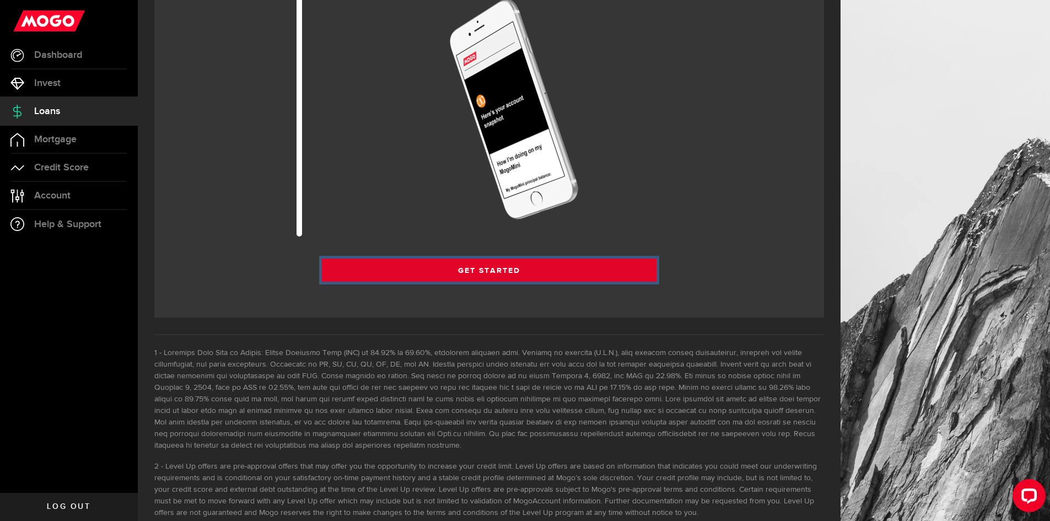
click at [519, 270] on link "Get Started" at bounding box center [489, 269] width 335 height 23
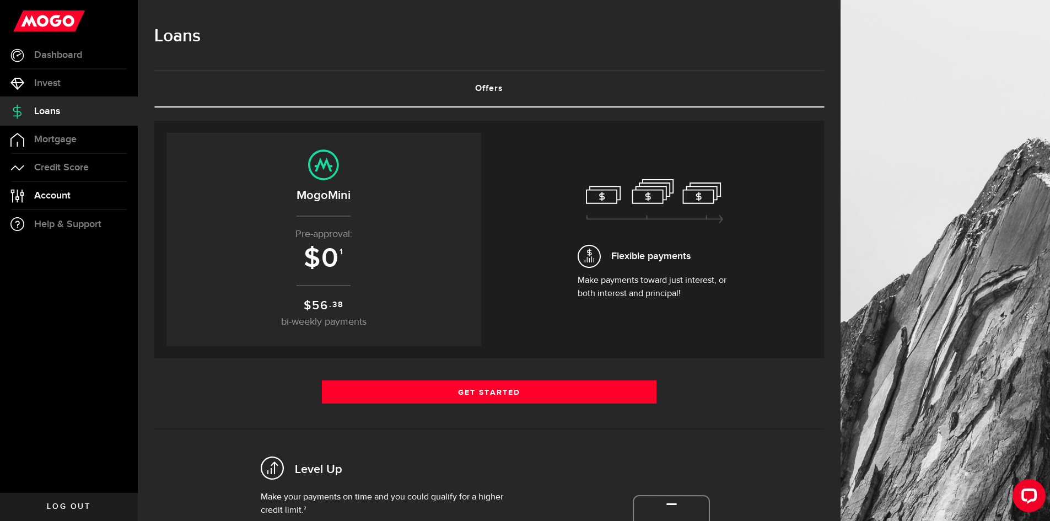
click at [83, 190] on link "Account Compte" at bounding box center [69, 196] width 138 height 28
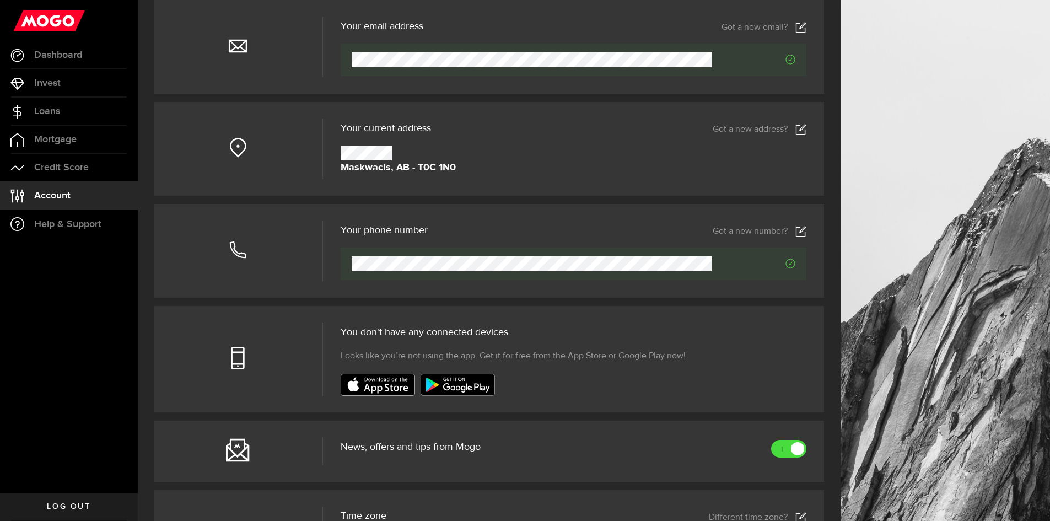
scroll to position [110, 0]
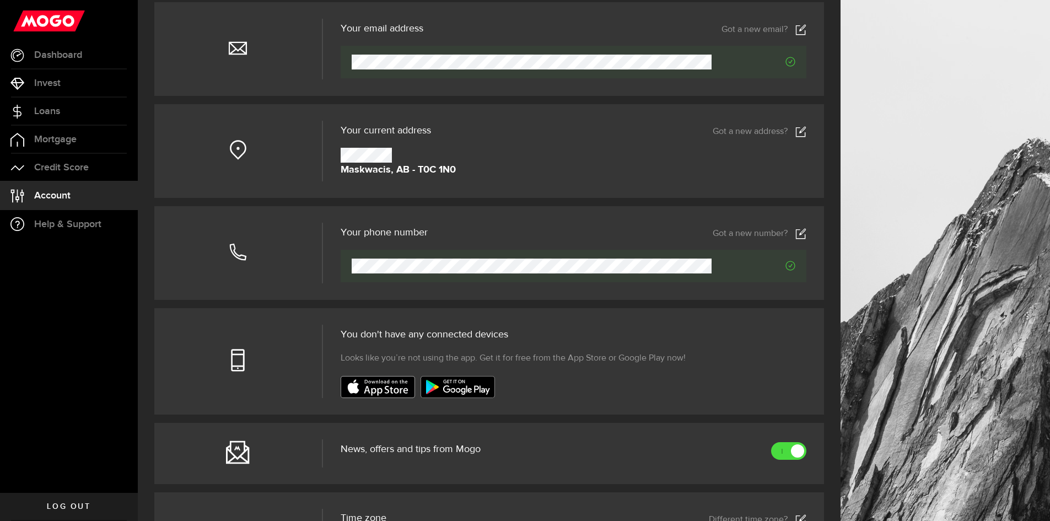
click at [765, 127] on link "Got a new address?" at bounding box center [759, 131] width 94 height 11
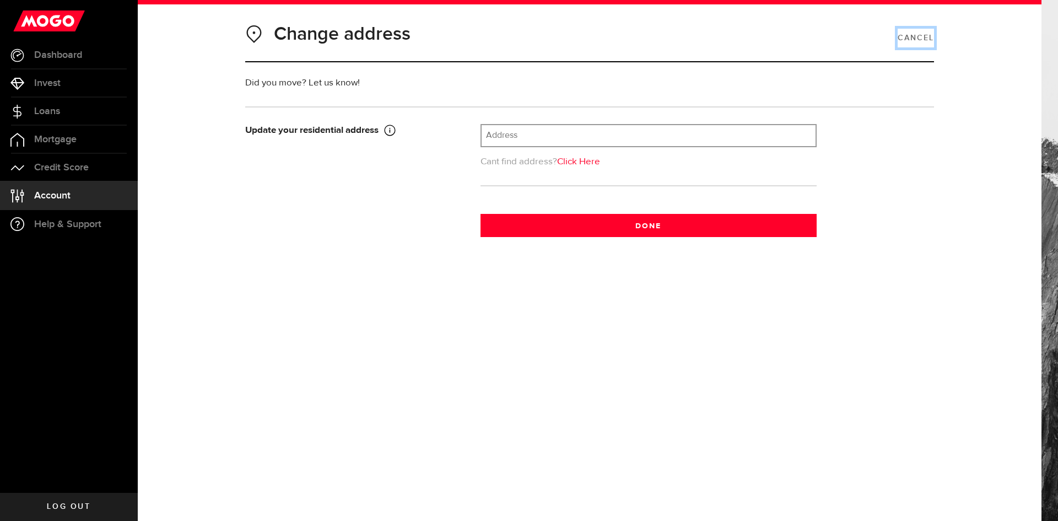
click at [926, 41] on link "Cancel" at bounding box center [916, 38] width 36 height 19
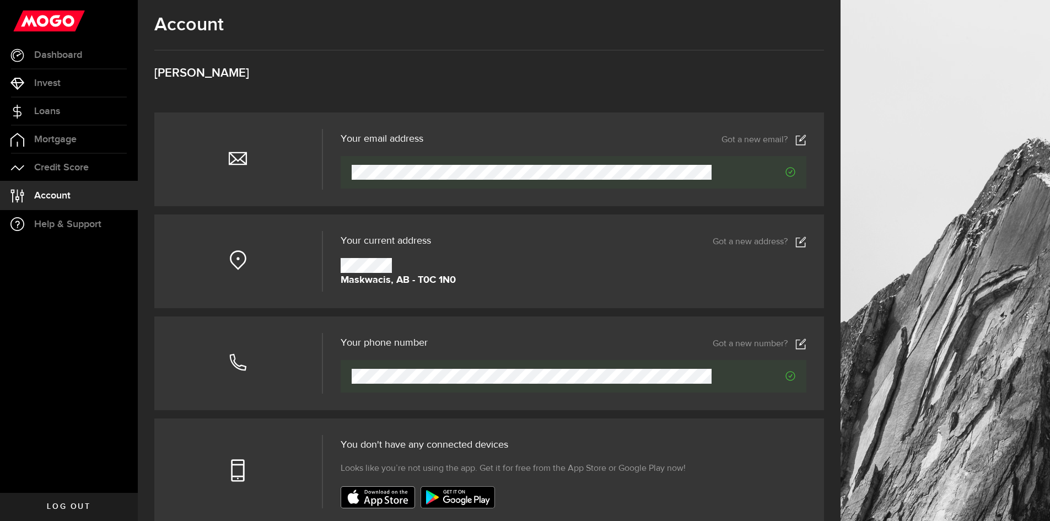
click at [791, 245] on link "Got a new address?" at bounding box center [759, 241] width 94 height 11
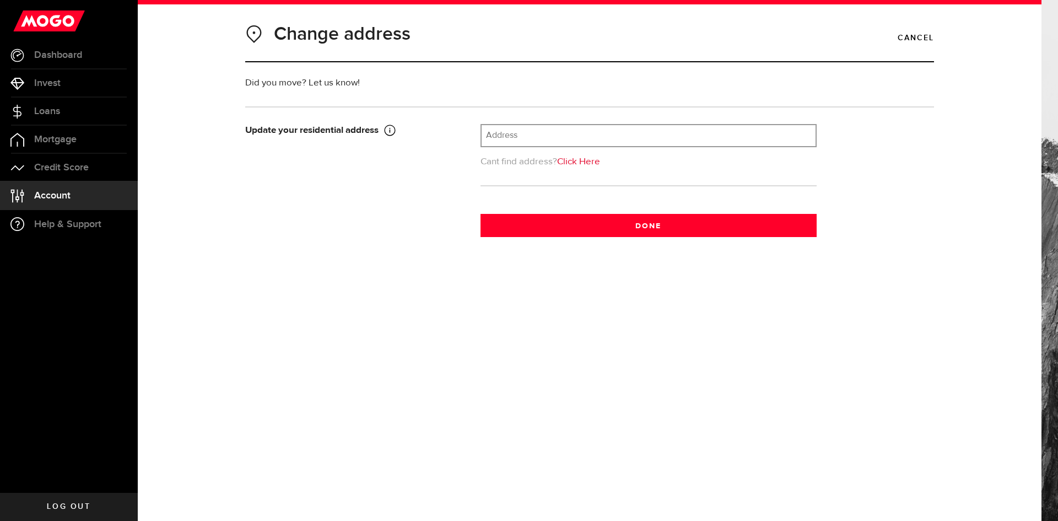
click at [576, 161] on link "Click Here" at bounding box center [578, 161] width 43 height 9
type input "[GEOGRAPHIC_DATA]"
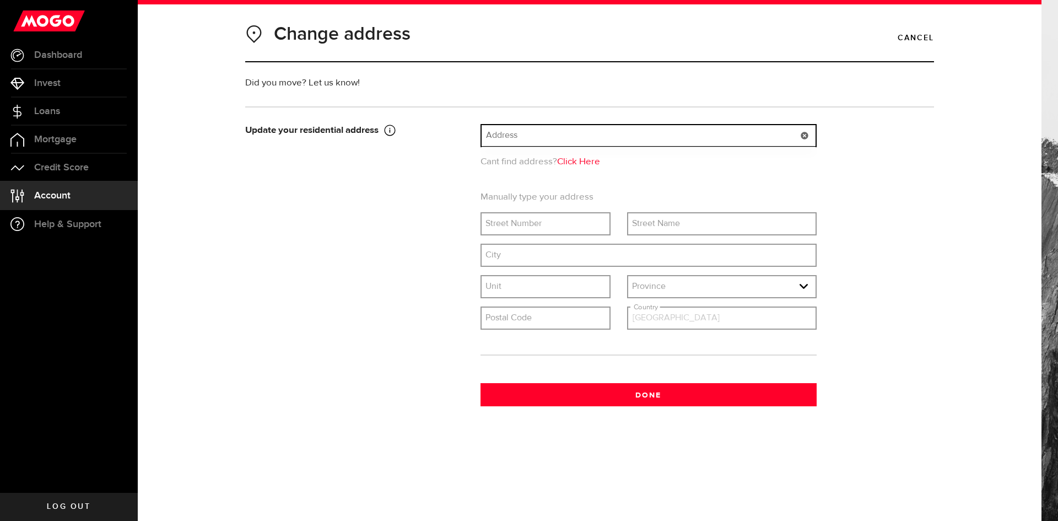
click at [532, 131] on input "text" at bounding box center [649, 135] width 334 height 21
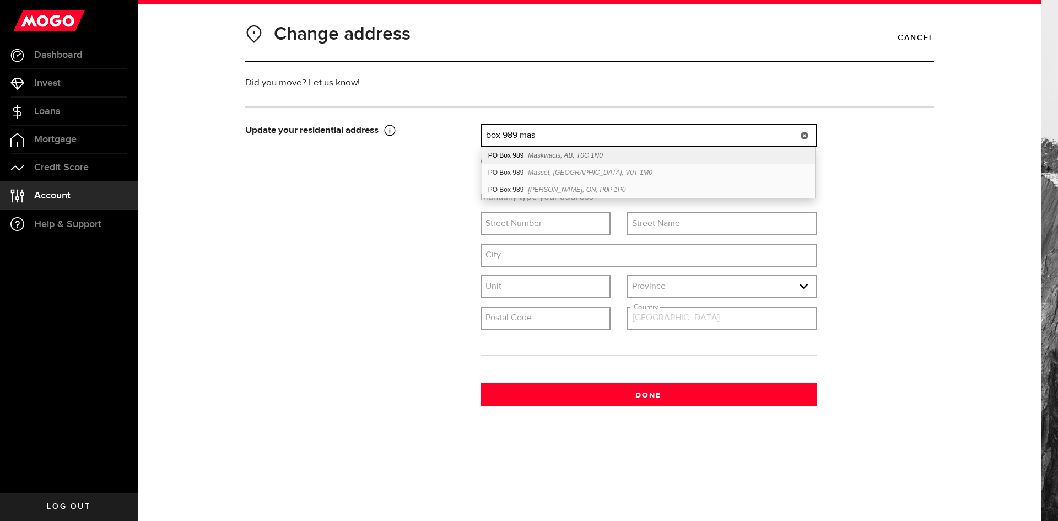
click at [589, 151] on div "PO Box 989 Maskwacis, AB, T0C 1N0" at bounding box center [648, 155] width 333 height 17
type input "PO Box 989"
type input "989"
type input "PO Box"
type input "Maskwacis"
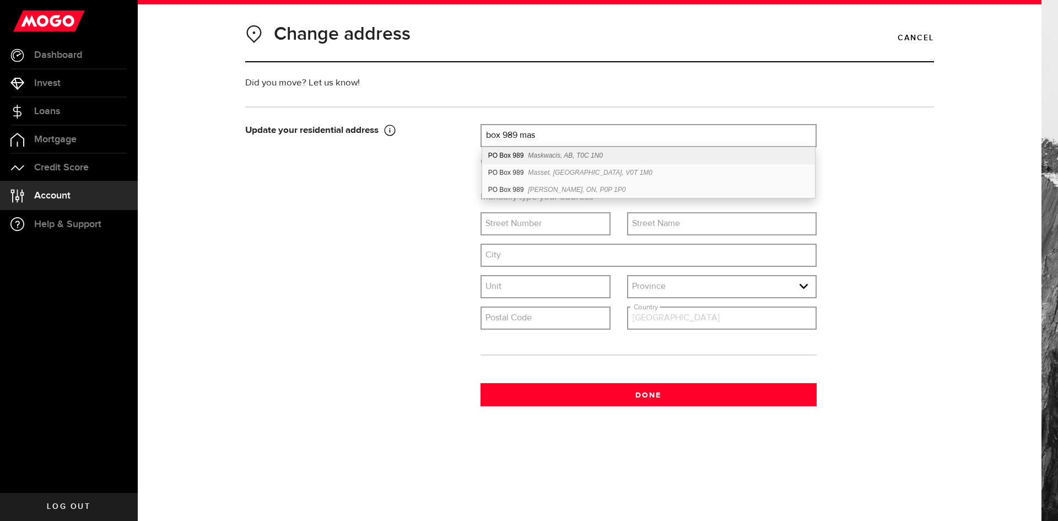
select select "AB"
type input "T0C 1N0"
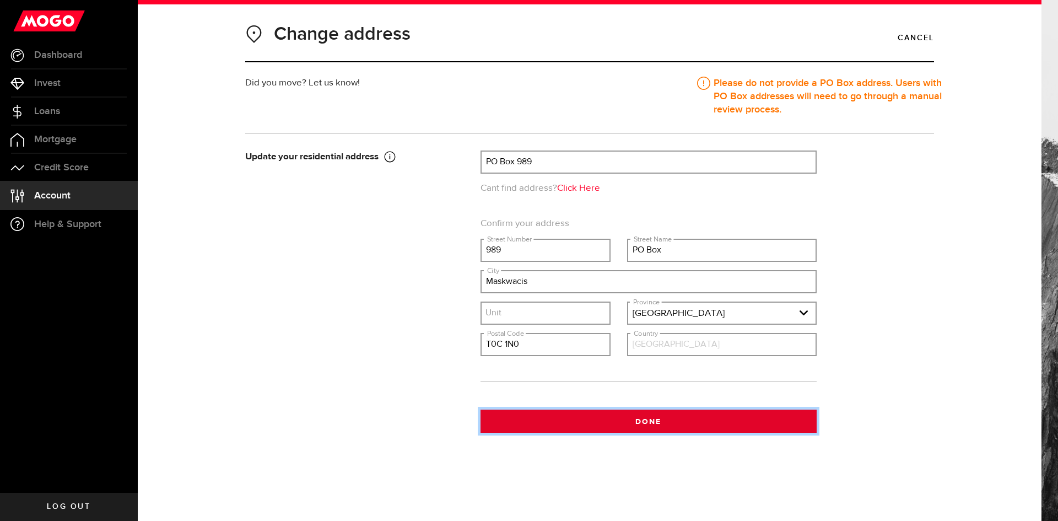
click at [679, 418] on button "Done" at bounding box center [649, 420] width 336 height 23
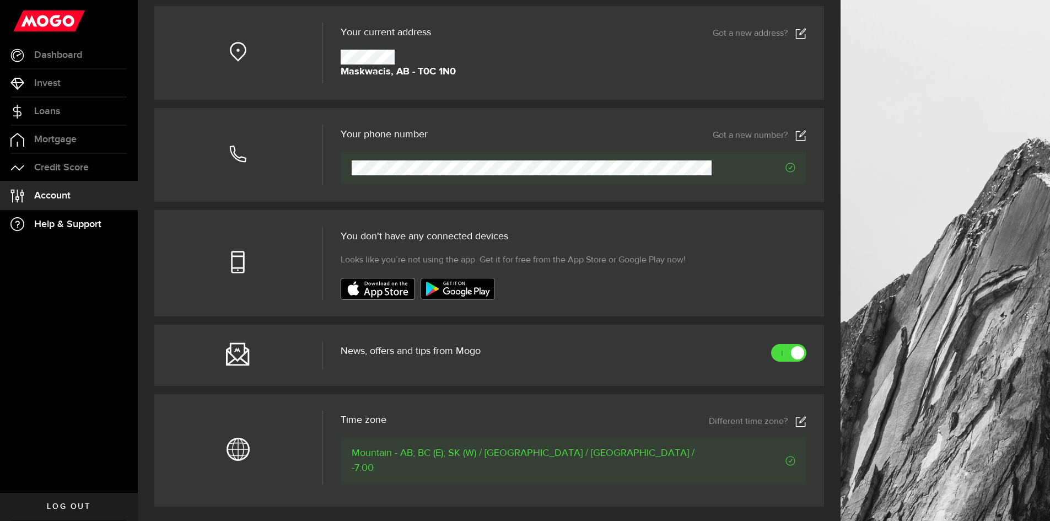
scroll to position [207, 0]
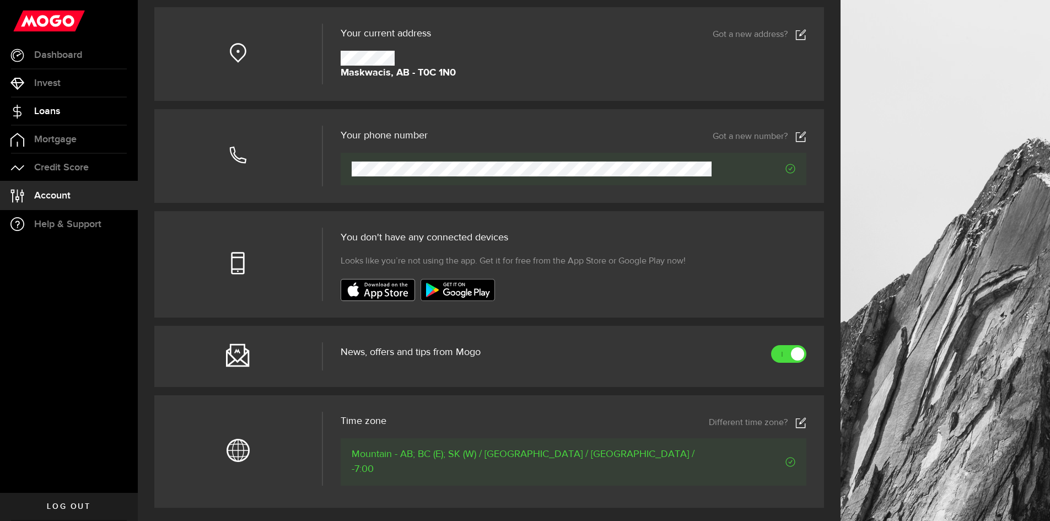
click at [73, 116] on link "Loans" at bounding box center [69, 112] width 138 height 28
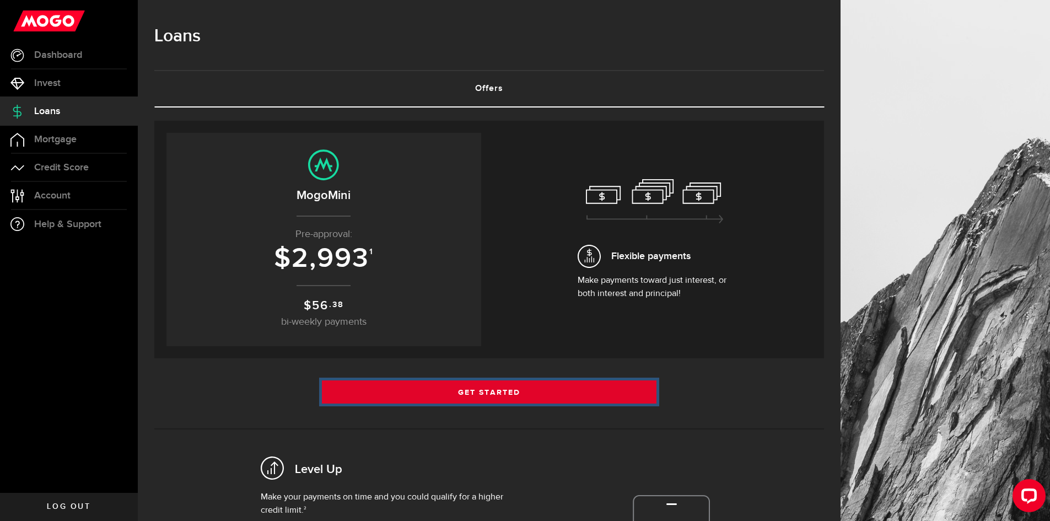
click at [535, 395] on link "Get Started" at bounding box center [489, 391] width 335 height 23
click at [556, 397] on link "Get Started" at bounding box center [489, 391] width 335 height 23
click at [560, 390] on link "Get Started" at bounding box center [489, 391] width 335 height 23
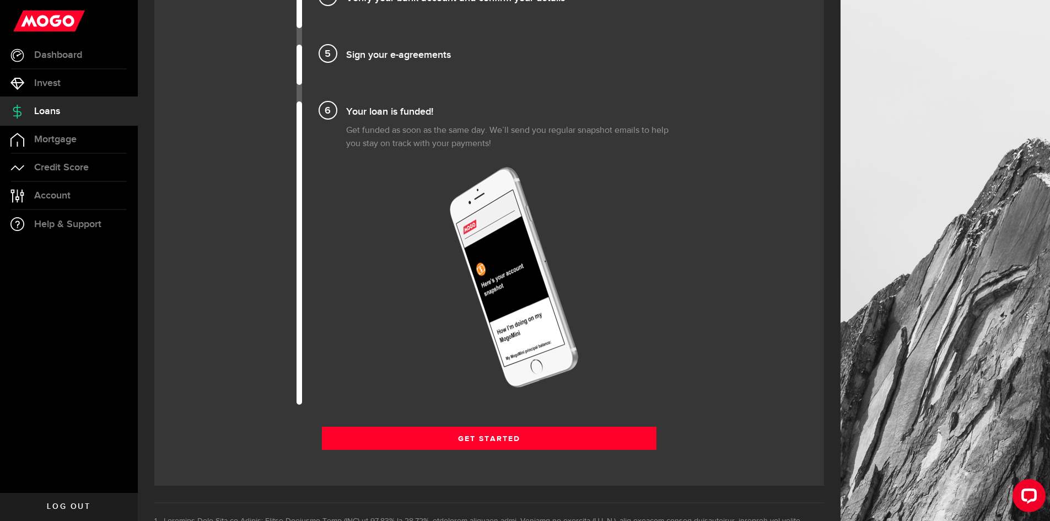
scroll to position [1212, 0]
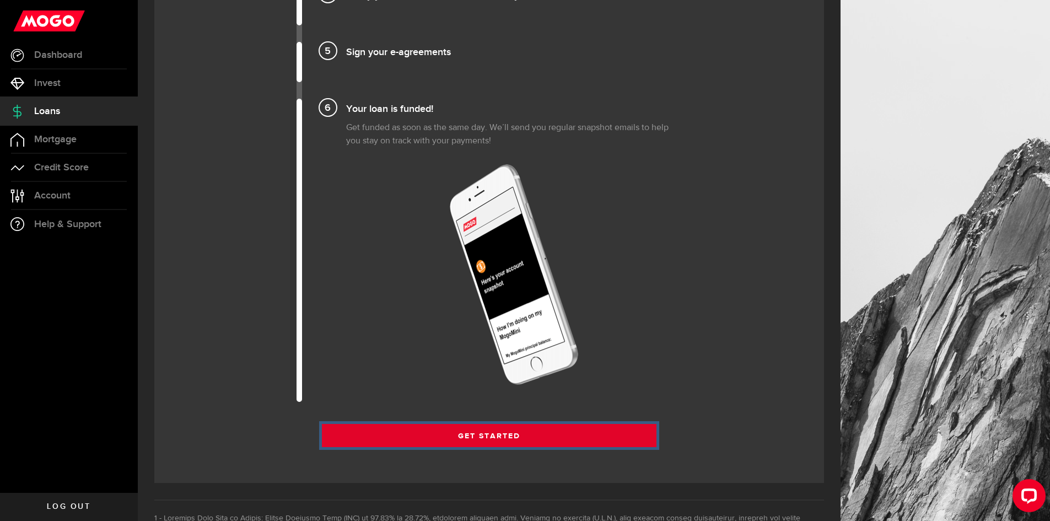
click at [500, 433] on link "Get Started" at bounding box center [489, 435] width 335 height 23
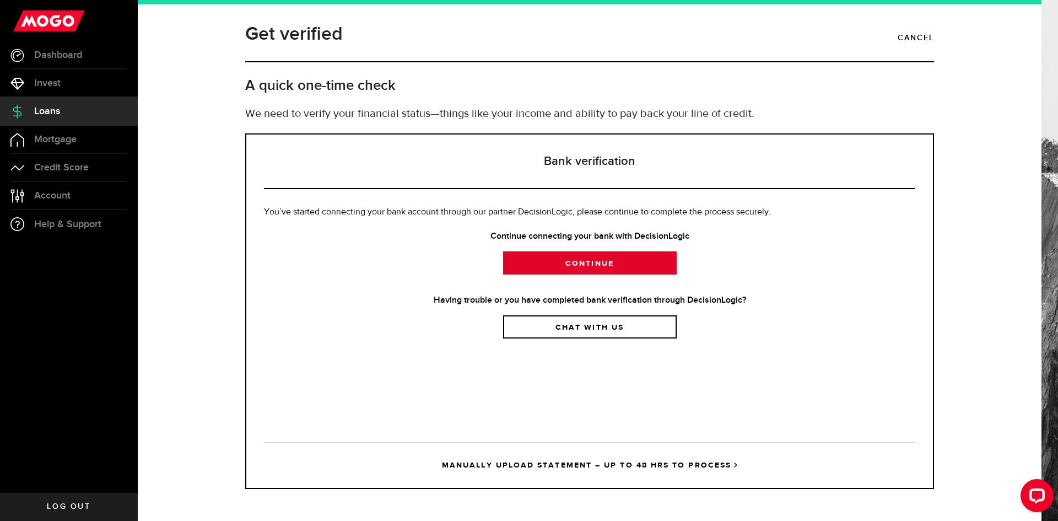
click at [596, 269] on link "Continue" at bounding box center [590, 262] width 174 height 23
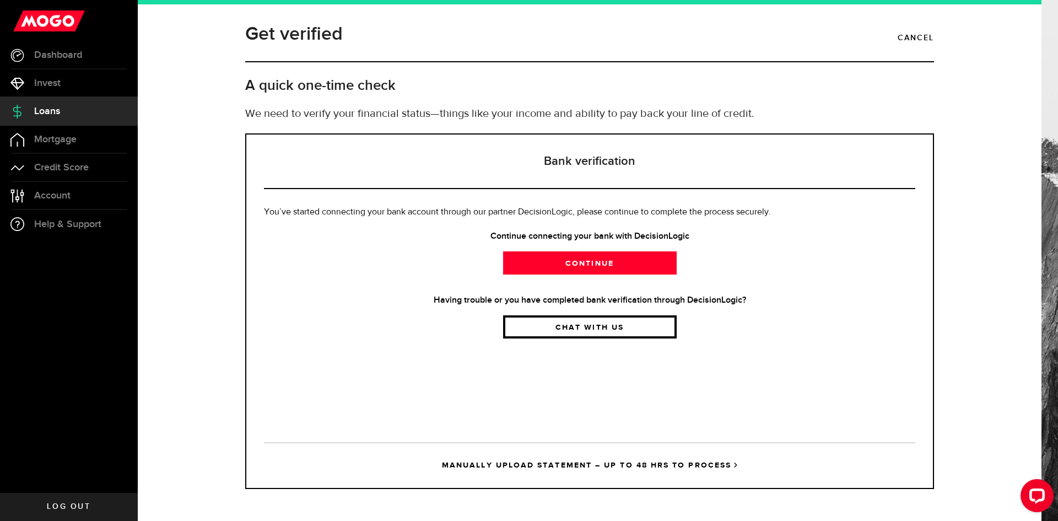
click at [619, 326] on link "Chat with us" at bounding box center [590, 326] width 174 height 23
click at [762, 244] on div "Continue connecting your bank with DecisionLogic Continue" at bounding box center [589, 252] width 651 height 45
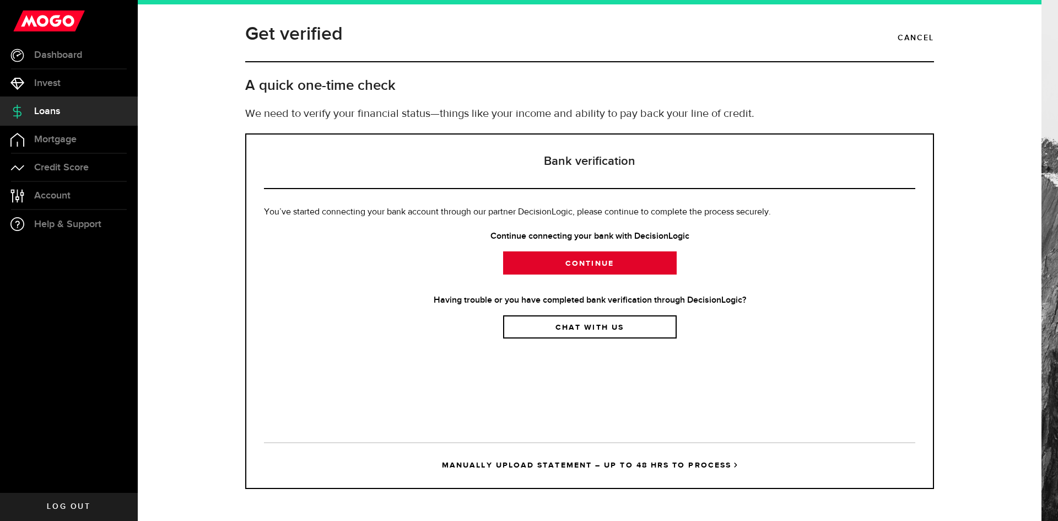
click at [657, 261] on link "Continue" at bounding box center [590, 262] width 174 height 23
click at [667, 255] on link "Continue" at bounding box center [590, 262] width 174 height 23
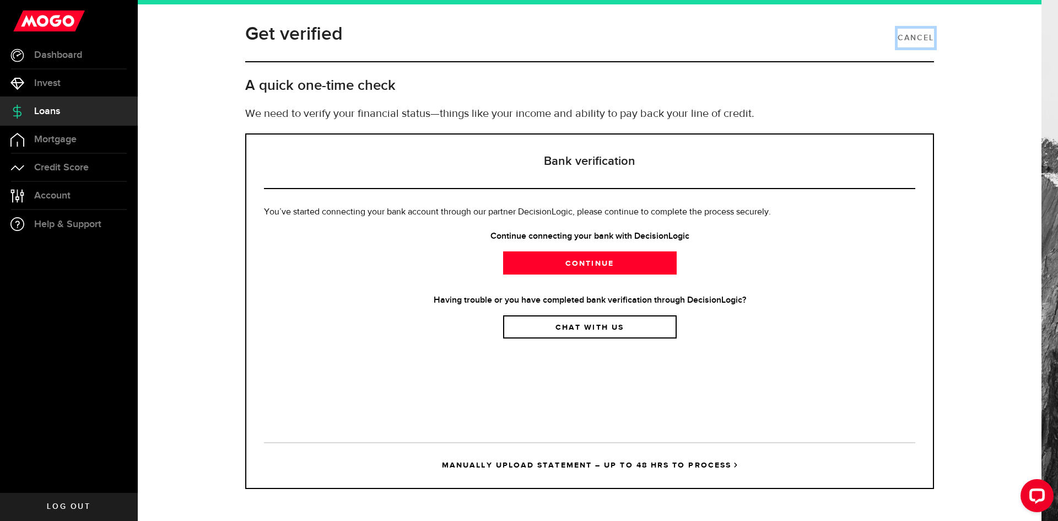
click at [908, 35] on link "Cancel" at bounding box center [916, 38] width 36 height 19
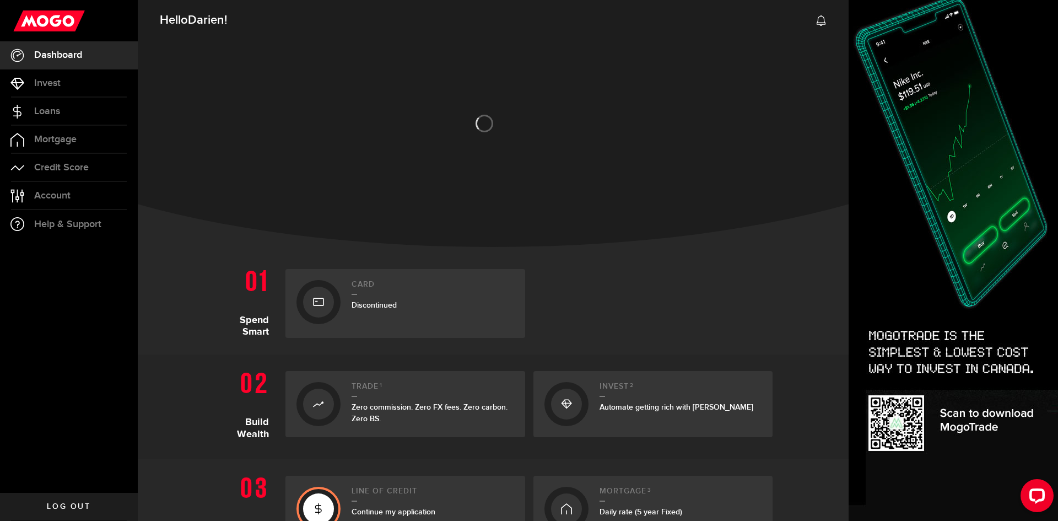
click at [313, 495] on div at bounding box center [318, 508] width 31 height 31
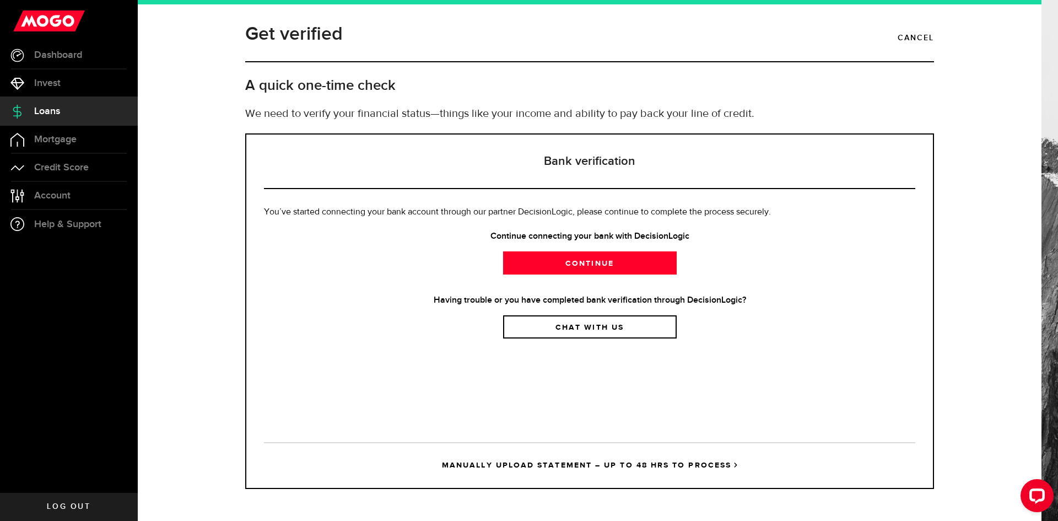
click at [599, 465] on link "MANUALLY UPLOAD STATEMENT – UP TO 48 HRS TO PROCESS" at bounding box center [589, 465] width 651 height 46
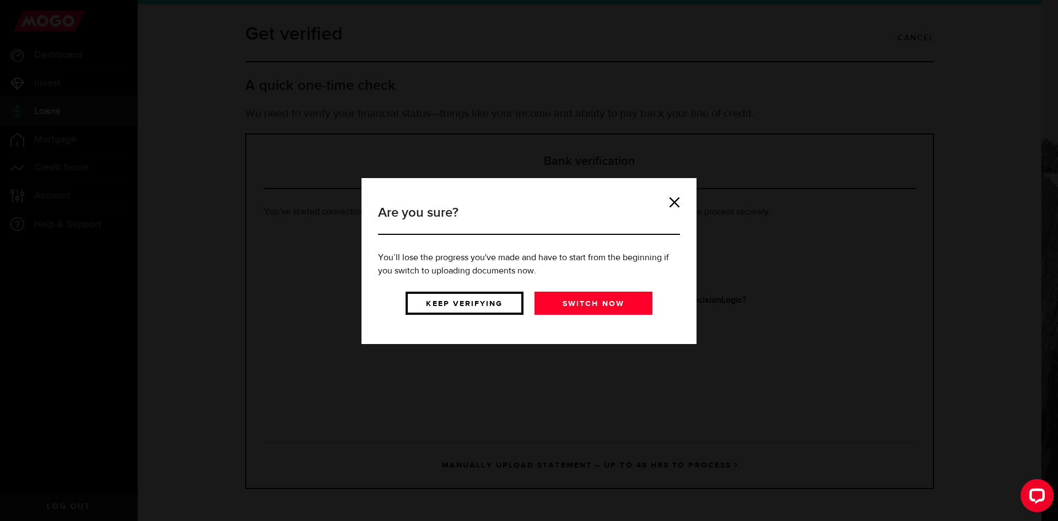
click at [495, 306] on link "Keep verifying" at bounding box center [465, 303] width 118 height 23
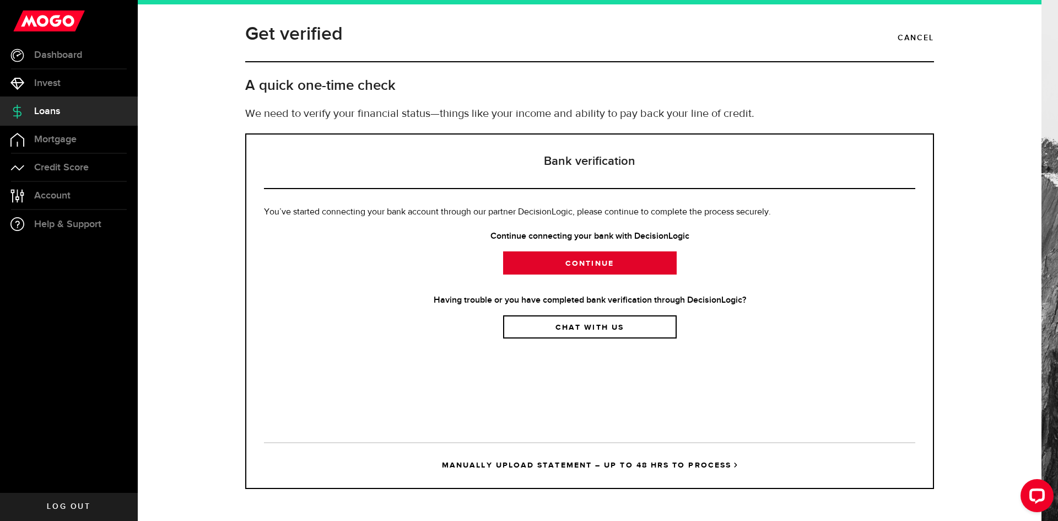
click at [598, 263] on link "Continue" at bounding box center [590, 262] width 174 height 23
click at [620, 255] on link "Continue" at bounding box center [590, 262] width 174 height 23
click at [590, 268] on link "Continue" at bounding box center [590, 262] width 174 height 23
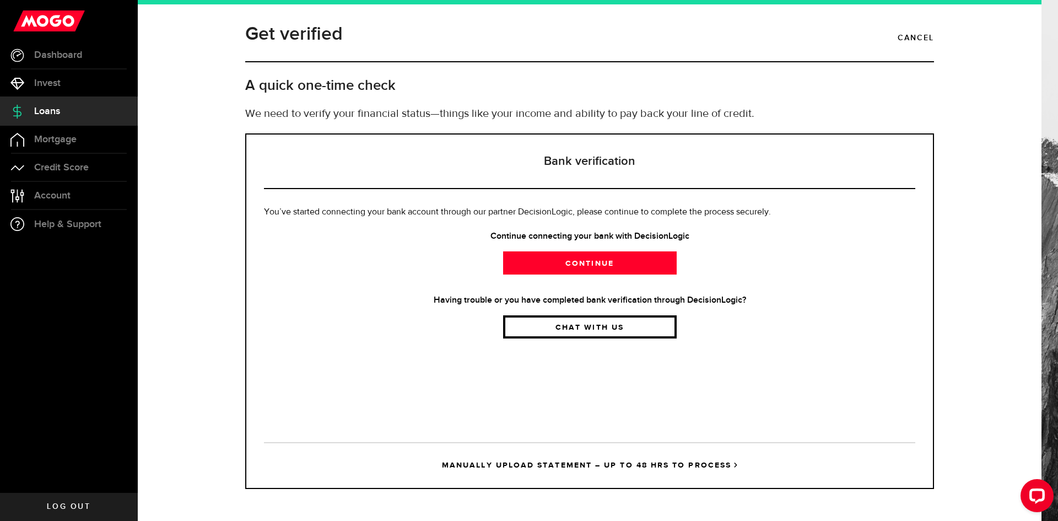
click at [651, 328] on link "Chat with us" at bounding box center [590, 326] width 174 height 23
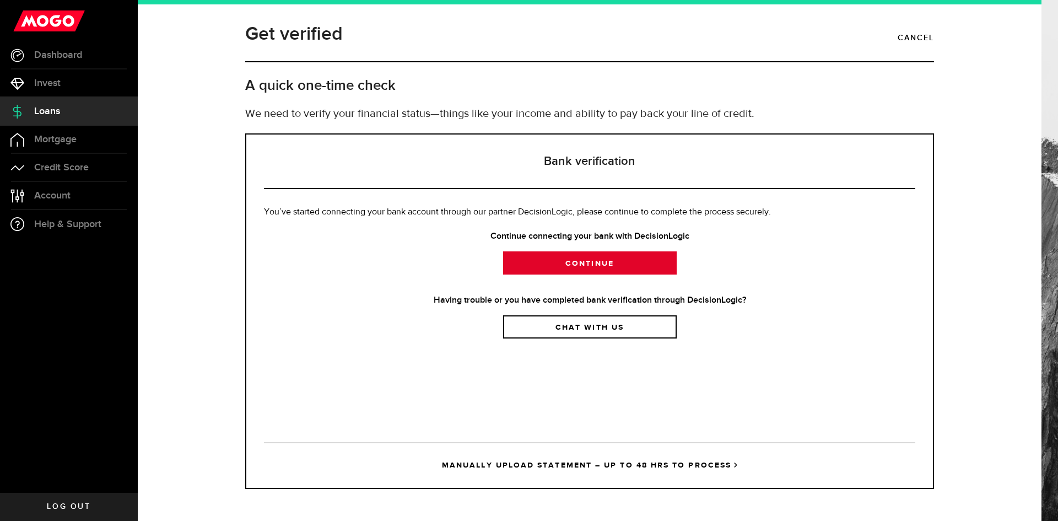
click at [625, 265] on link "Continue" at bounding box center [590, 262] width 174 height 23
click at [570, 260] on link "Continue" at bounding box center [590, 262] width 174 height 23
click at [582, 268] on link "Continue" at bounding box center [590, 262] width 174 height 23
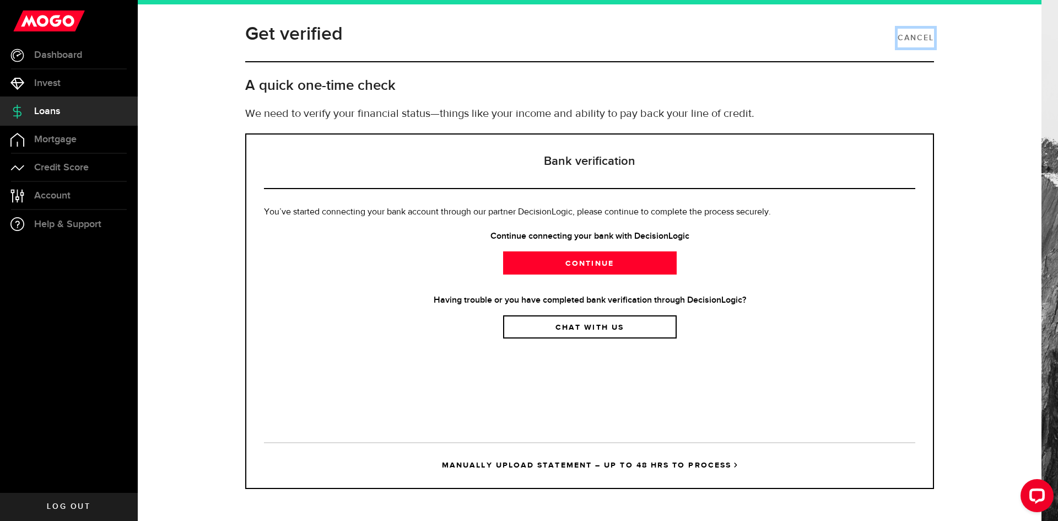
click at [905, 35] on link "Cancel" at bounding box center [916, 38] width 36 height 19
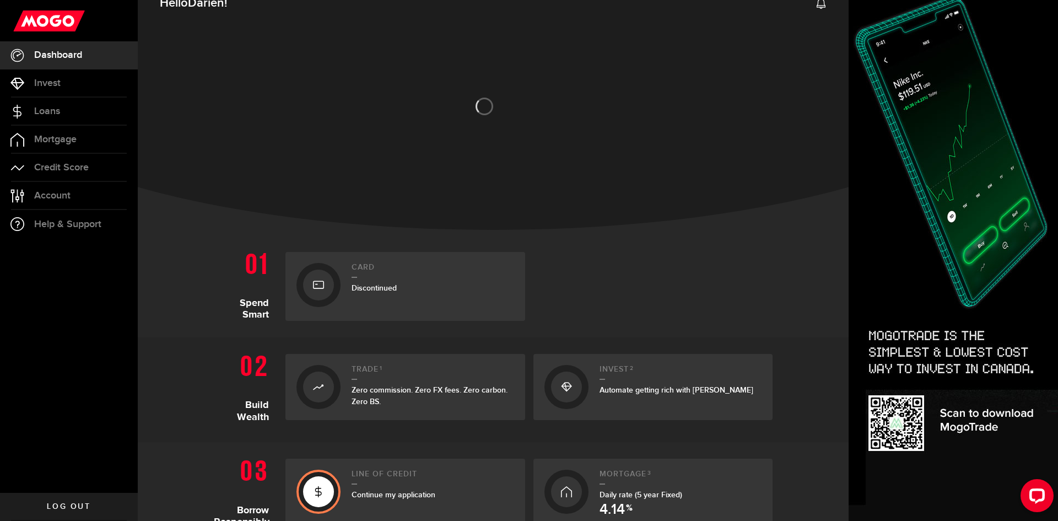
scroll to position [110, 0]
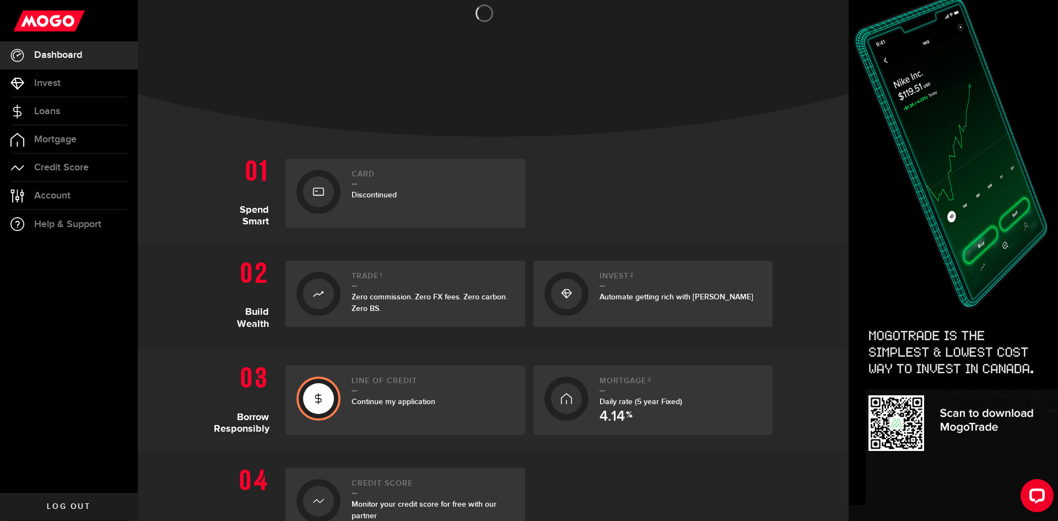
click at [401, 388] on h2 "Line of credit" at bounding box center [433, 383] width 163 height 15
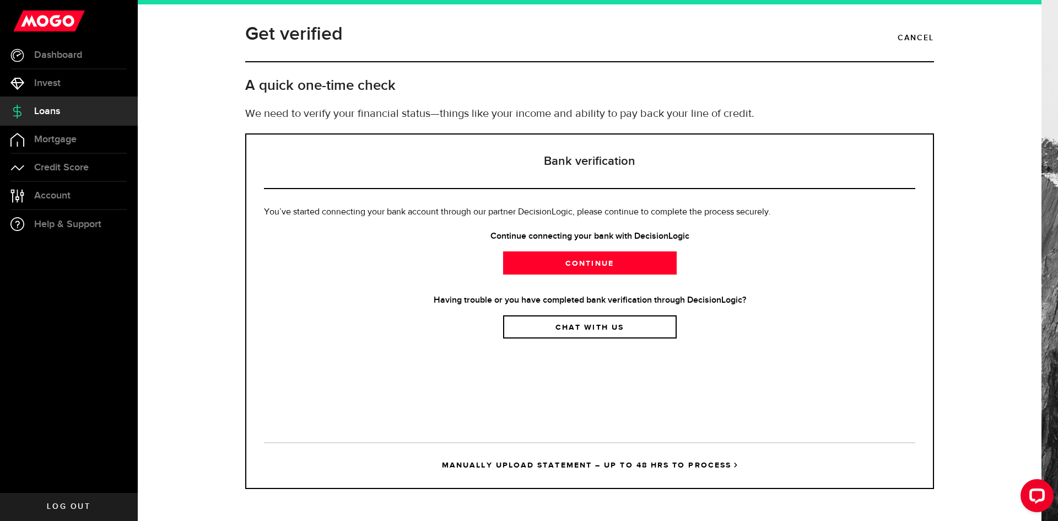
click at [603, 461] on link "MANUALLY UPLOAD STATEMENT – UP TO 48 HRS TO PROCESS" at bounding box center [589, 465] width 651 height 46
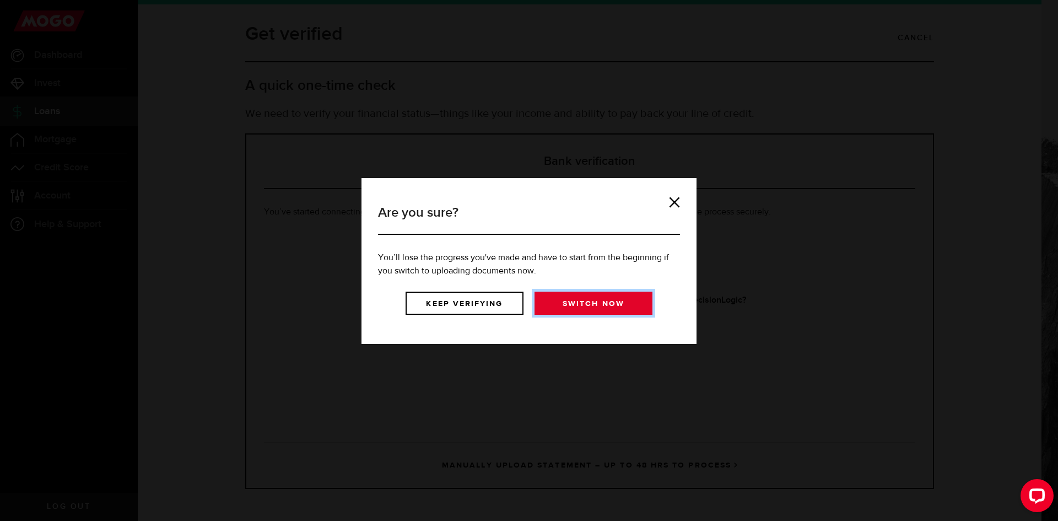
click at [552, 306] on link "Switch now" at bounding box center [594, 303] width 118 height 23
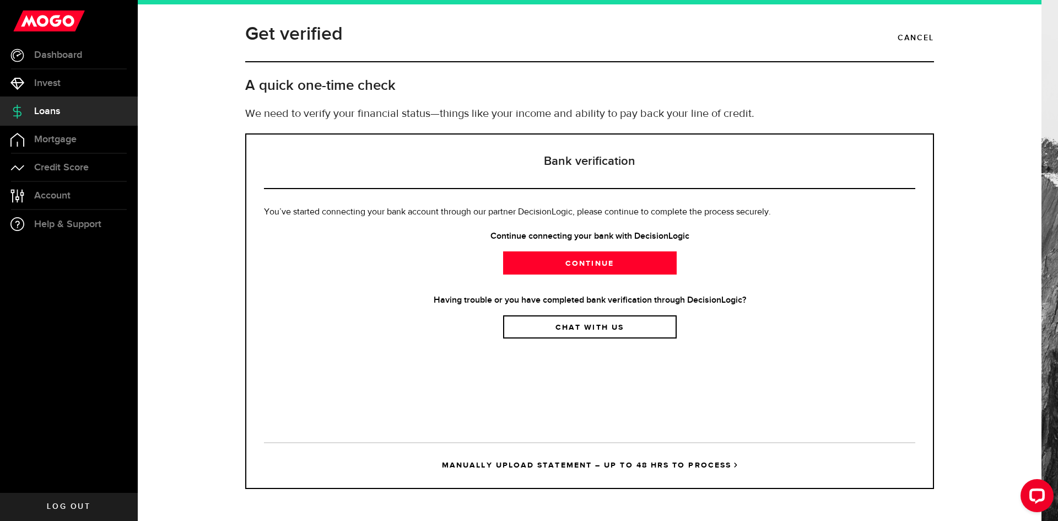
click at [61, 101] on link "Loans" at bounding box center [69, 112] width 138 height 28
click at [564, 271] on link "Continue" at bounding box center [590, 262] width 174 height 23
click at [579, 266] on link "Continue" at bounding box center [590, 262] width 174 height 23
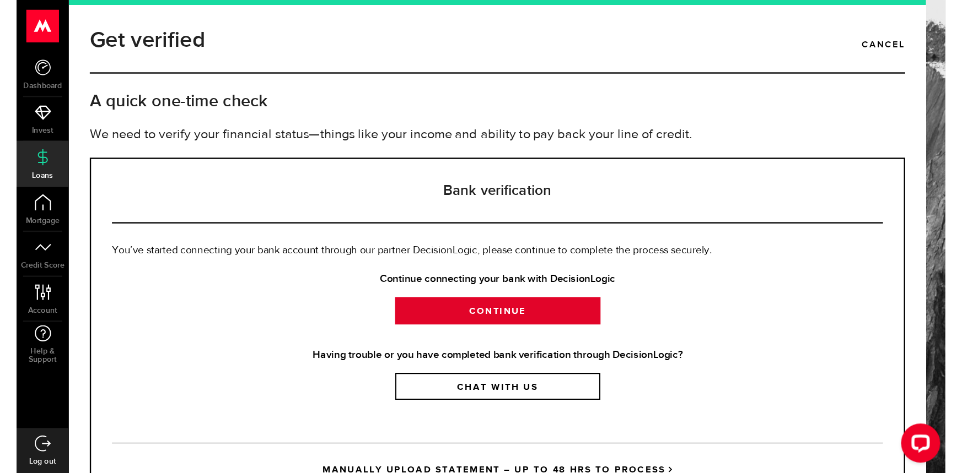
scroll to position [53, 0]
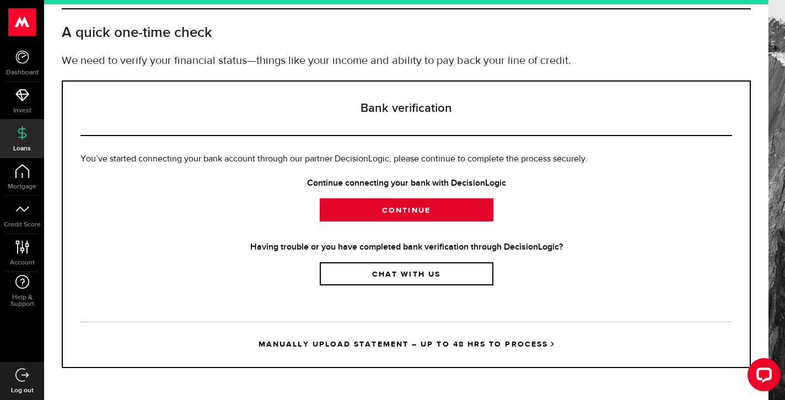
click at [443, 210] on link "Continue" at bounding box center [407, 209] width 174 height 23
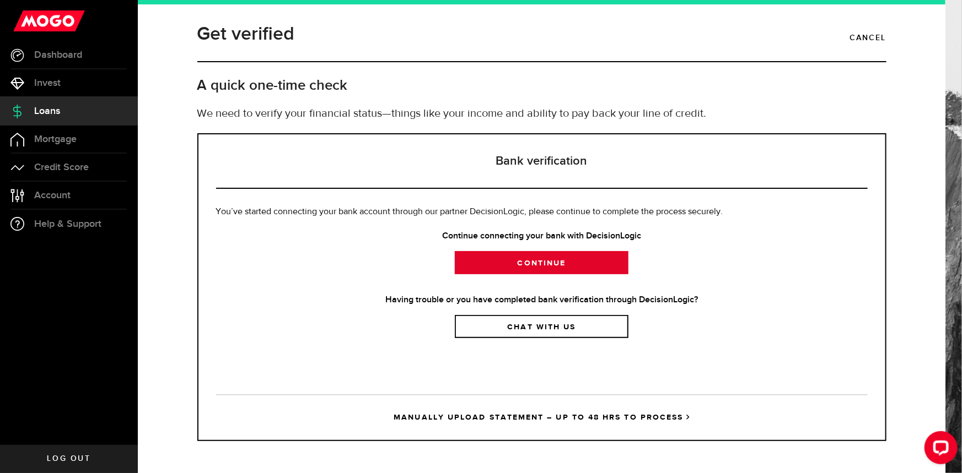
scroll to position [0, 0]
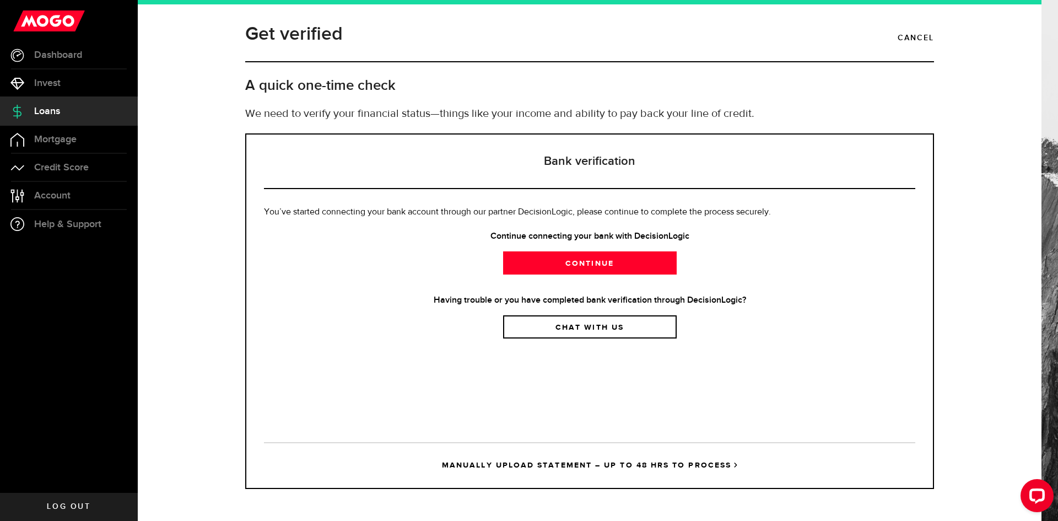
click at [675, 457] on link "MANUALLY UPLOAD STATEMENT – UP TO 48 HRS TO PROCESS" at bounding box center [589, 465] width 651 height 46
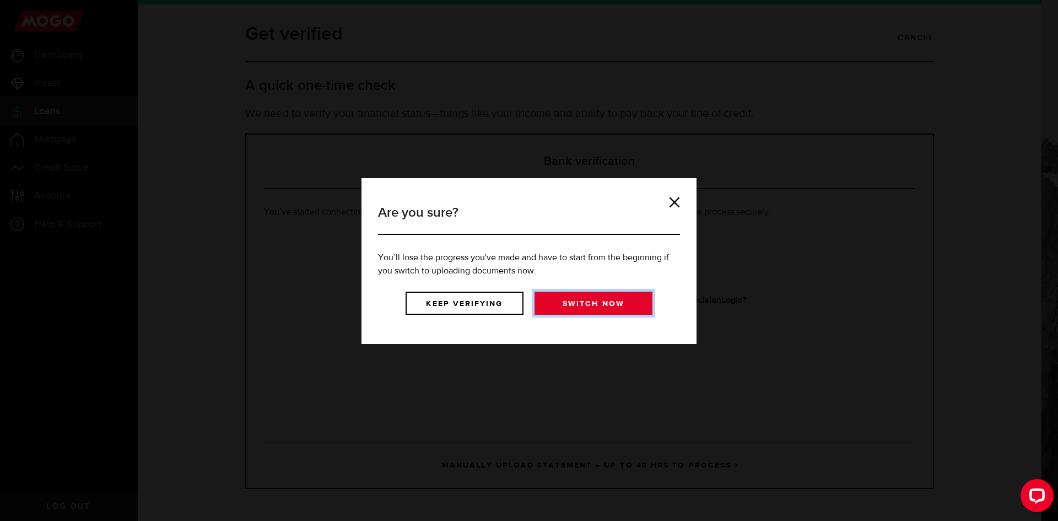
click at [592, 305] on link "Switch now" at bounding box center [594, 303] width 118 height 23
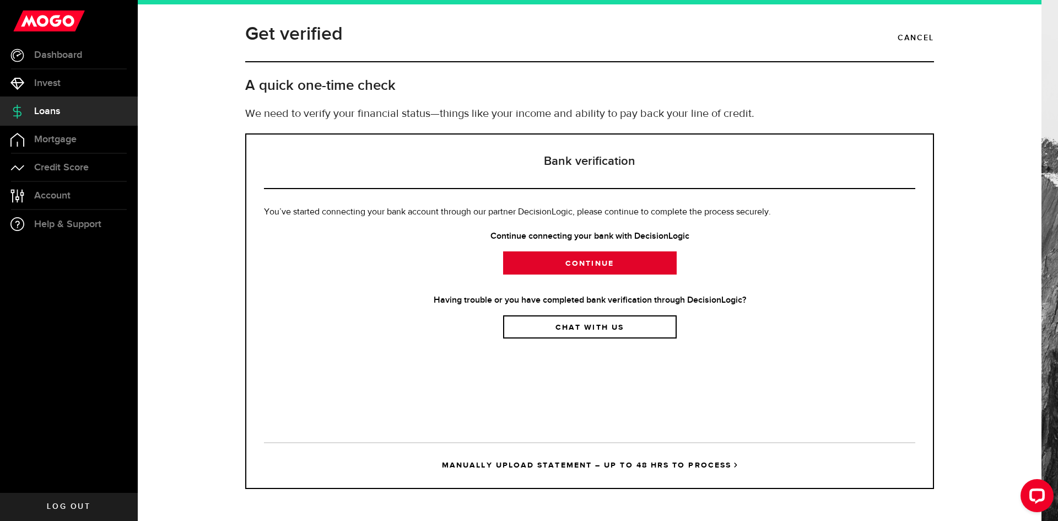
click at [596, 255] on link "Continue" at bounding box center [590, 262] width 174 height 23
click at [956, 203] on div "Get verified Cancel A quick one-time check We need to verify your financial sta…" at bounding box center [590, 262] width 854 height 485
click at [640, 261] on link "Continue" at bounding box center [590, 262] width 174 height 23
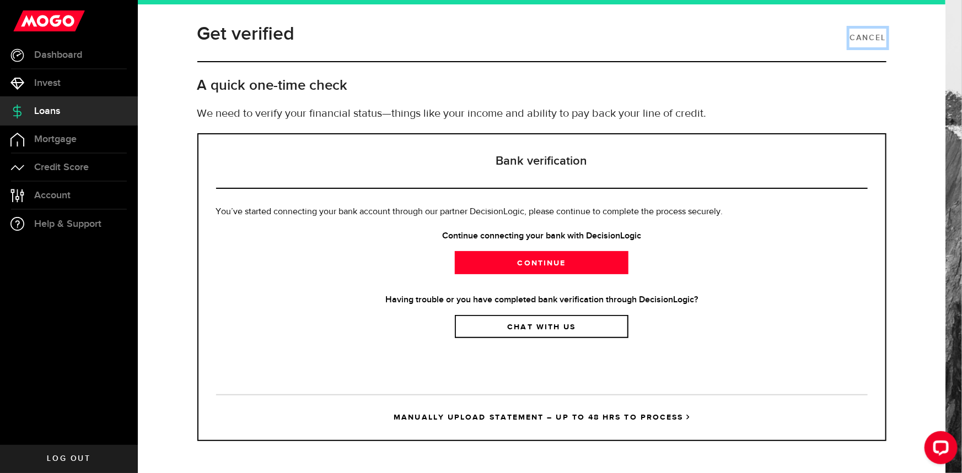
click at [877, 34] on link "Cancel" at bounding box center [867, 38] width 36 height 19
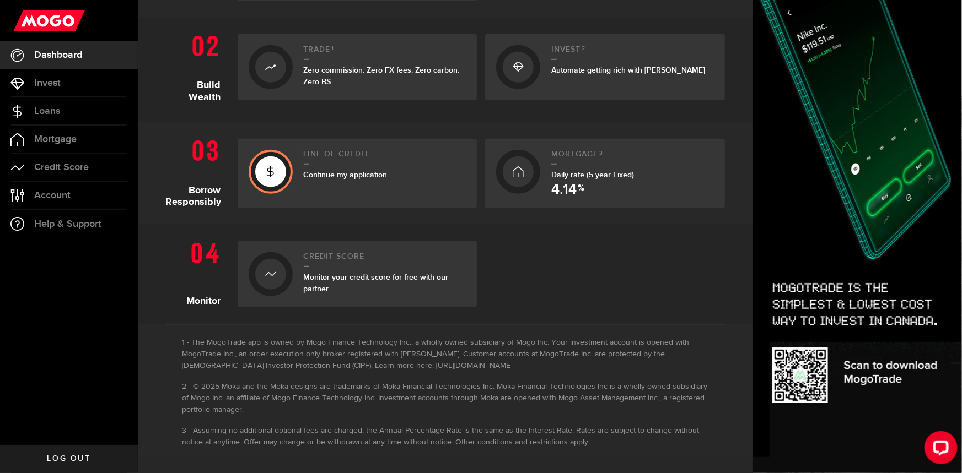
scroll to position [337, 0]
click at [525, 170] on div at bounding box center [518, 171] width 31 height 31
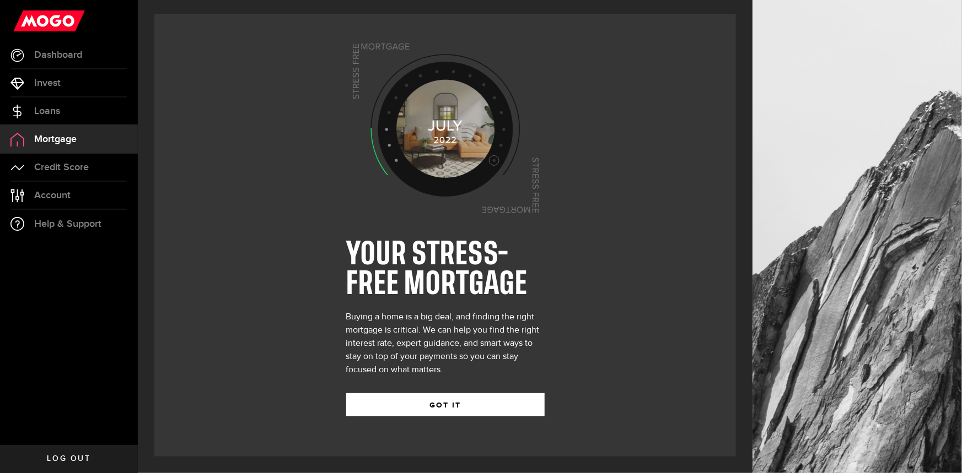
click at [80, 143] on link "Mortgage" at bounding box center [69, 140] width 138 height 28
click at [90, 110] on link "Loans" at bounding box center [69, 112] width 138 height 28
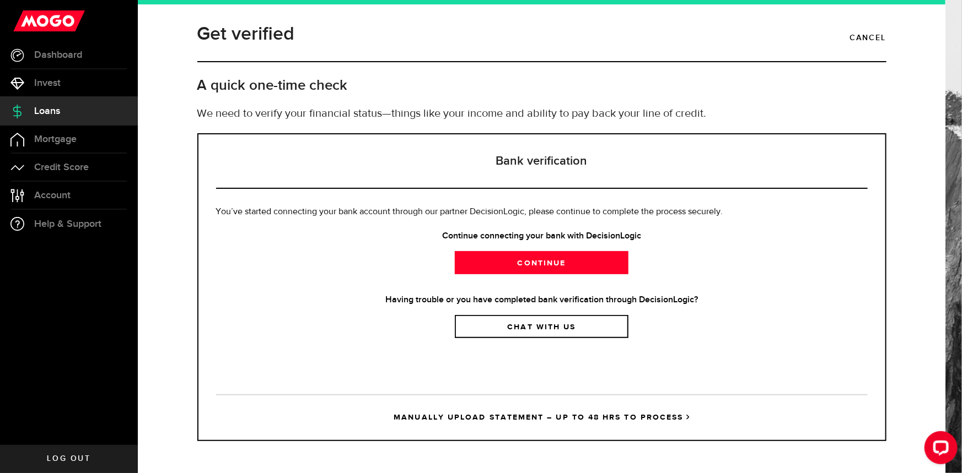
click at [559, 415] on link "MANUALLY UPLOAD STATEMENT – UP TO 48 HRS TO PROCESS" at bounding box center [541, 418] width 651 height 46
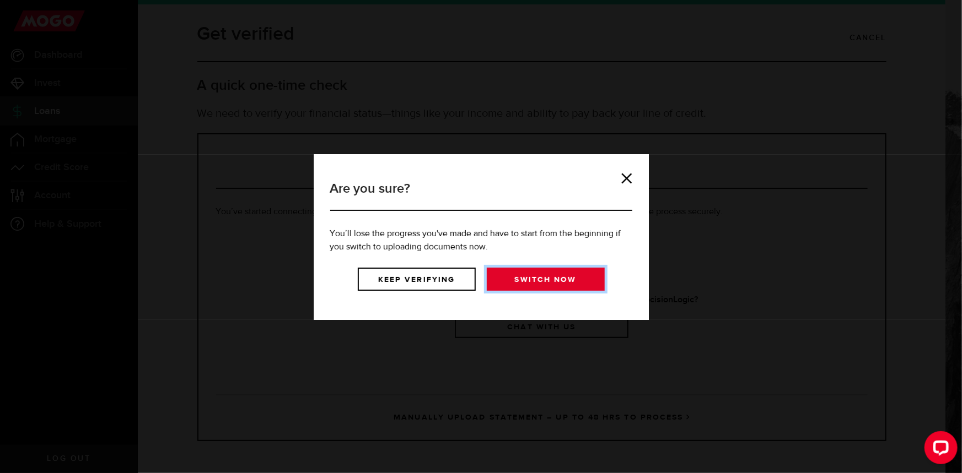
click at [509, 275] on link "Switch now" at bounding box center [546, 279] width 118 height 23
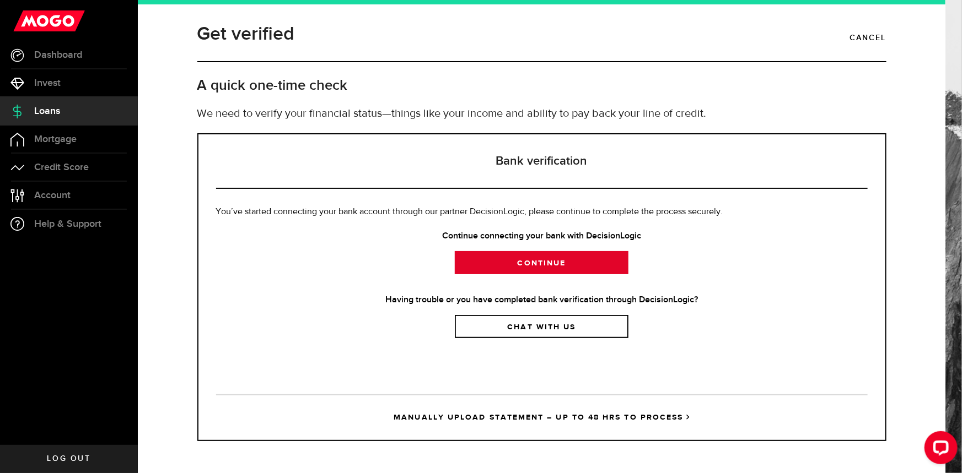
click at [523, 263] on link "Continue" at bounding box center [542, 262] width 174 height 23
